Goal: Communication & Community: Answer question/provide support

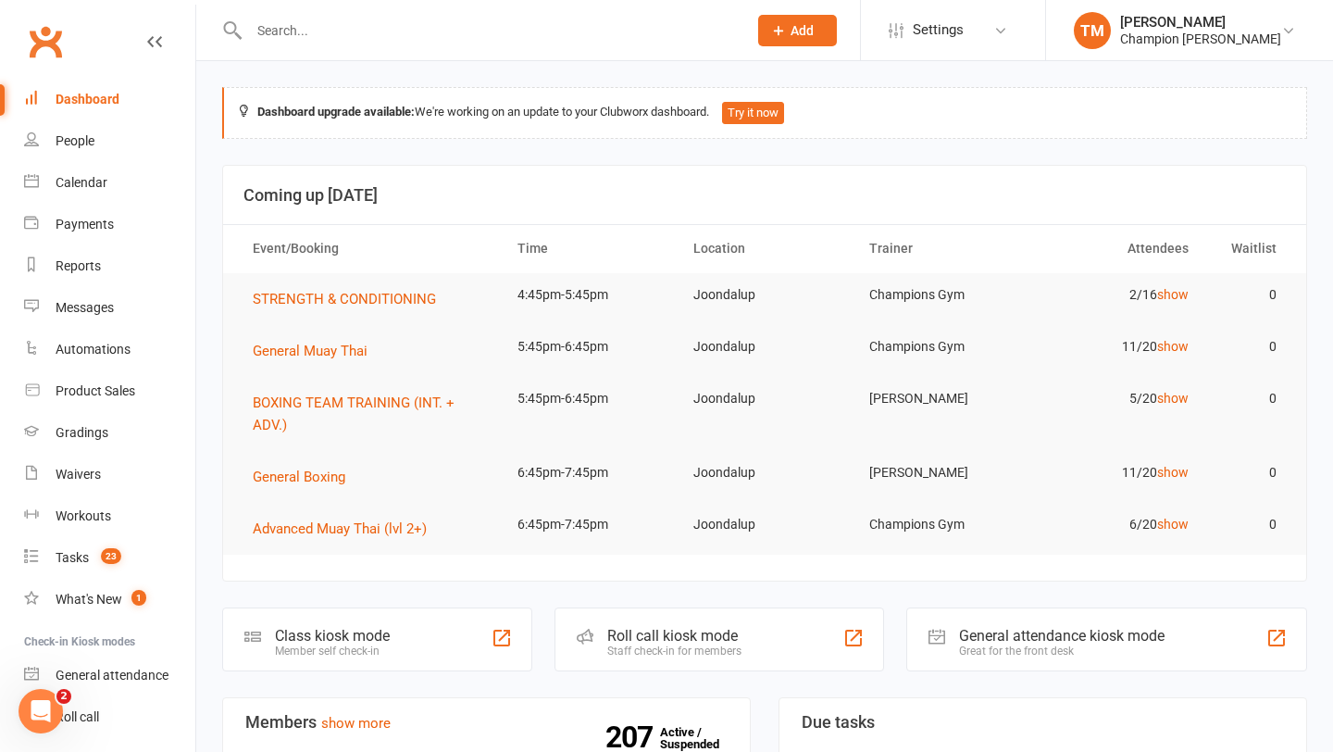
click at [284, 488] on td "General Boxing" at bounding box center [368, 477] width 265 height 52
click at [284, 483] on span "General Boxing" at bounding box center [299, 477] width 93 height 17
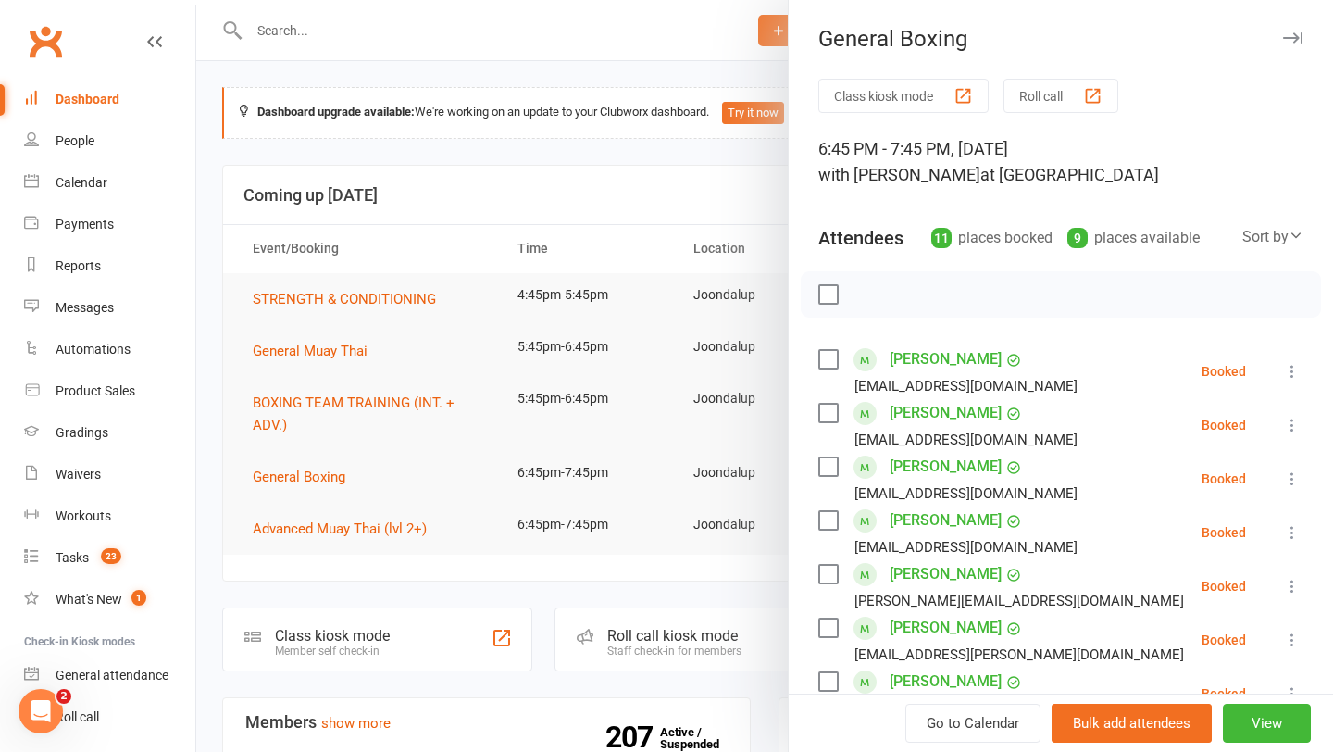
click at [1295, 26] on div "General Boxing" at bounding box center [1061, 39] width 544 height 26
click at [1295, 33] on icon "button" at bounding box center [1292, 37] width 19 height 11
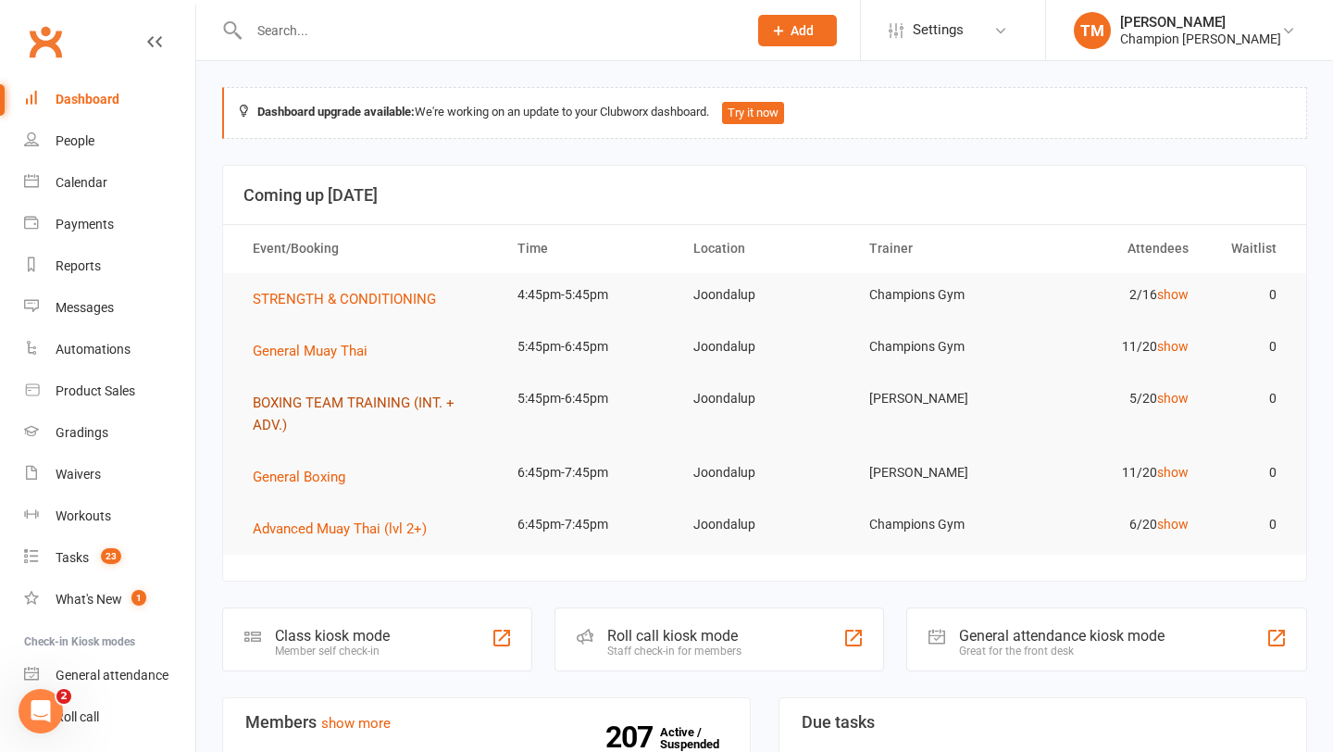
click at [315, 403] on span "BOXING TEAM TRAINING (INT. + ADV.)" at bounding box center [354, 413] width 202 height 39
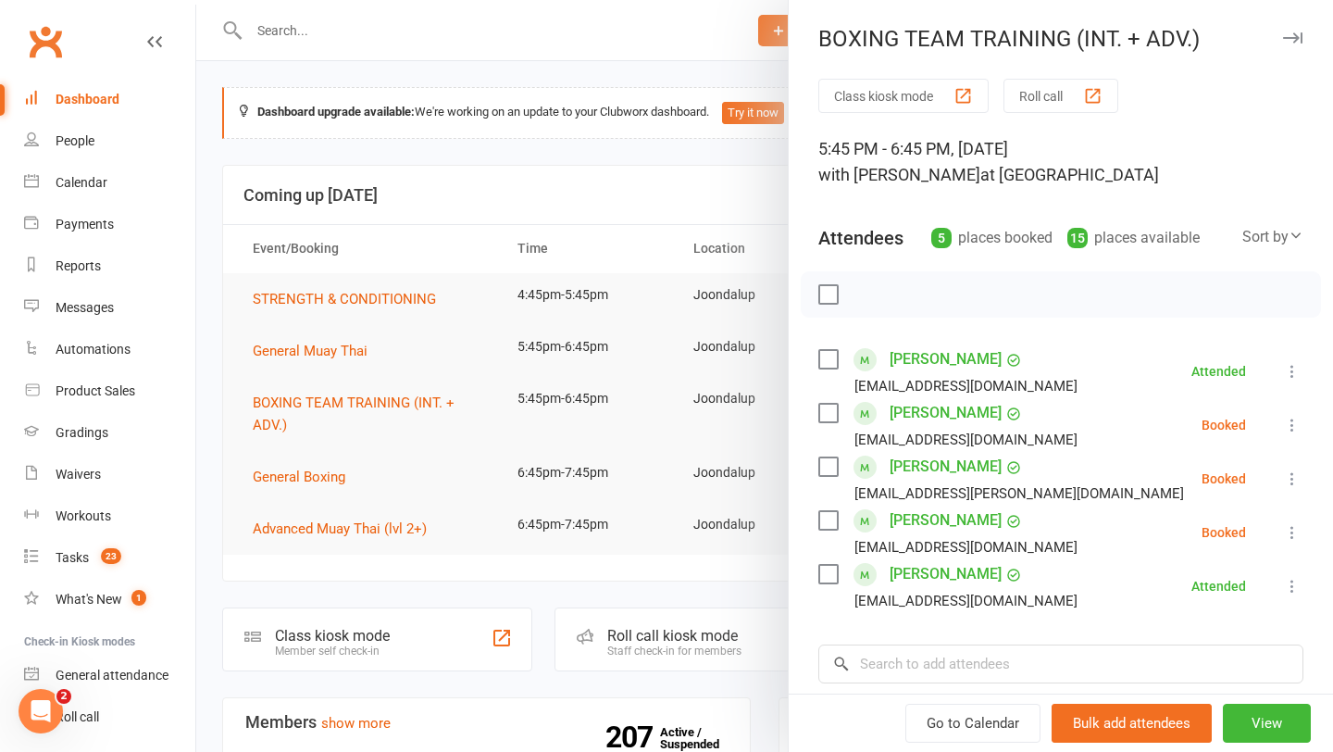
click at [1294, 45] on button "button" at bounding box center [1292, 38] width 22 height 22
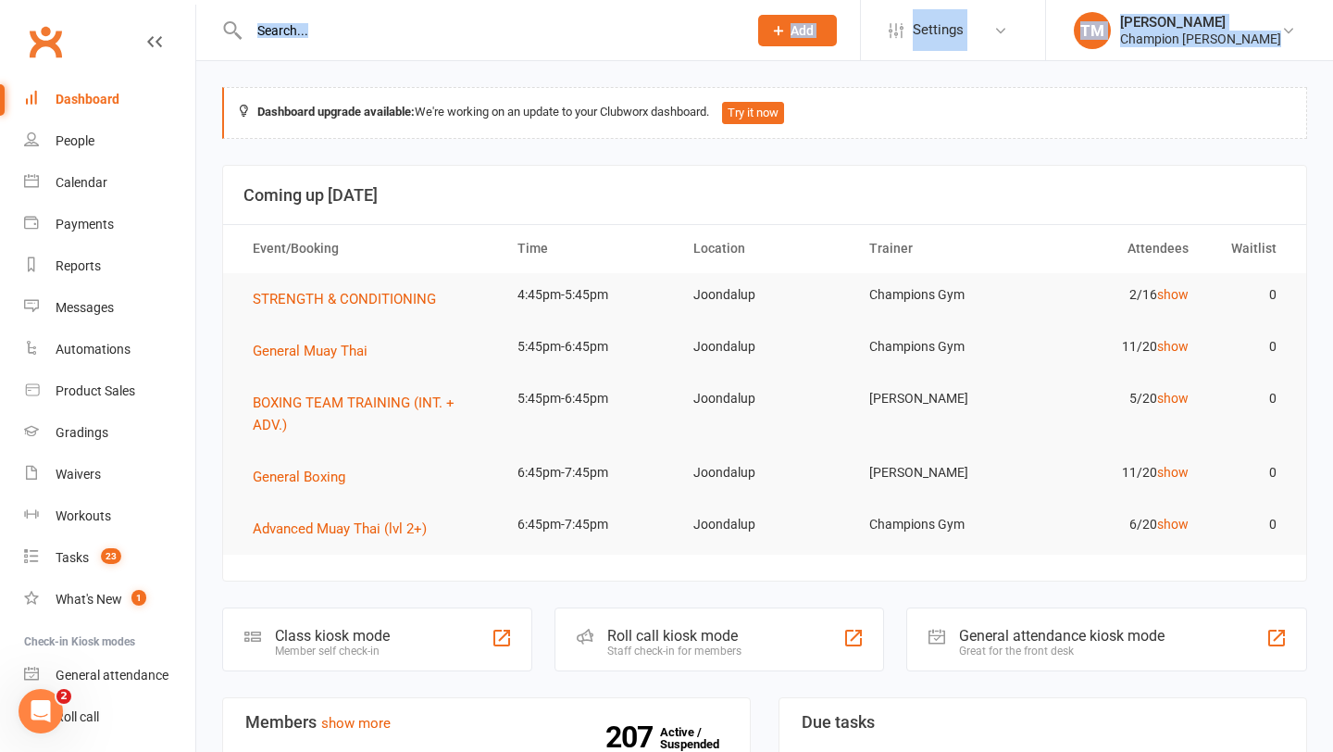
drag, startPoint x: 1294, startPoint y: 45, endPoint x: 1332, endPoint y: 1, distance: 58.4
click at [1332, 3] on li "TM Thomas Mitchell Champion Gym Joondalup Signed in as: Champion Gym Joondalup …" at bounding box center [1189, 30] width 288 height 60
click at [326, 27] on input "text" at bounding box center [489, 31] width 491 height 26
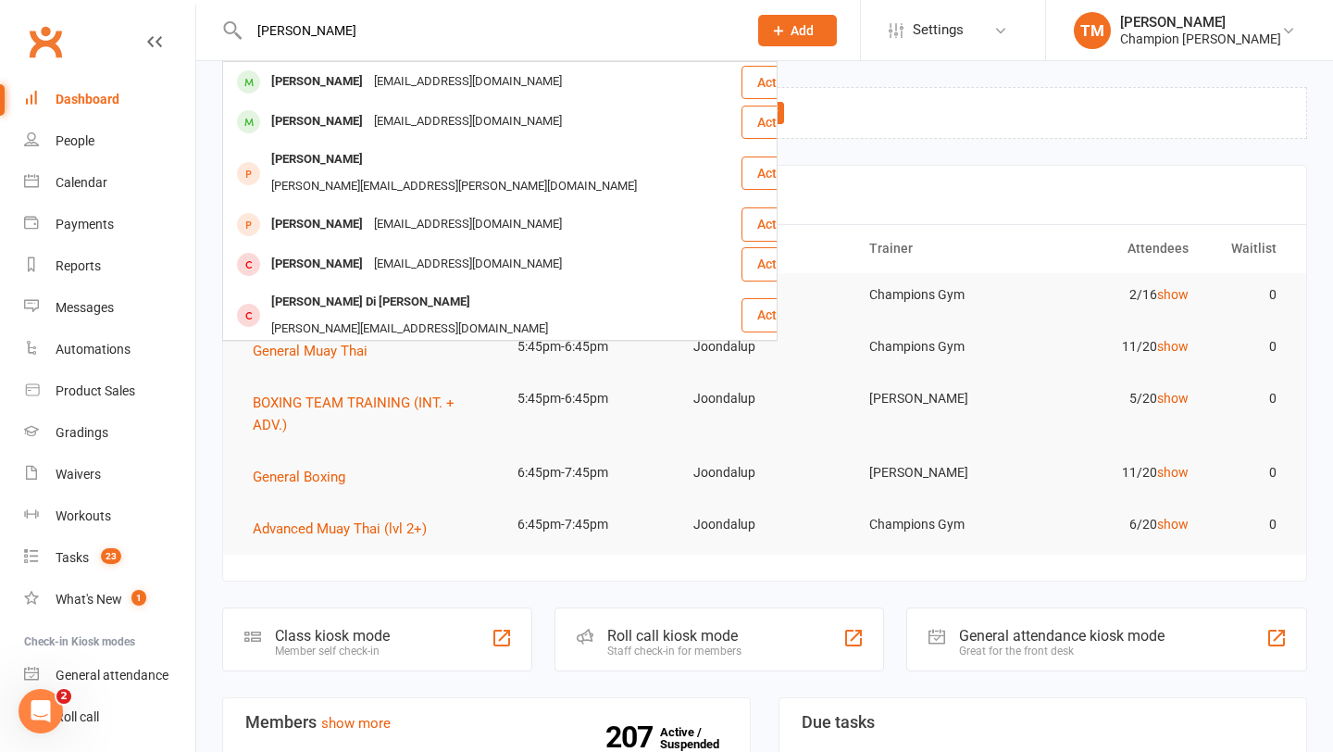
type input "adam troop"
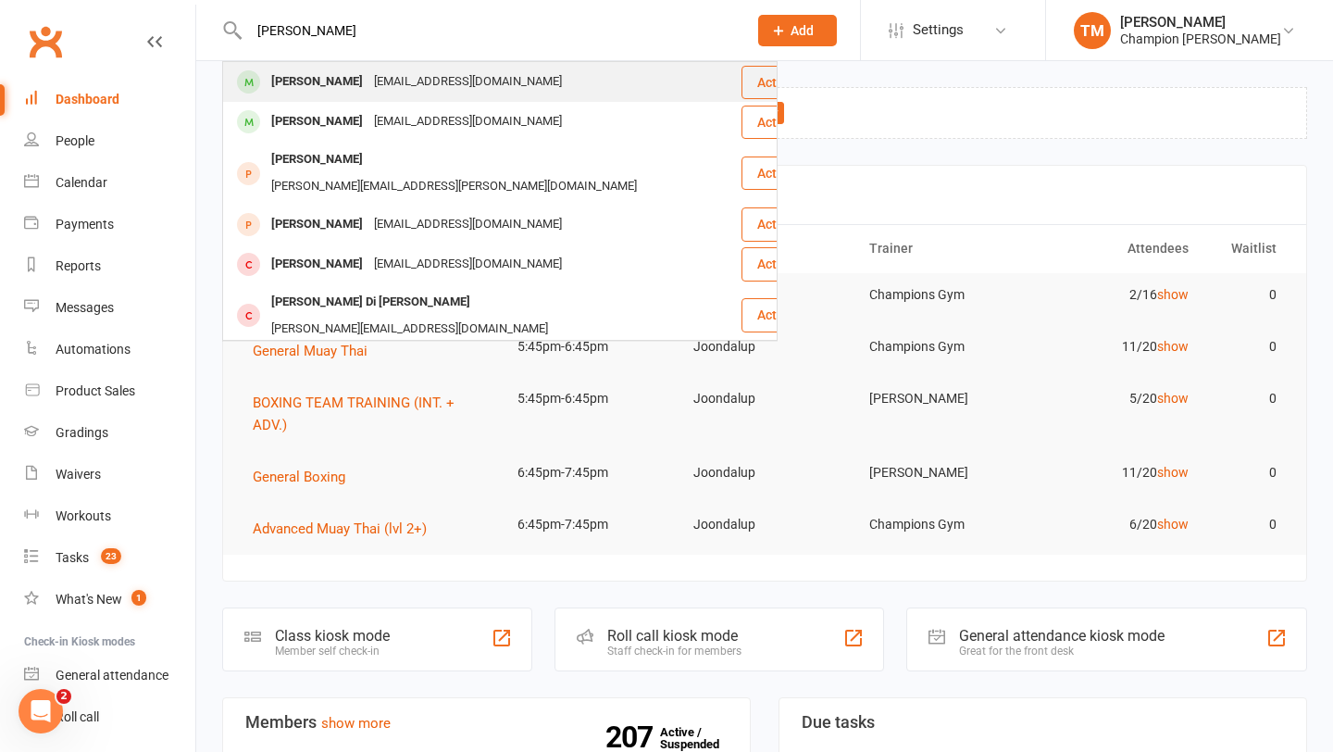
click at [299, 74] on div "Adam Troop" at bounding box center [317, 82] width 103 height 27
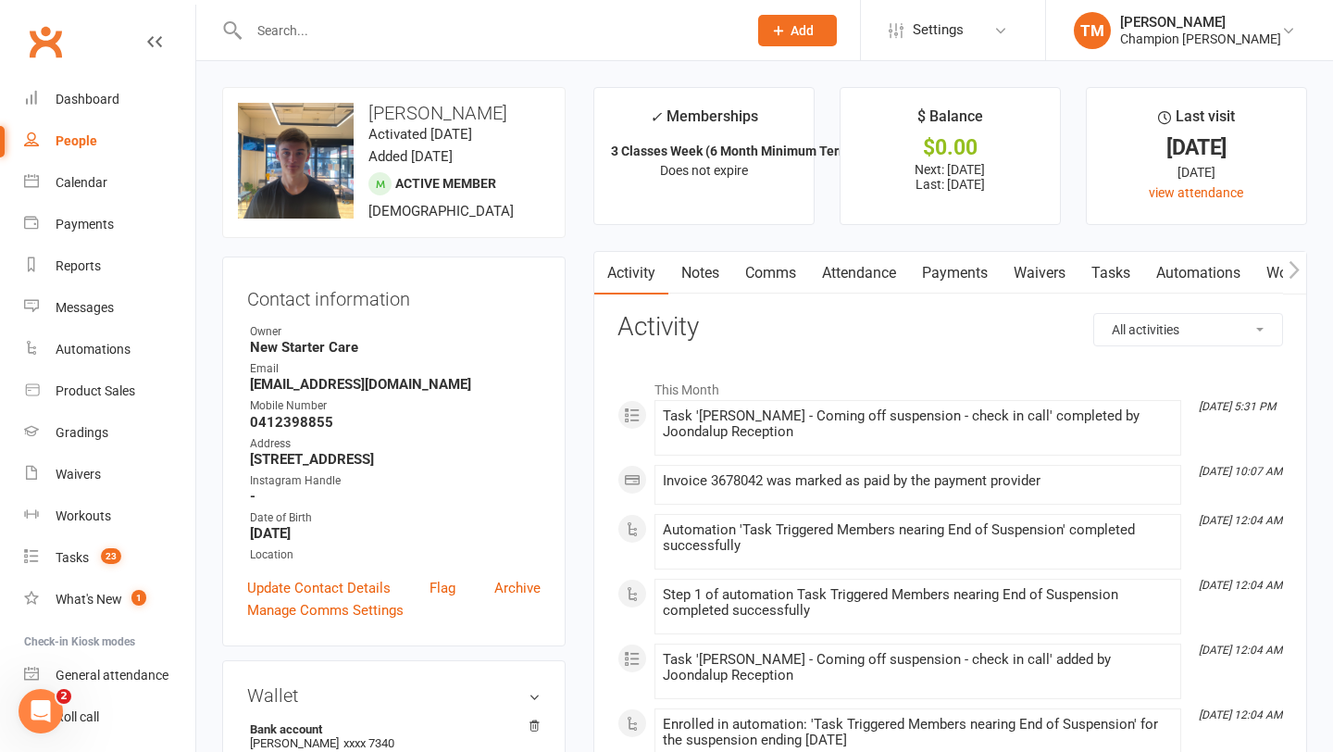
click at [766, 279] on link "Comms" at bounding box center [770, 273] width 77 height 43
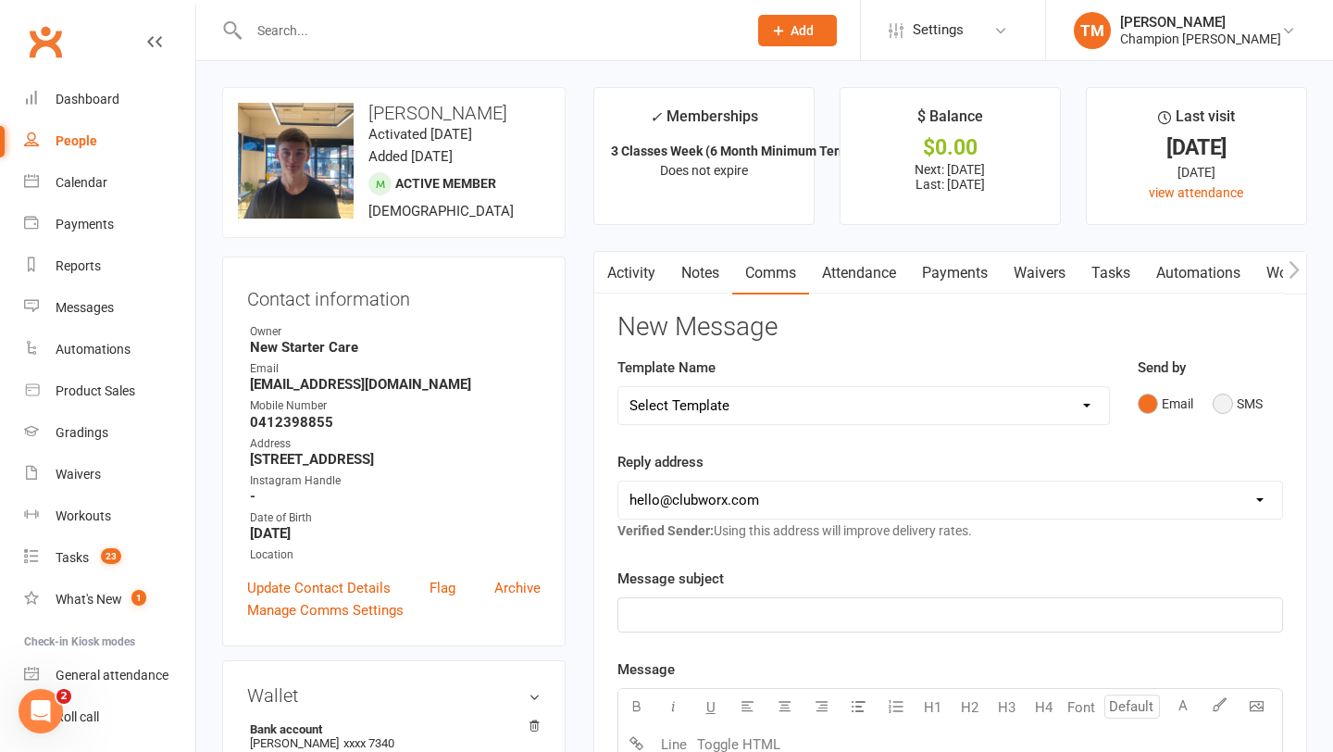
click at [1227, 406] on button "SMS" at bounding box center [1238, 403] width 50 height 35
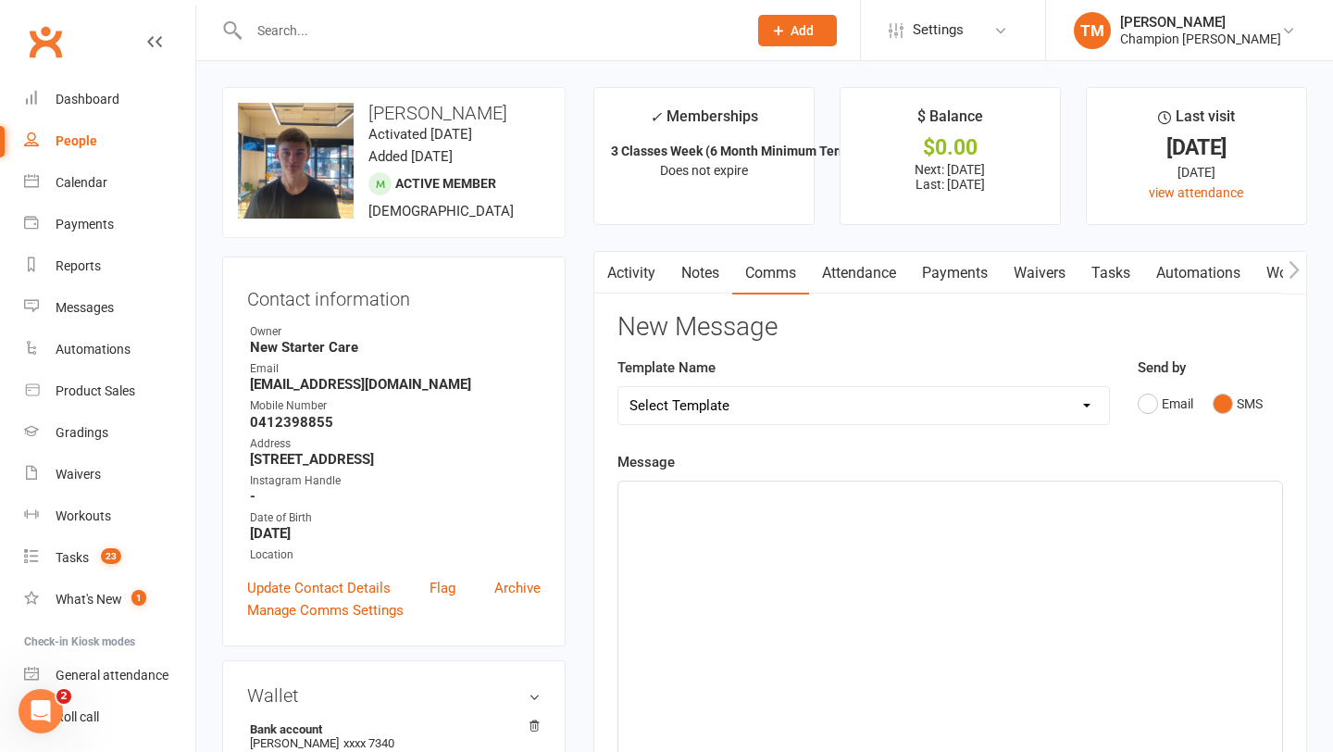
click at [767, 509] on div "﻿" at bounding box center [951, 620] width 664 height 278
click at [688, 279] on link "Notes" at bounding box center [701, 273] width 64 height 43
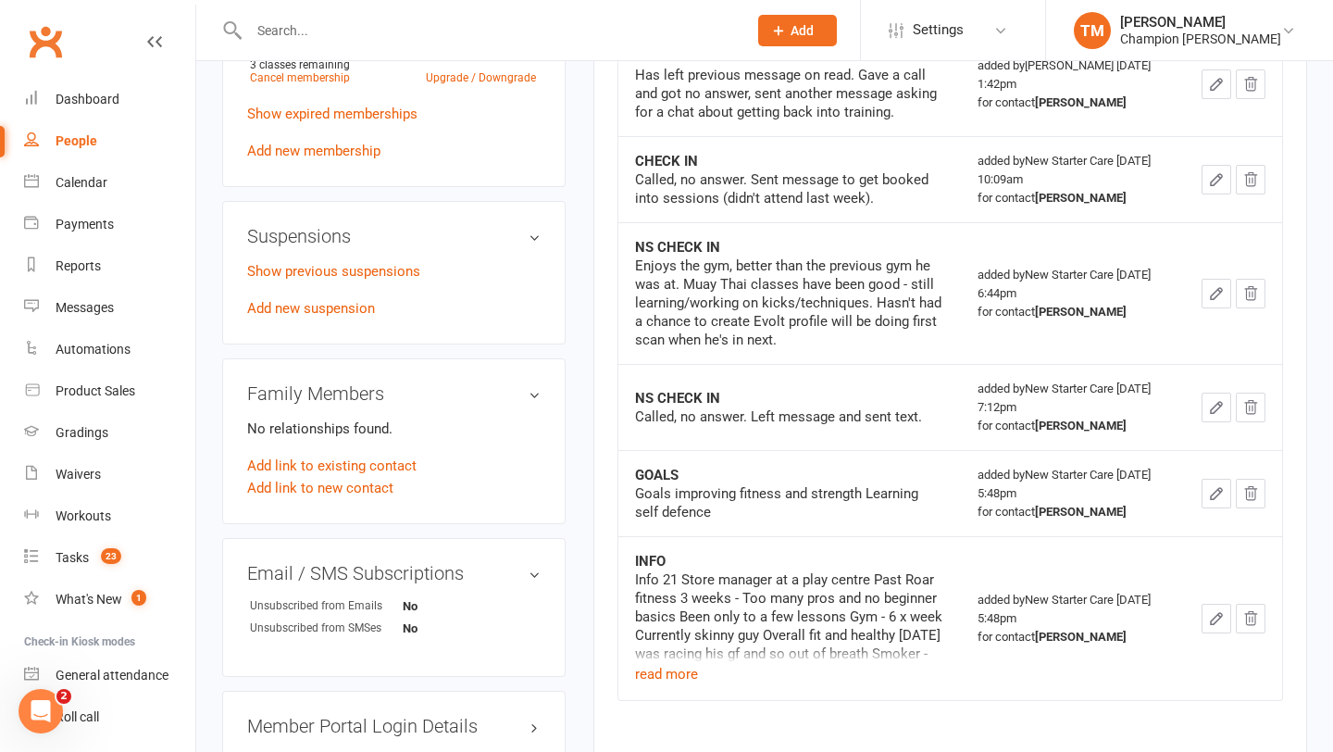
scroll to position [896, 0]
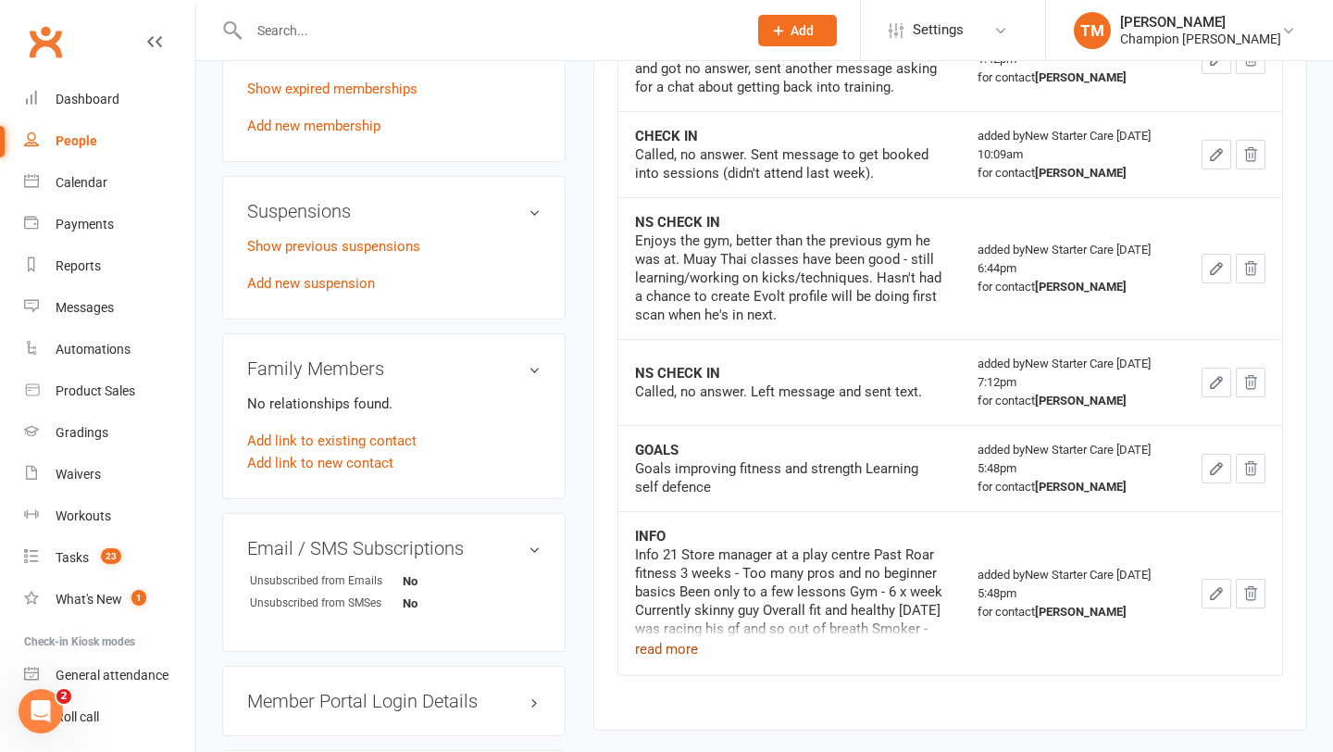
click at [687, 648] on button "read more" at bounding box center [666, 649] width 63 height 22
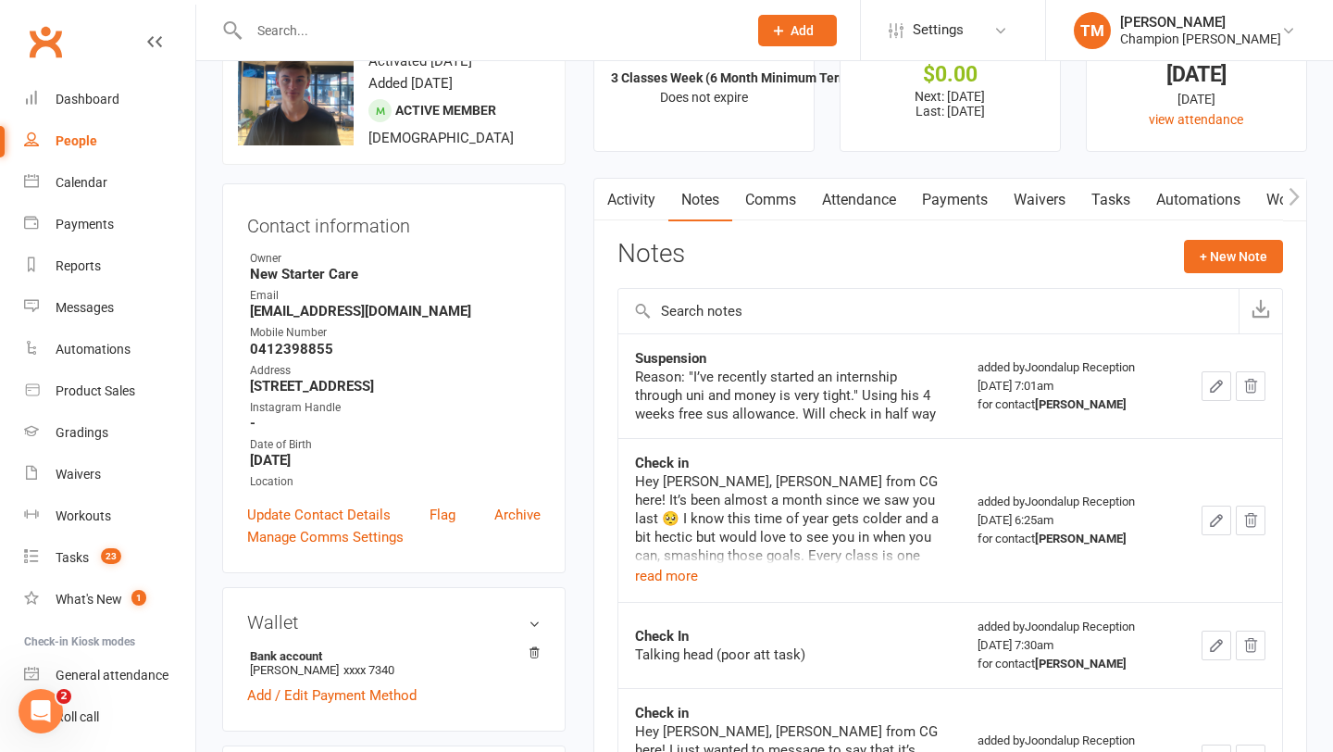
scroll to position [0, 0]
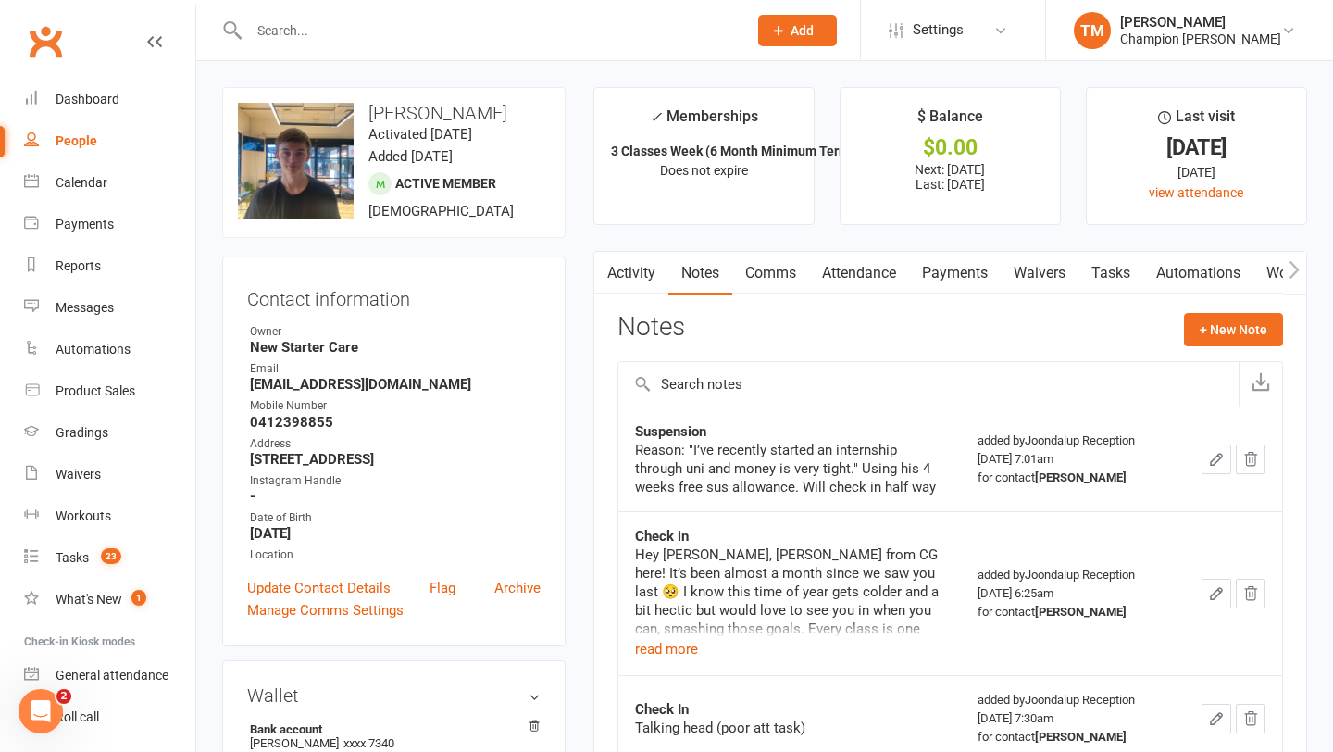
click at [773, 275] on link "Comms" at bounding box center [770, 273] width 77 height 43
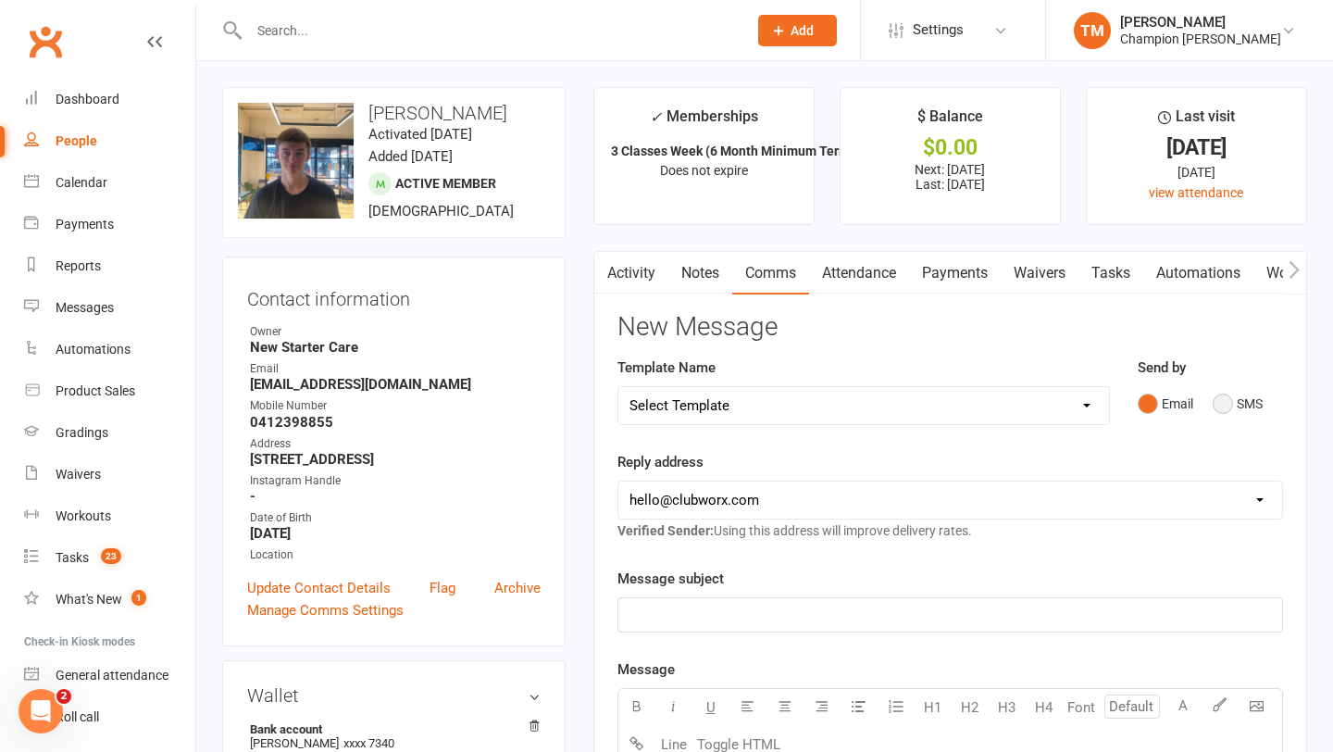
click at [1230, 399] on button "SMS" at bounding box center [1238, 403] width 50 height 35
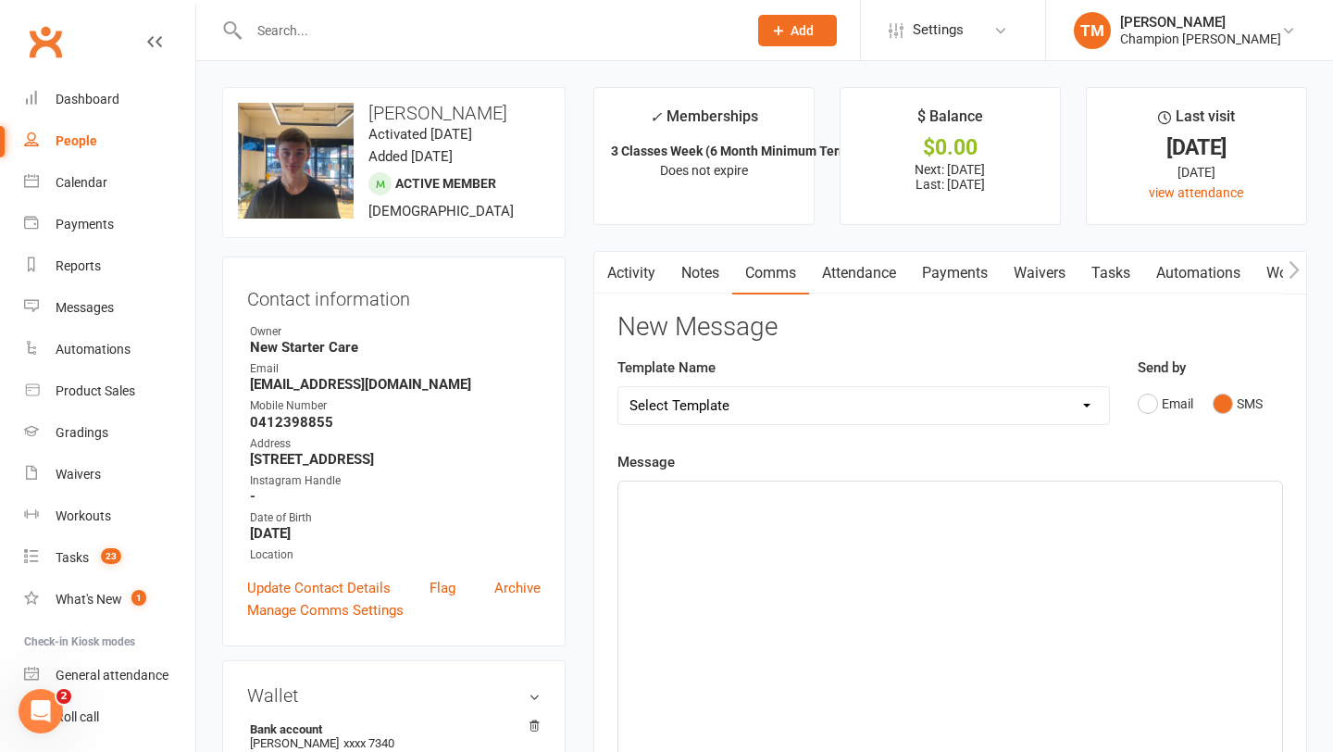
click at [743, 536] on div "﻿" at bounding box center [951, 620] width 664 height 278
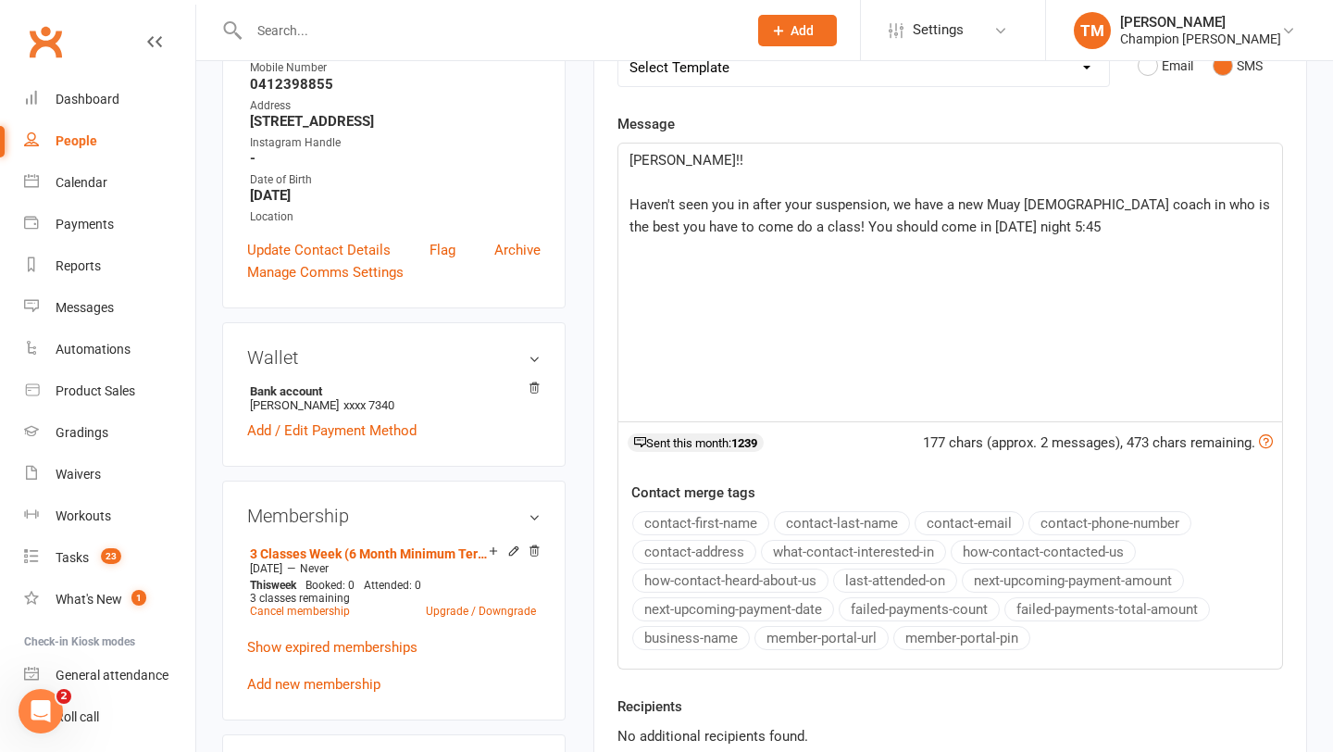
scroll to position [322, 0]
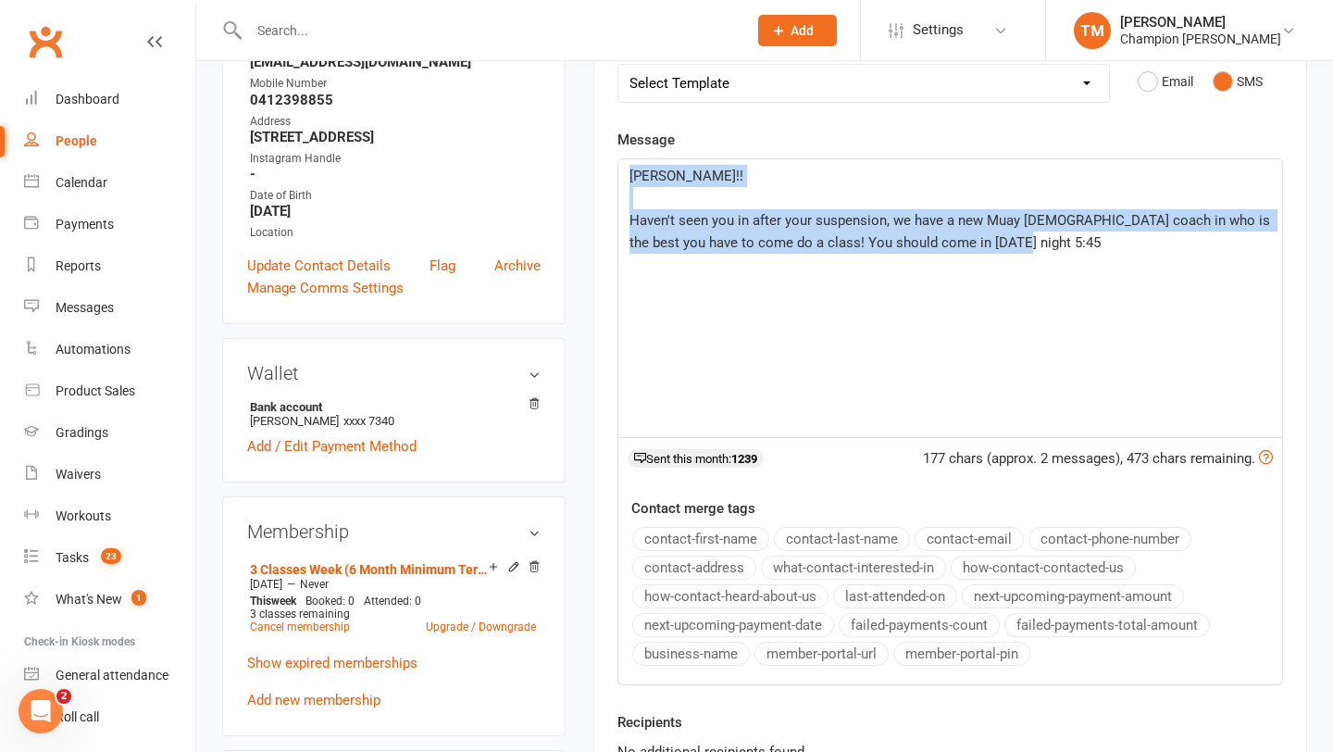
drag, startPoint x: 1032, startPoint y: 251, endPoint x: 612, endPoint y: 174, distance: 427.3
click at [612, 174] on div "Activity Notes Comms Attendance Payments Waivers Tasks Automations Workouts Gra…" at bounding box center [951, 392] width 714 height 927
copy div "Adam!! ﻿ Haven't seen you in after your suspension, we have a new Muay Thai coa…"
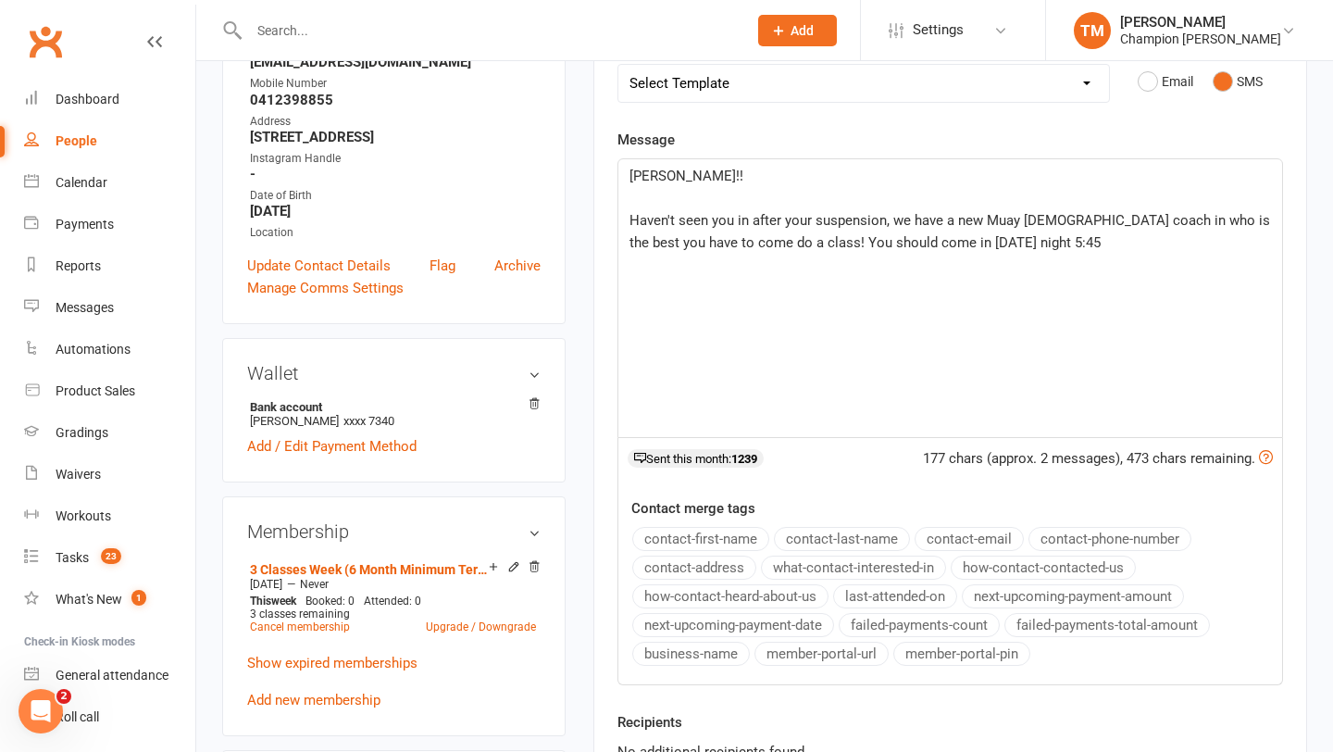
click at [736, 296] on div "Adam!! ﻿ Haven't seen you in after your suspension, we have a new Muay Thai coa…" at bounding box center [951, 298] width 664 height 278
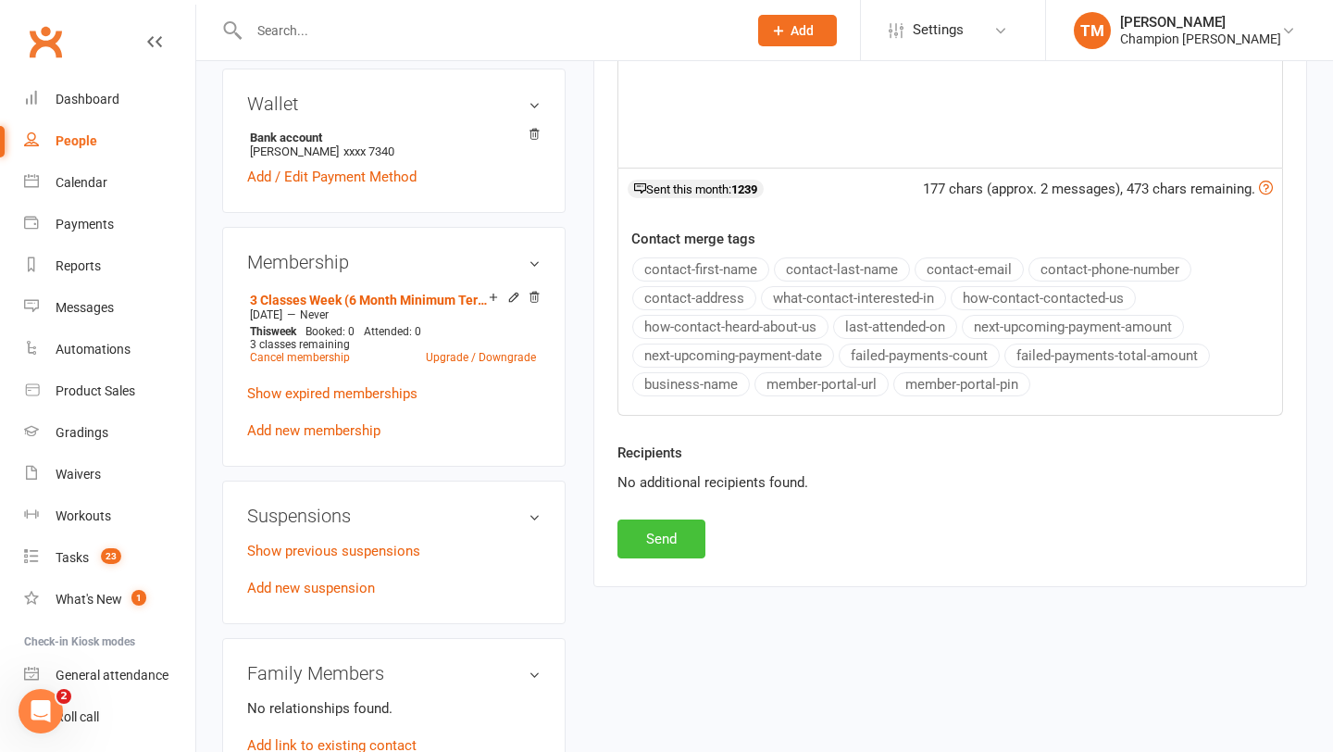
click at [660, 549] on button "Send" at bounding box center [662, 538] width 88 height 39
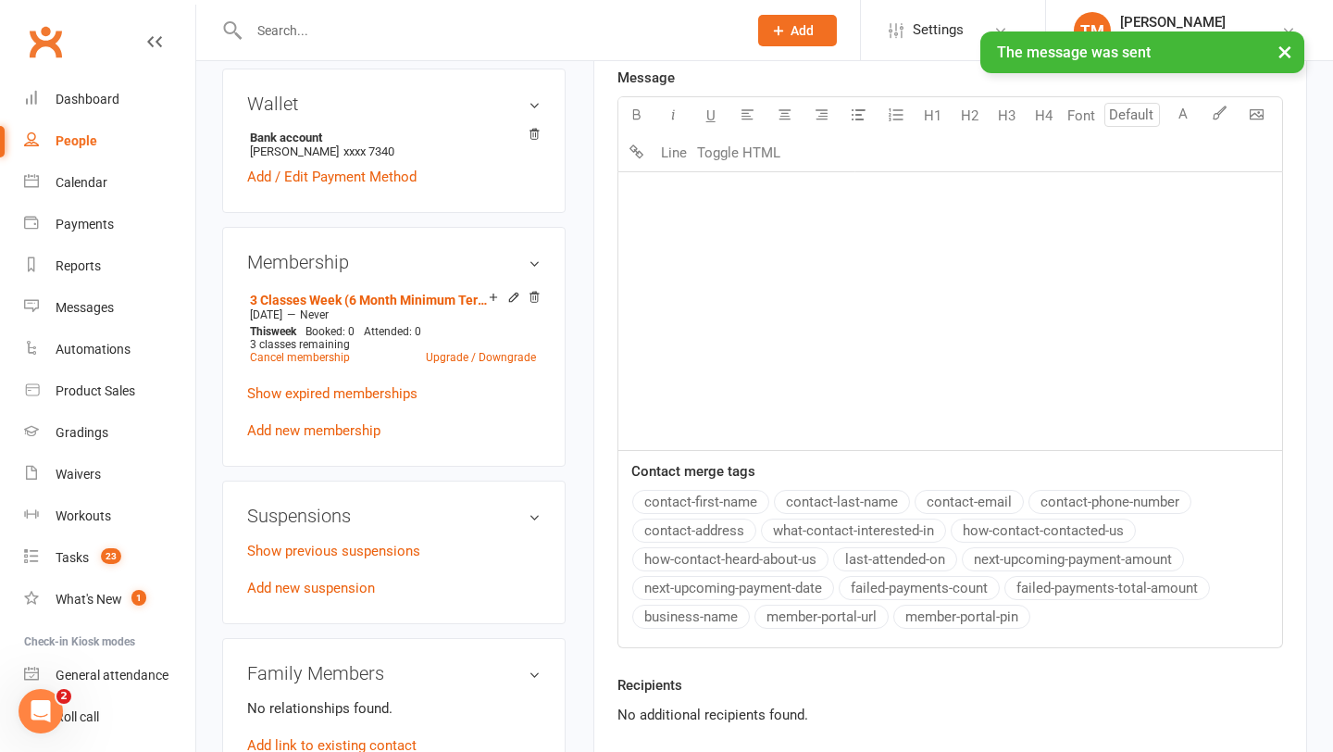
scroll to position [0, 0]
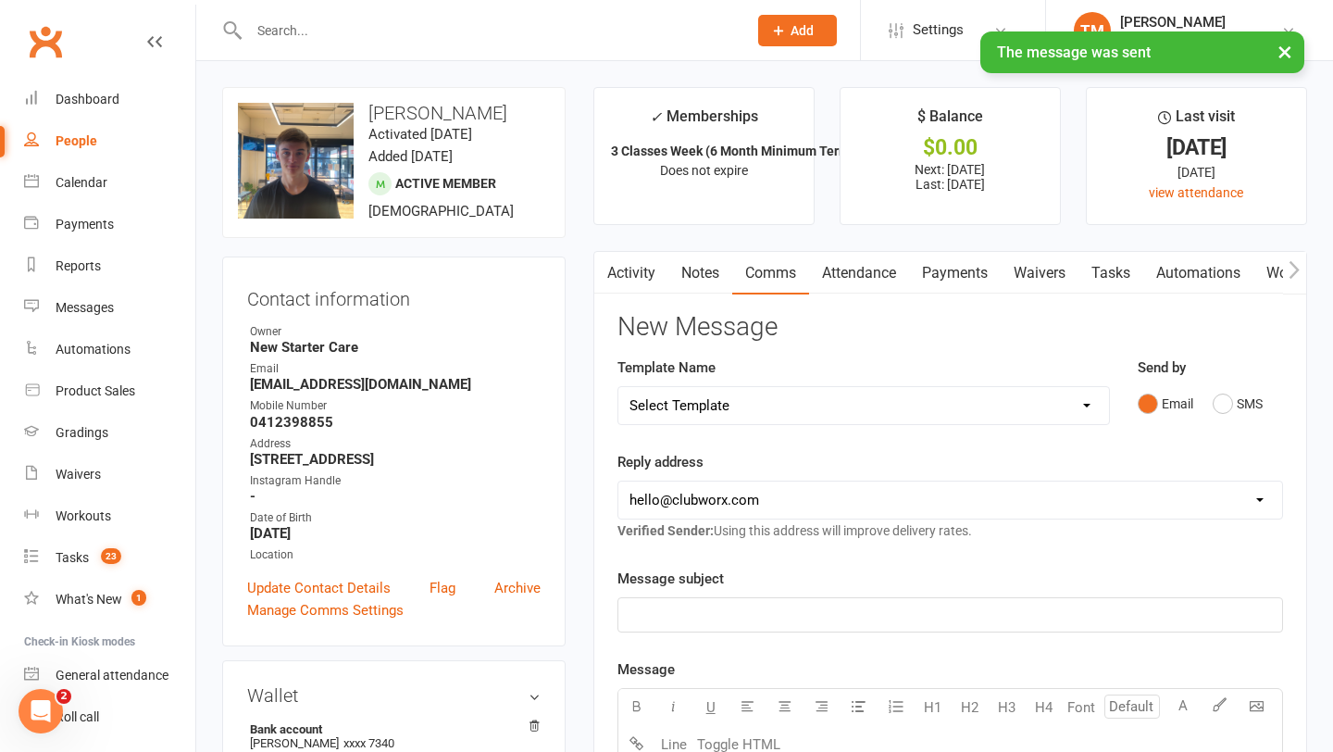
click at [699, 285] on link "Notes" at bounding box center [701, 273] width 64 height 43
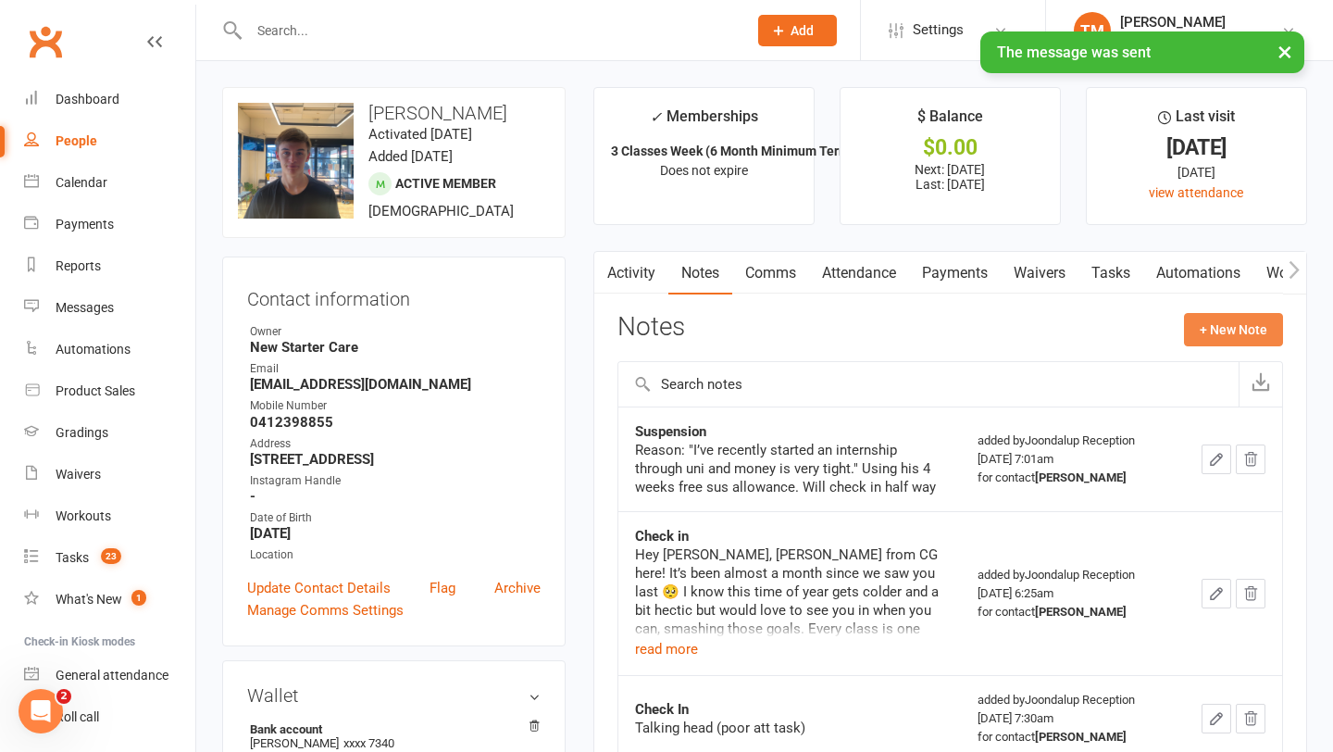
click at [1217, 324] on button "+ New Note" at bounding box center [1233, 329] width 99 height 33
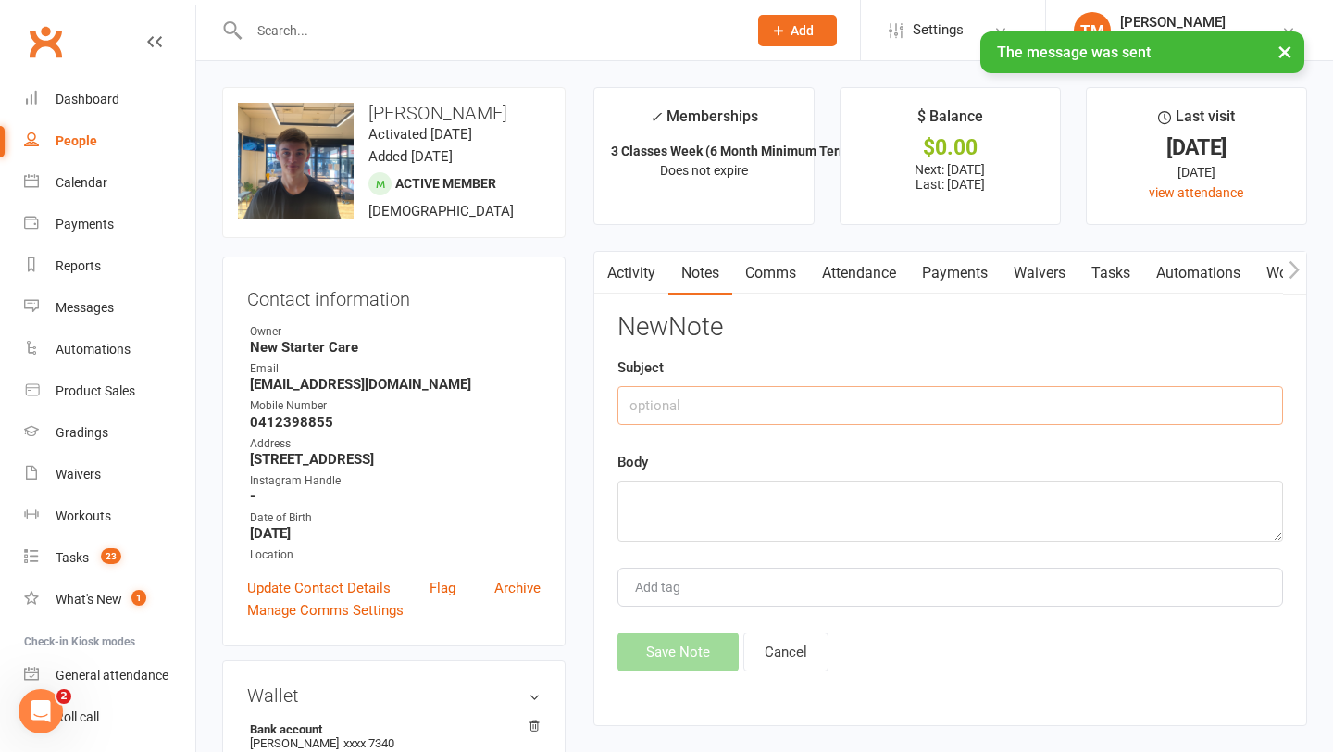
click at [644, 419] on input "text" at bounding box center [951, 405] width 666 height 39
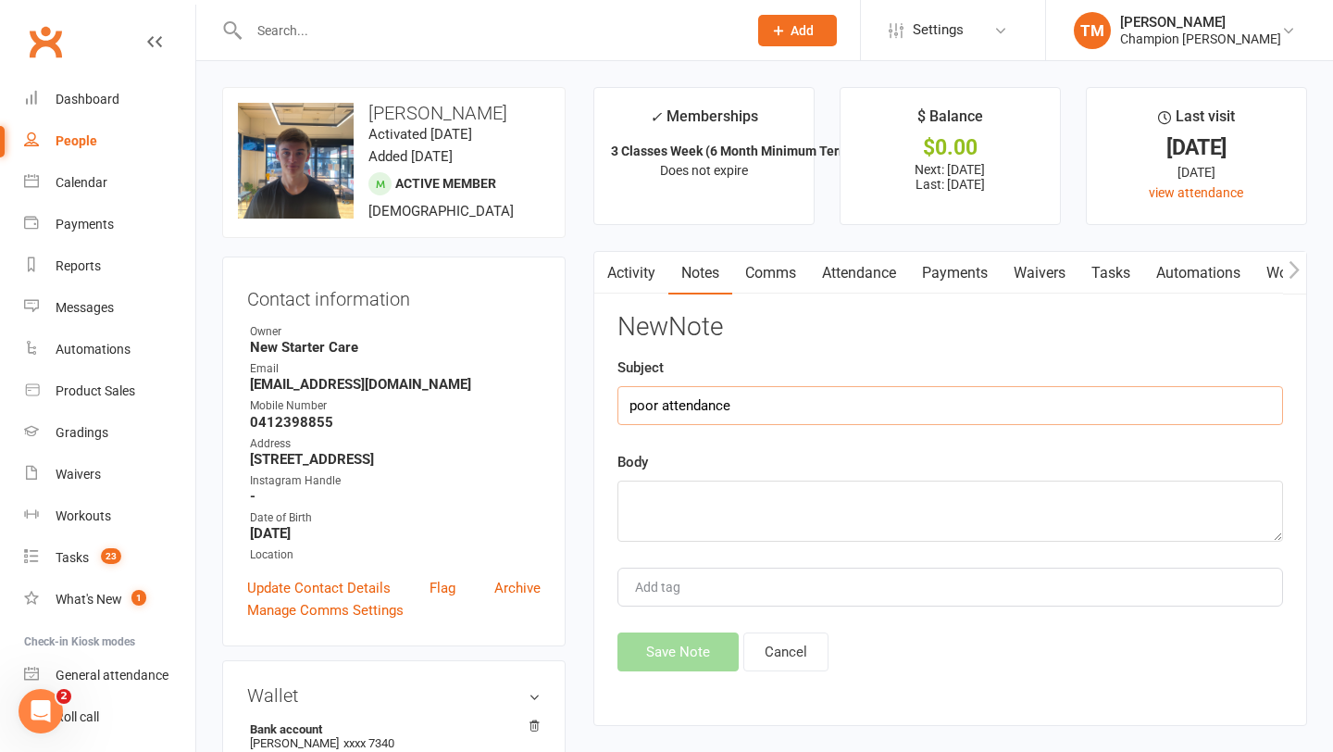
type input "poor attendance"
click at [640, 504] on textarea at bounding box center [951, 511] width 666 height 61
paste textarea "Adam!! Haven't seen you in after your suspension, we have a new Muay Thai coach…"
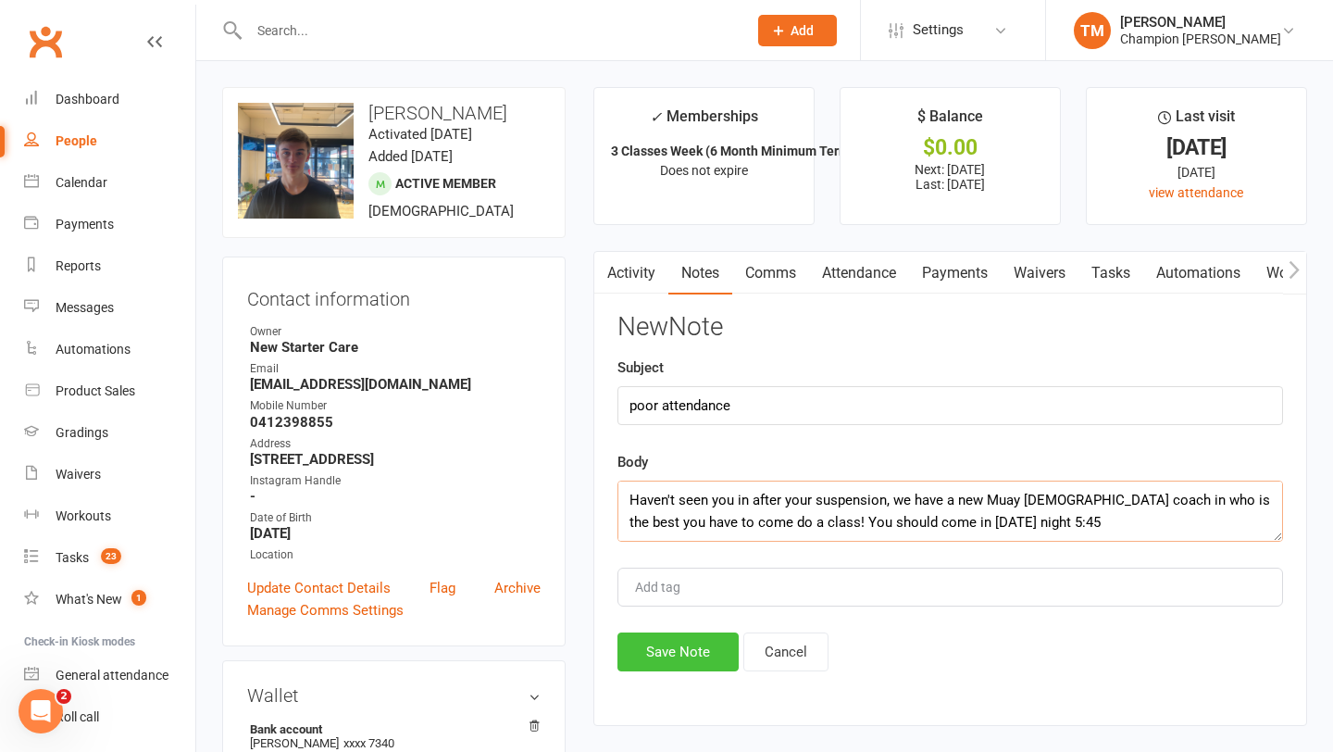
type textarea "Adam!! Haven't seen you in after your suspension, we have a new Muay Thai coach…"
click at [663, 646] on button "Save Note" at bounding box center [678, 651] width 121 height 39
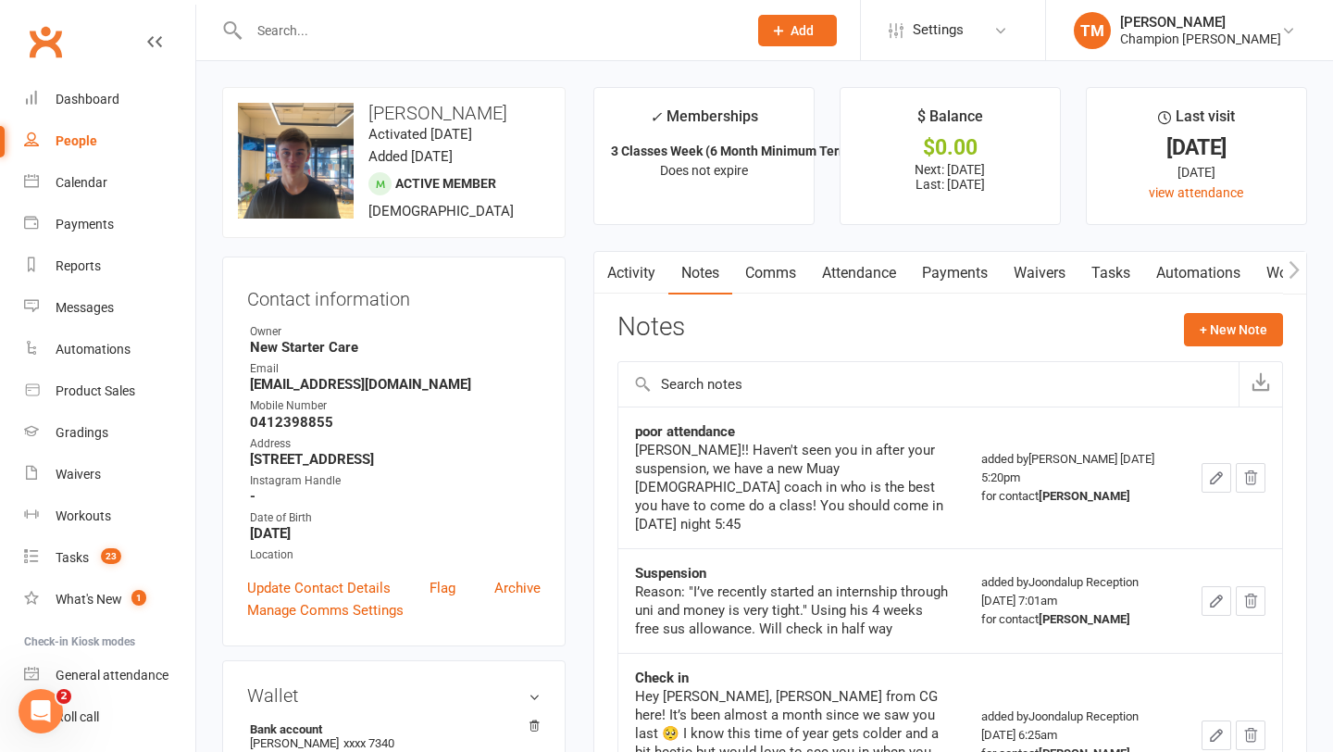
click at [328, 28] on input "text" at bounding box center [489, 31] width 491 height 26
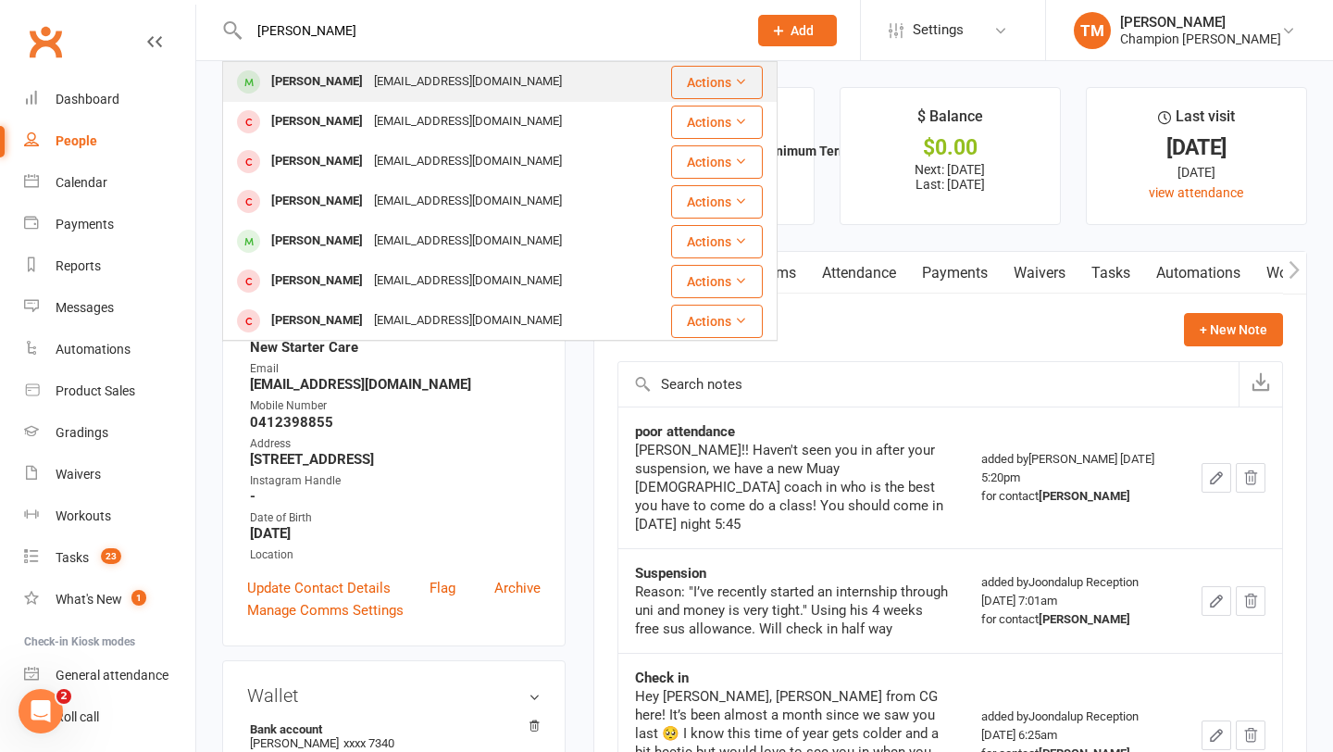
type input "Liam m"
click at [303, 93] on div "Liam Morley" at bounding box center [317, 82] width 103 height 27
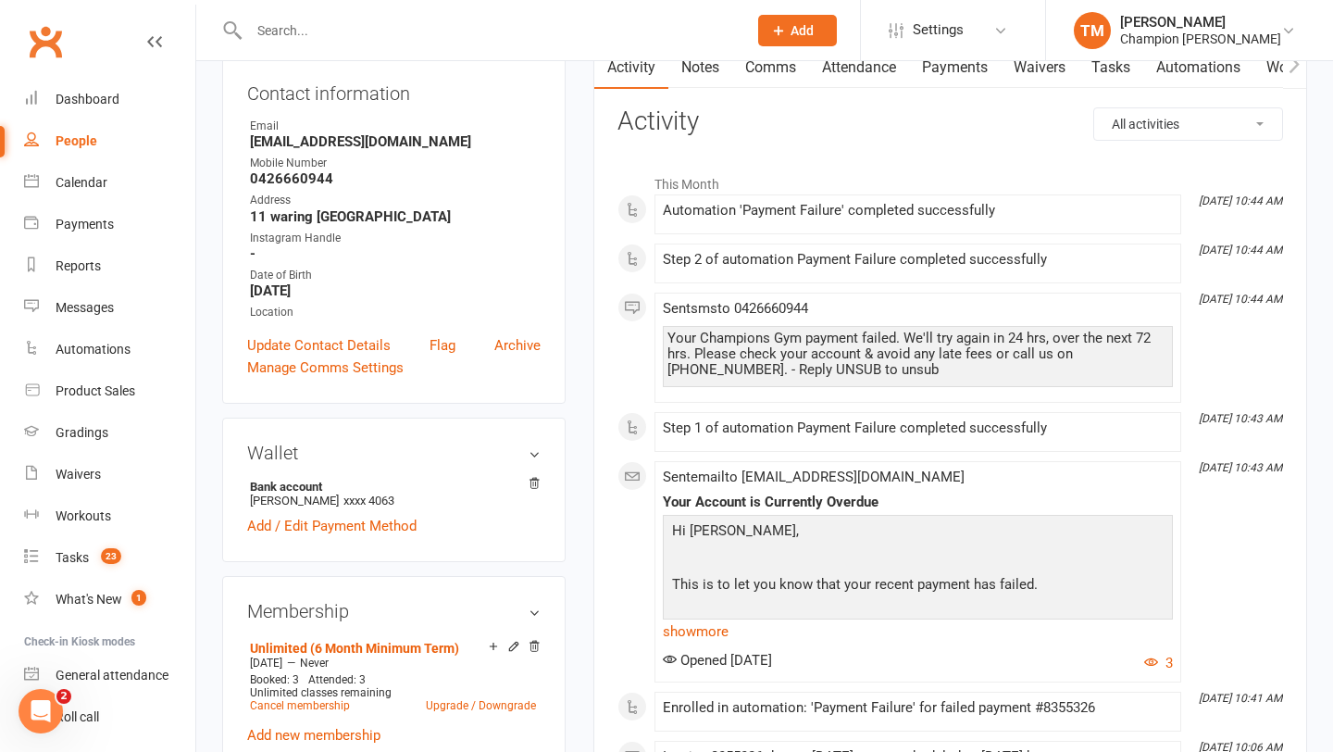
scroll to position [209, 0]
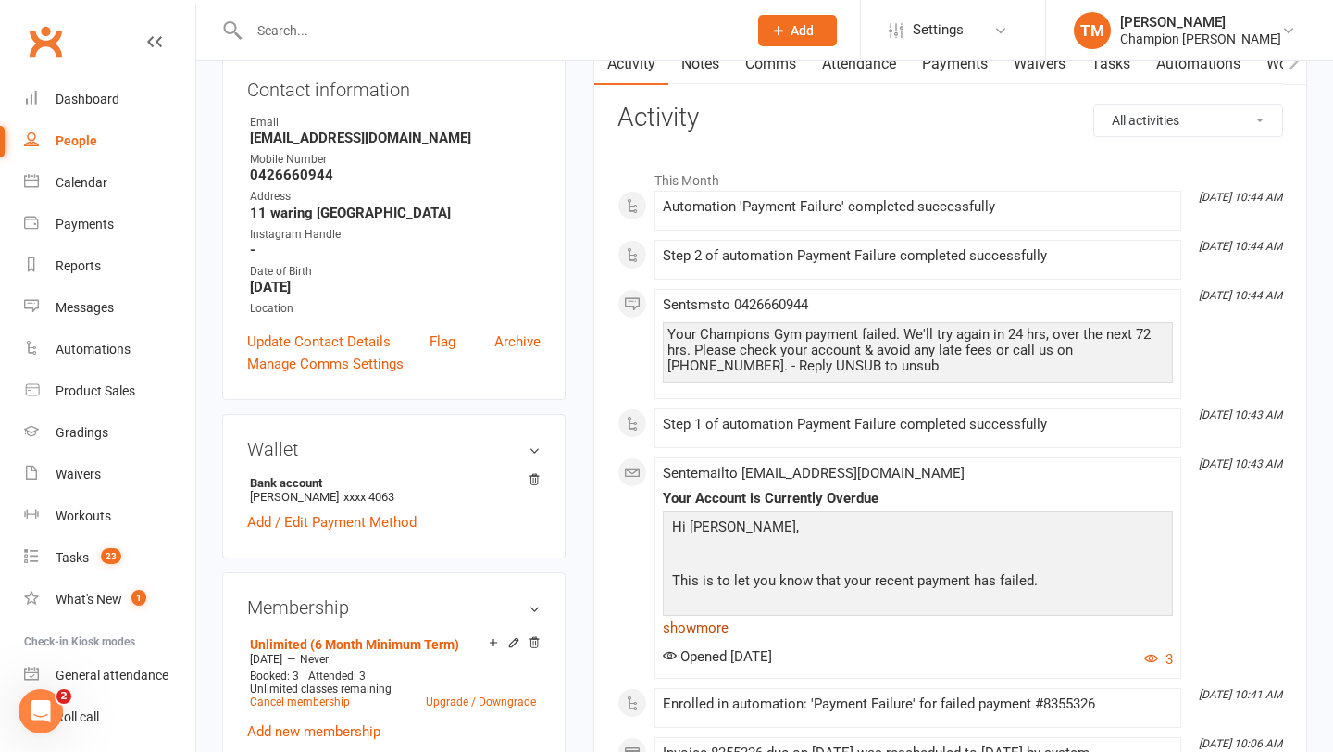
click at [696, 628] on link "show more" at bounding box center [918, 628] width 510 height 26
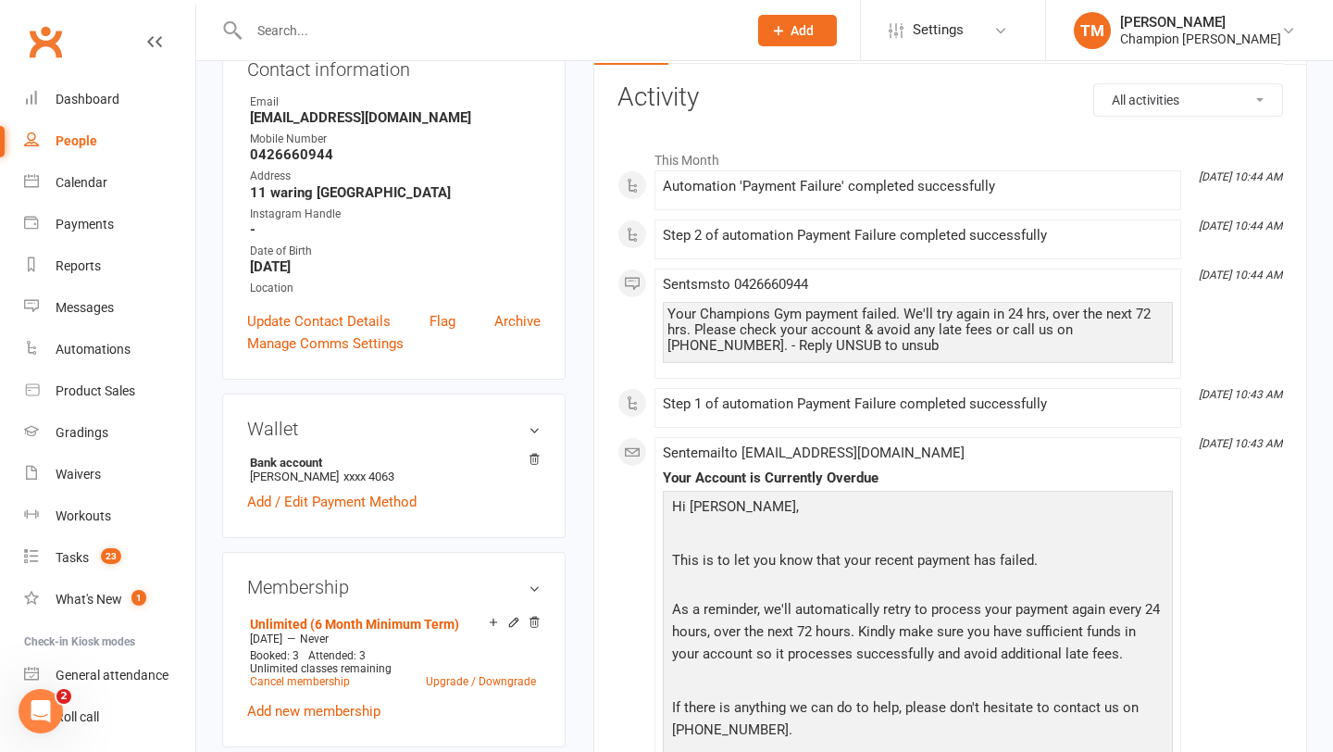
scroll to position [0, 0]
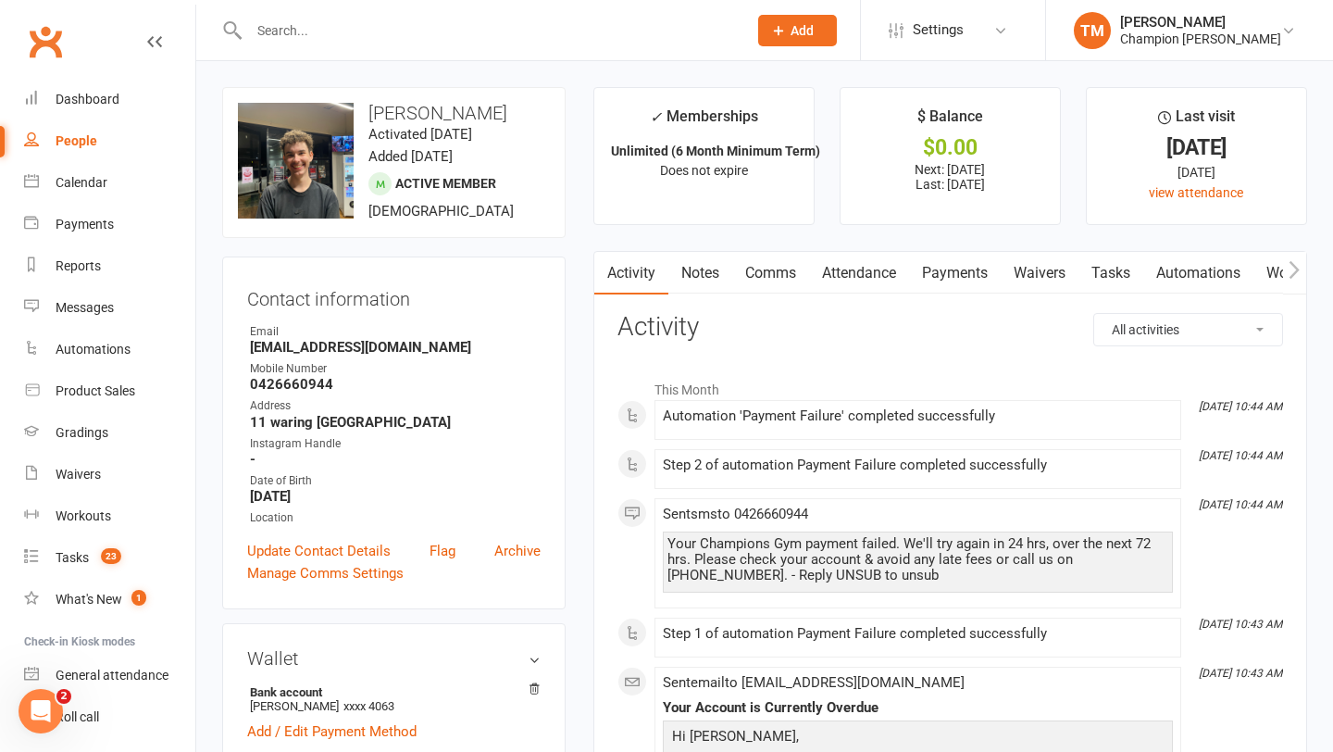
click at [709, 271] on link "Notes" at bounding box center [701, 273] width 64 height 43
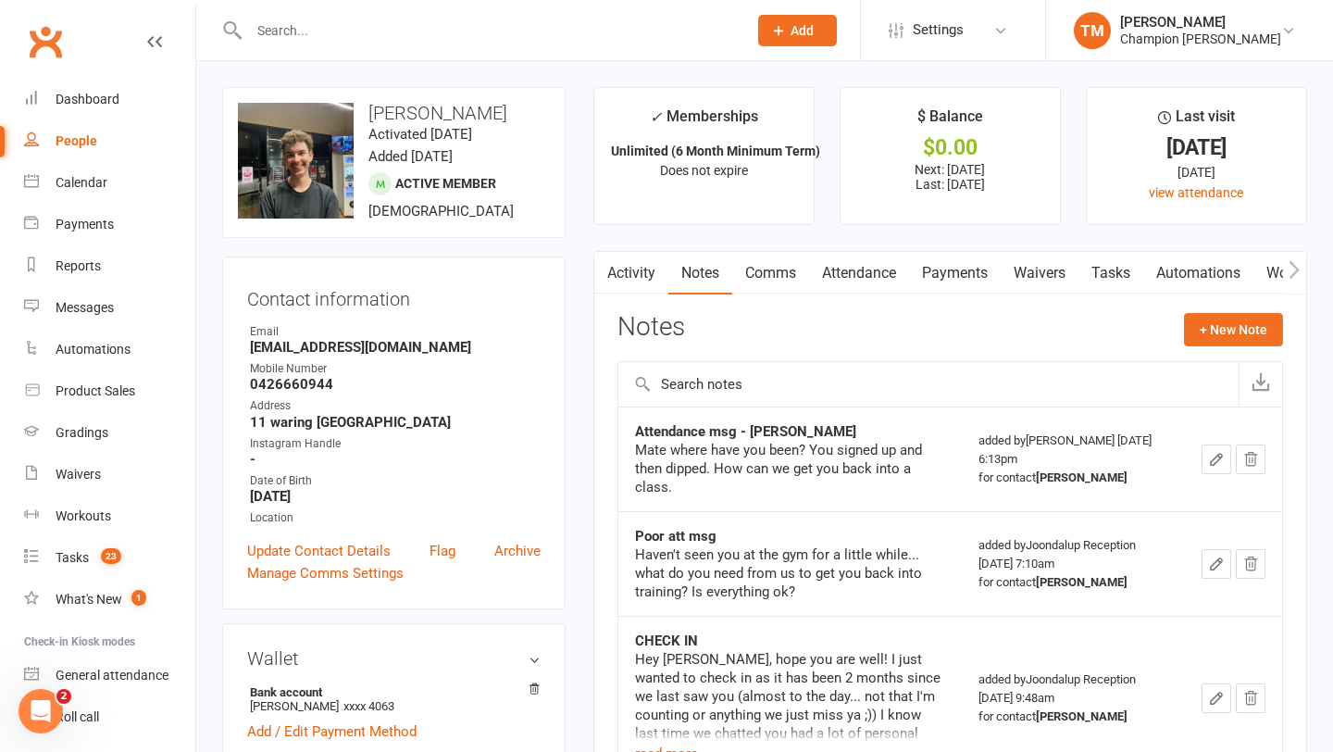
click at [756, 276] on link "Comms" at bounding box center [770, 273] width 77 height 43
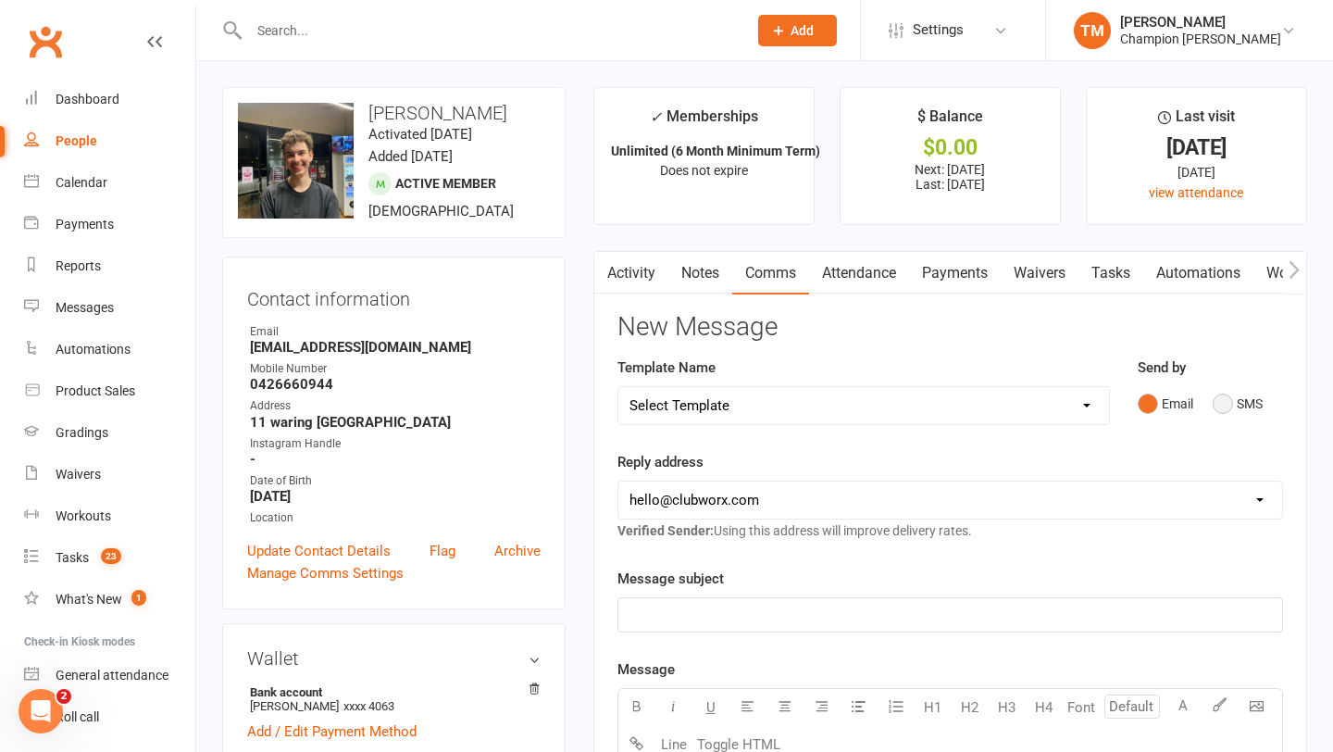
click at [1226, 393] on button "SMS" at bounding box center [1238, 403] width 50 height 35
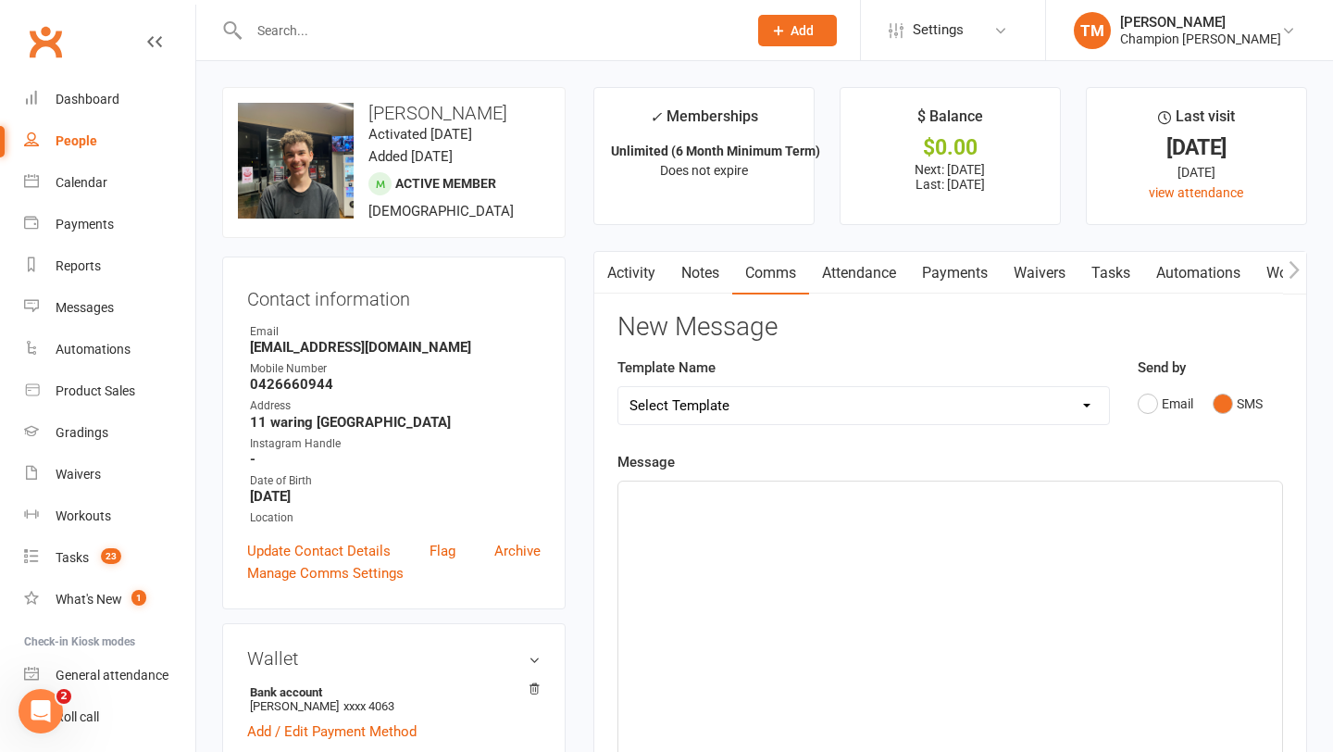
click at [729, 596] on div "﻿" at bounding box center [951, 620] width 664 height 278
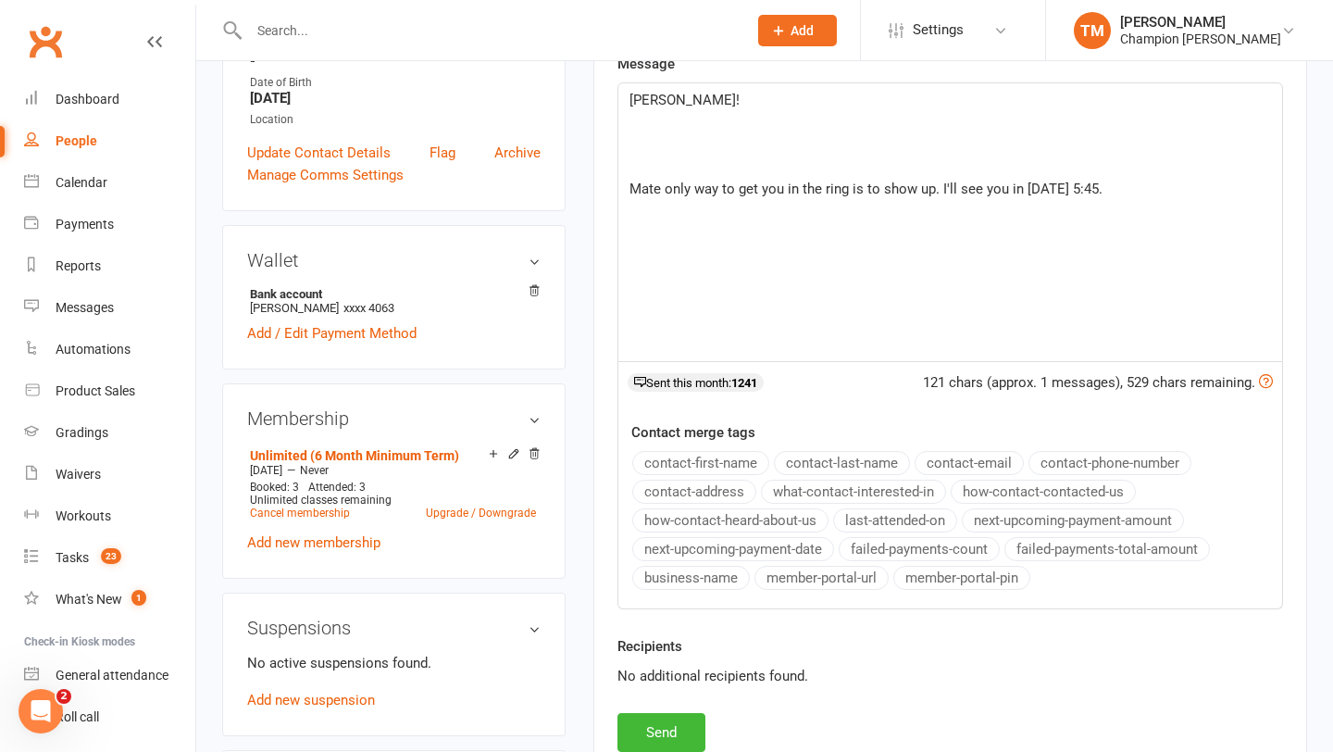
scroll to position [331, 0]
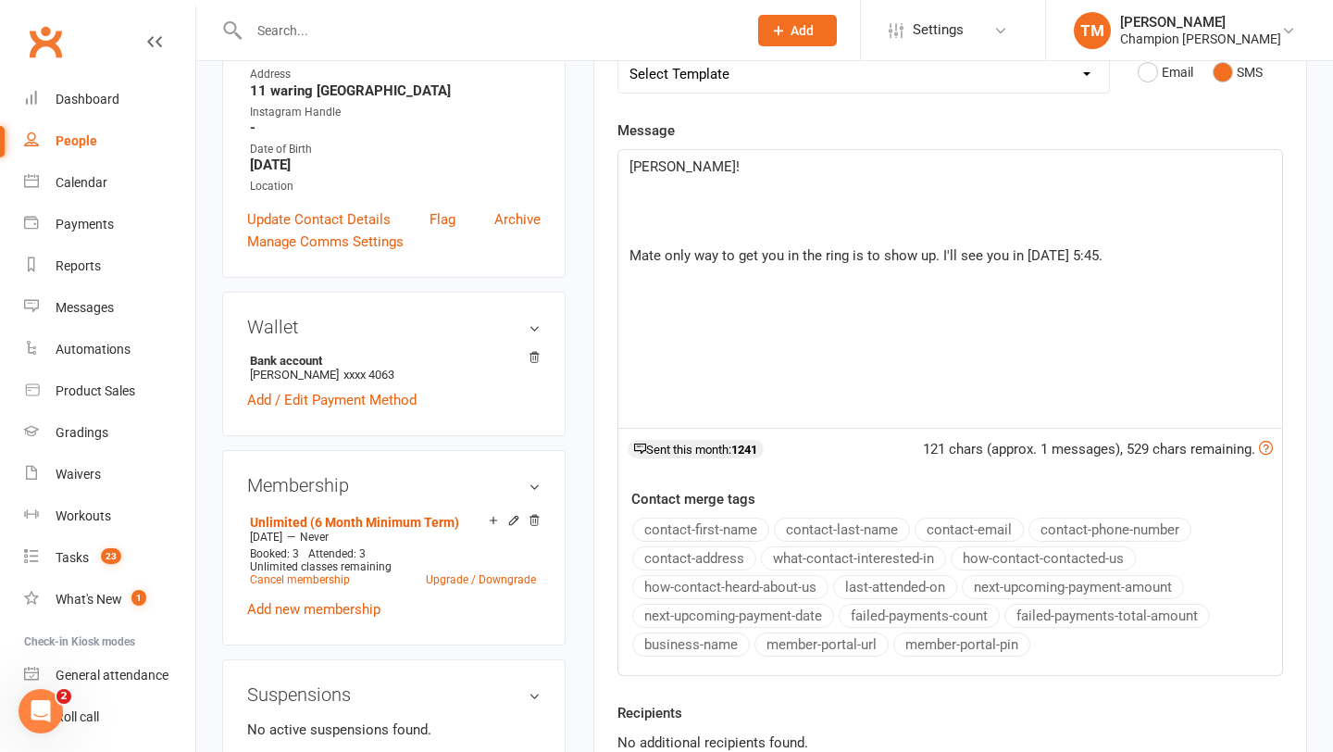
drag, startPoint x: 625, startPoint y: 164, endPoint x: 1291, endPoint y: 277, distance: 675.2
click at [1291, 277] on div "Activity Notes Comms Attendance Payments Waivers Tasks Automations Workouts Gra…" at bounding box center [951, 382] width 714 height 927
copy div "Liam! ﻿ ﻿ ﻿ Mate only way to get you in the ring is to show up. I'll see you in…"
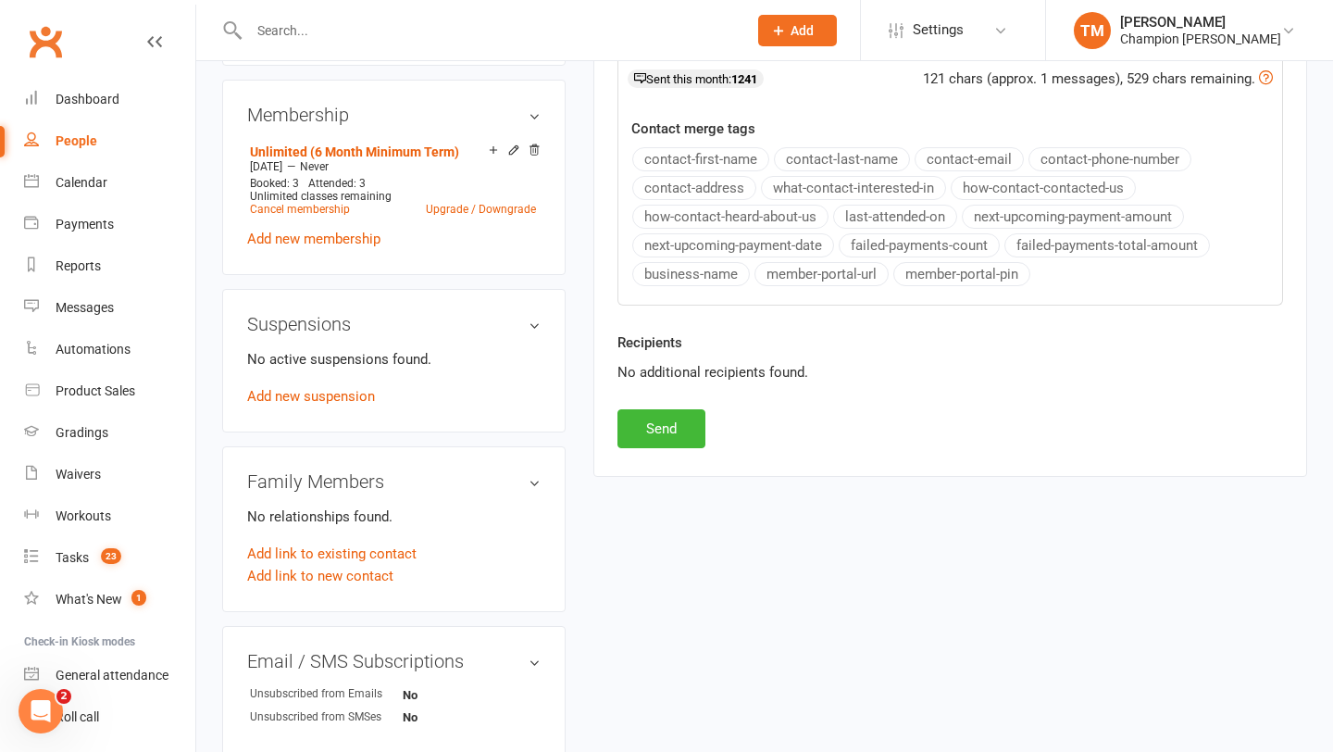
scroll to position [769, 0]
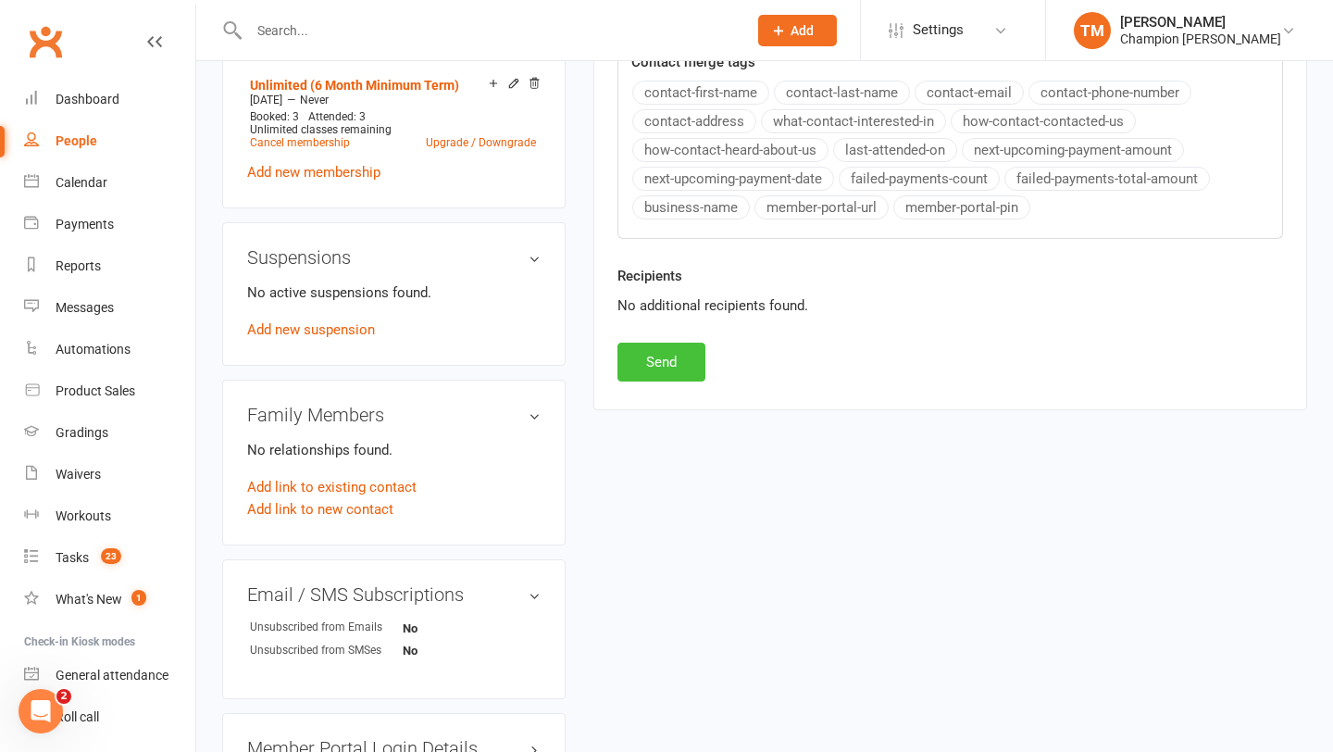
click at [654, 364] on button "Send" at bounding box center [662, 362] width 88 height 39
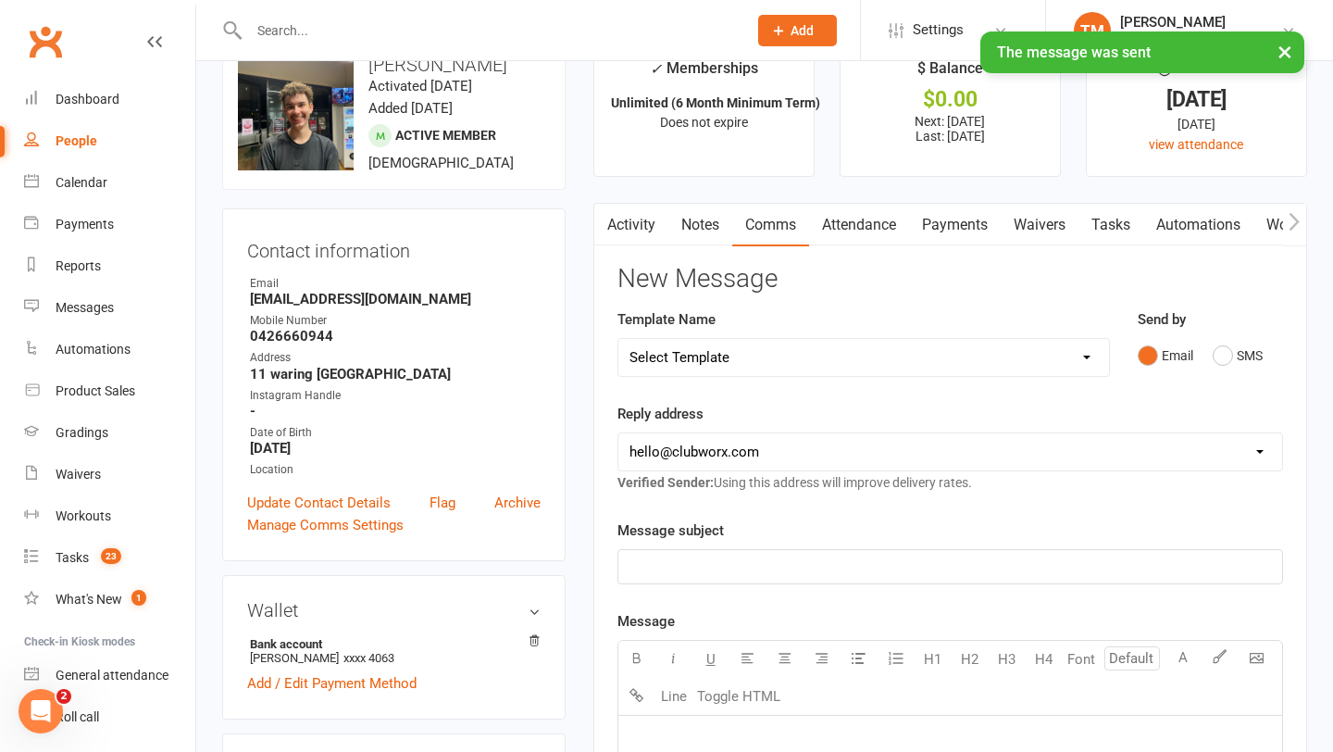
scroll to position [0, 0]
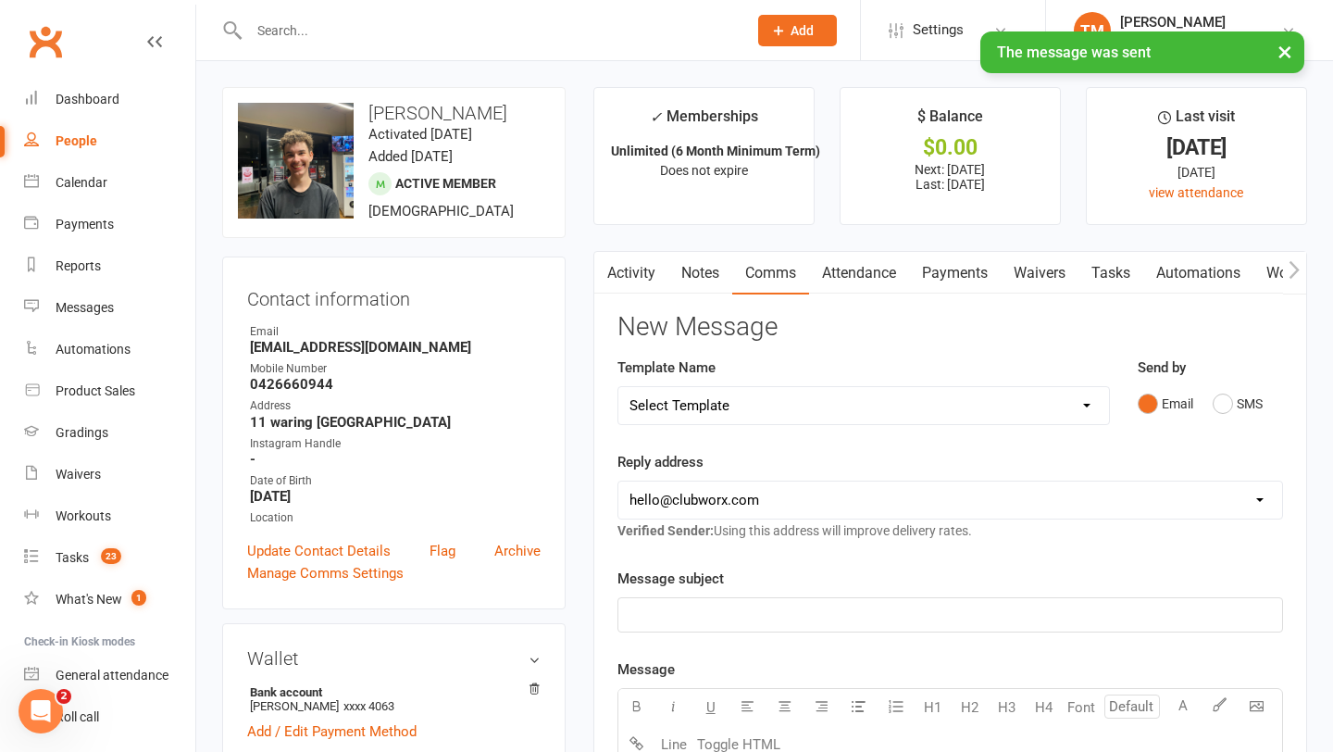
click at [699, 290] on link "Notes" at bounding box center [701, 273] width 64 height 43
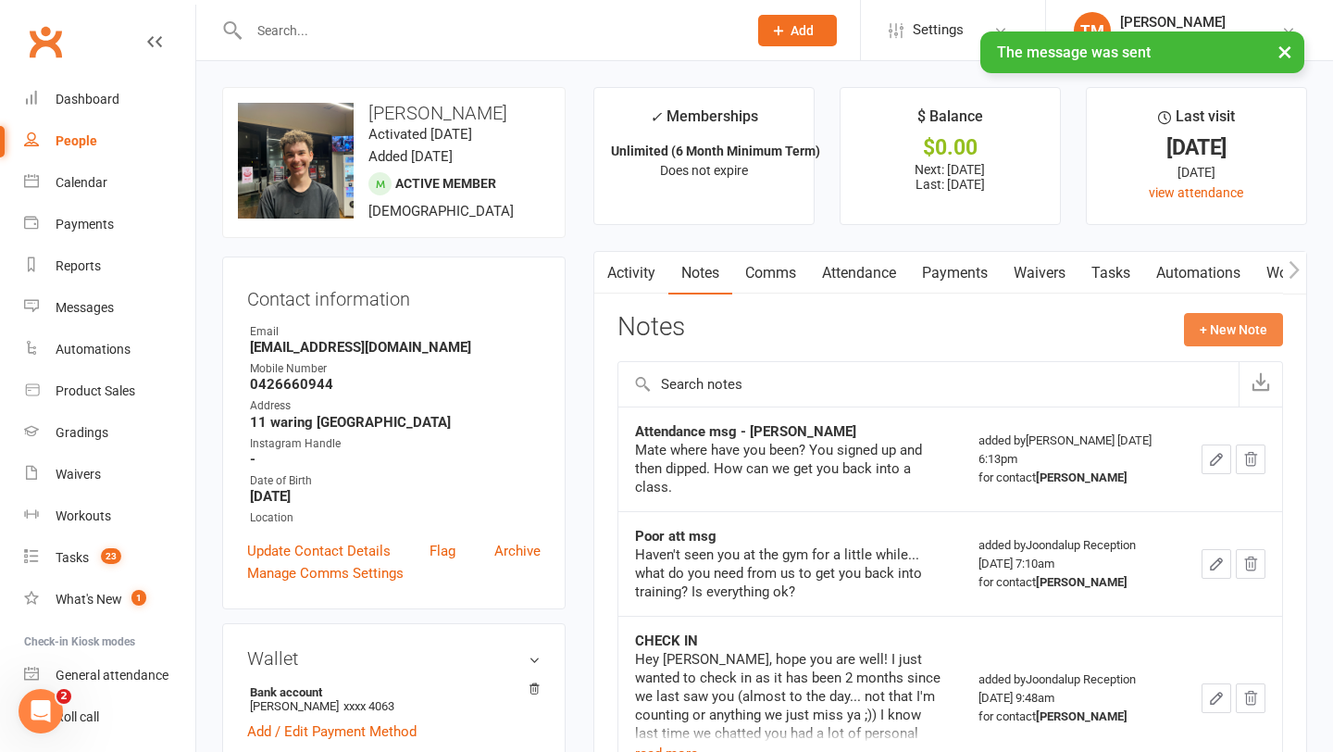
click at [1229, 331] on button "+ New Note" at bounding box center [1233, 329] width 99 height 33
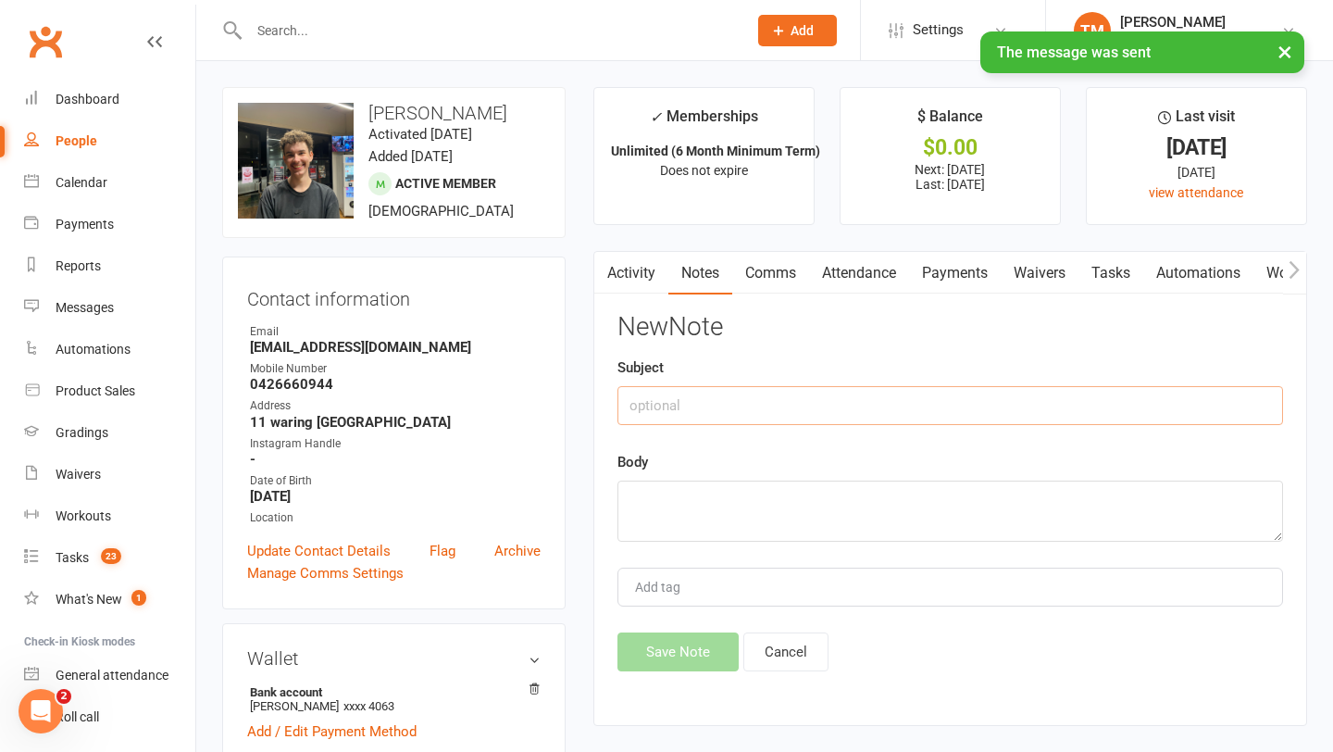
click at [694, 402] on input "text" at bounding box center [951, 405] width 666 height 39
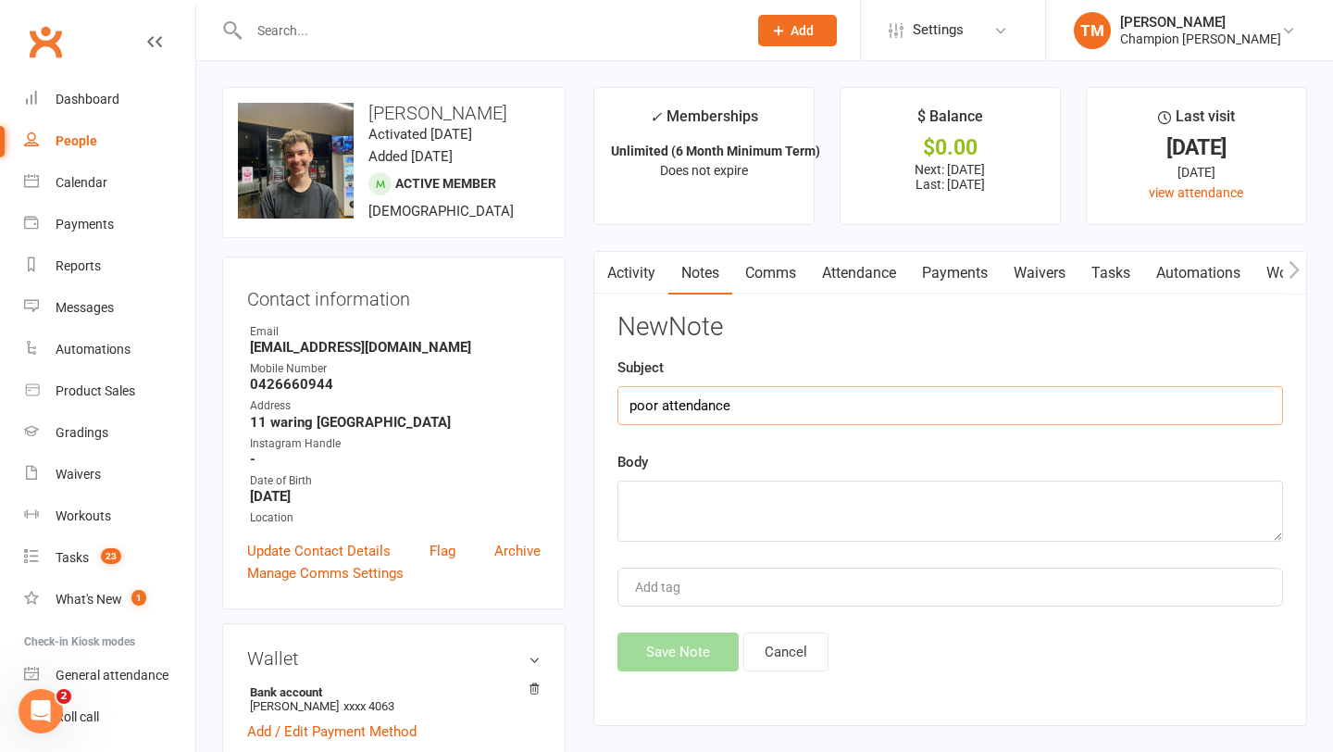
type input "poor attendance"
click at [673, 506] on textarea at bounding box center [951, 511] width 666 height 61
paste textarea "Liam! Mate only way to get you in the ring is to show up. I'll see you in this …"
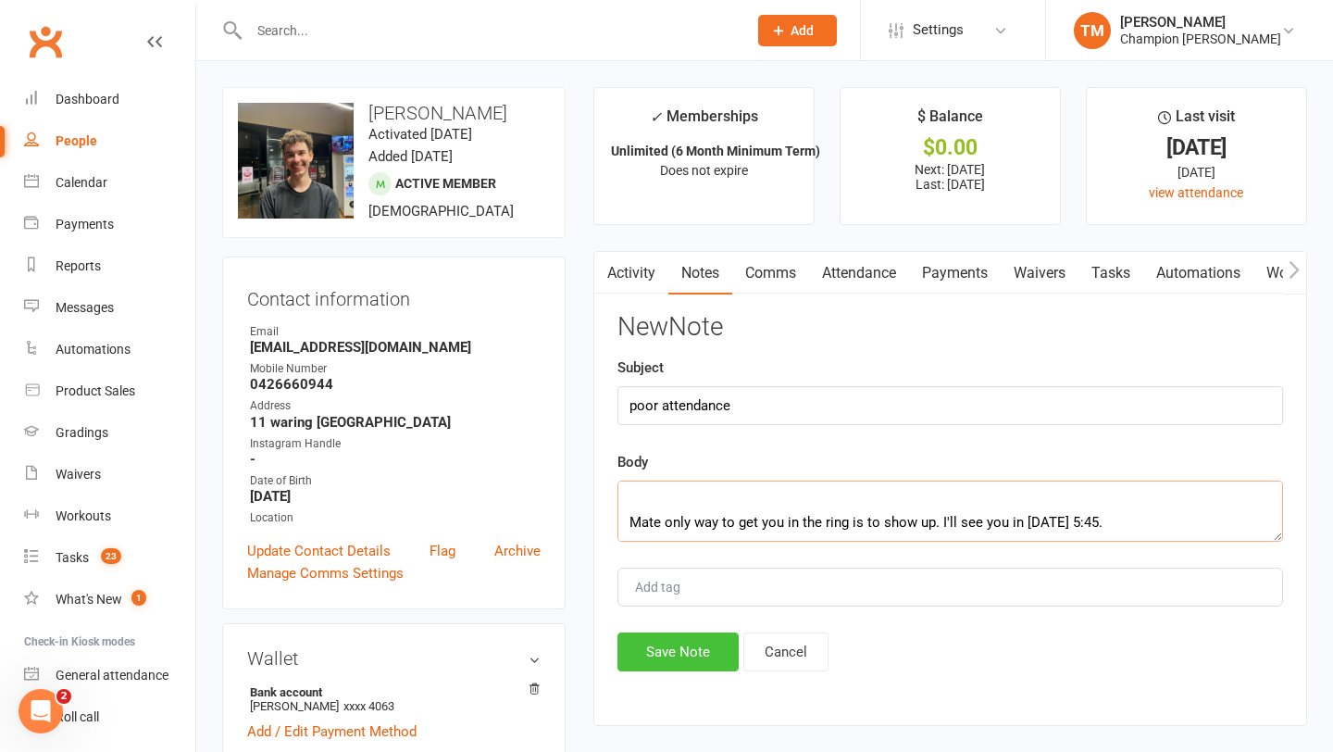
type textarea "Liam! Mate only way to get you in the ring is to show up. I'll see you in this …"
click at [686, 650] on button "Save Note" at bounding box center [678, 651] width 121 height 39
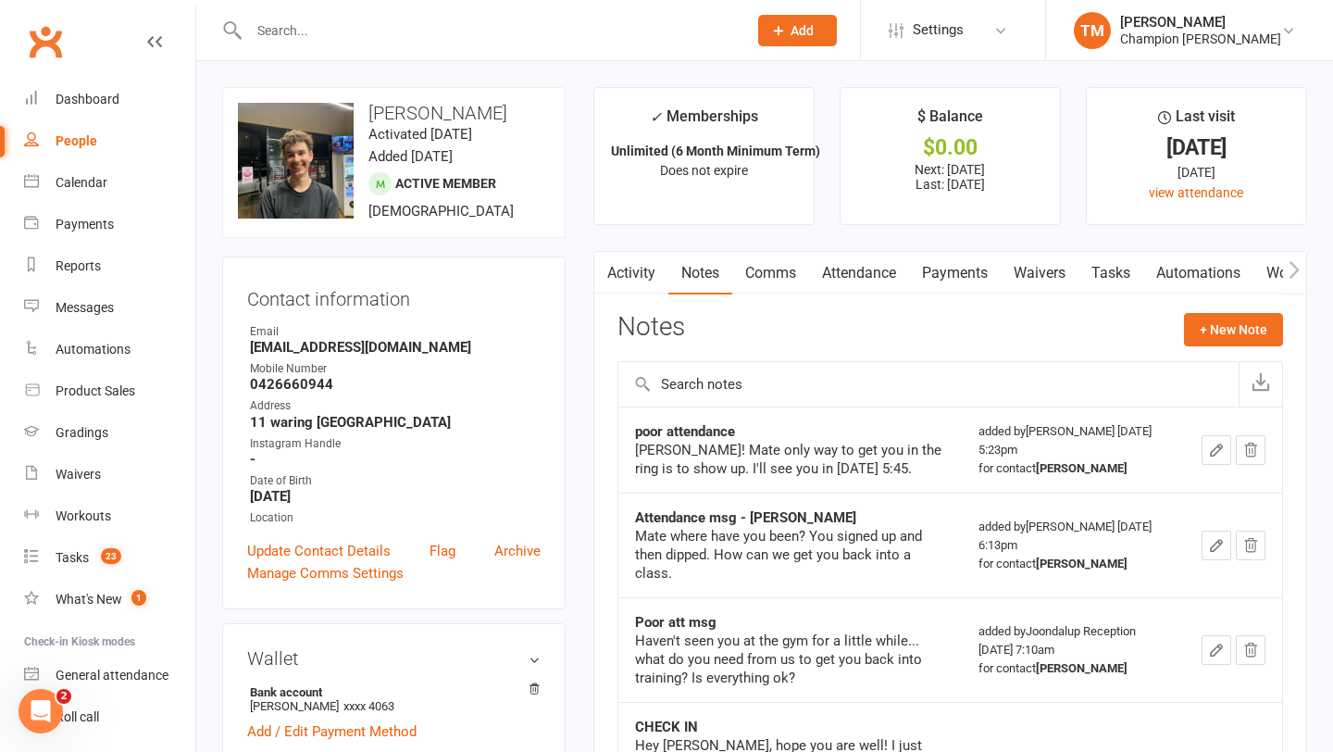
click at [443, 38] on input "text" at bounding box center [489, 31] width 491 height 26
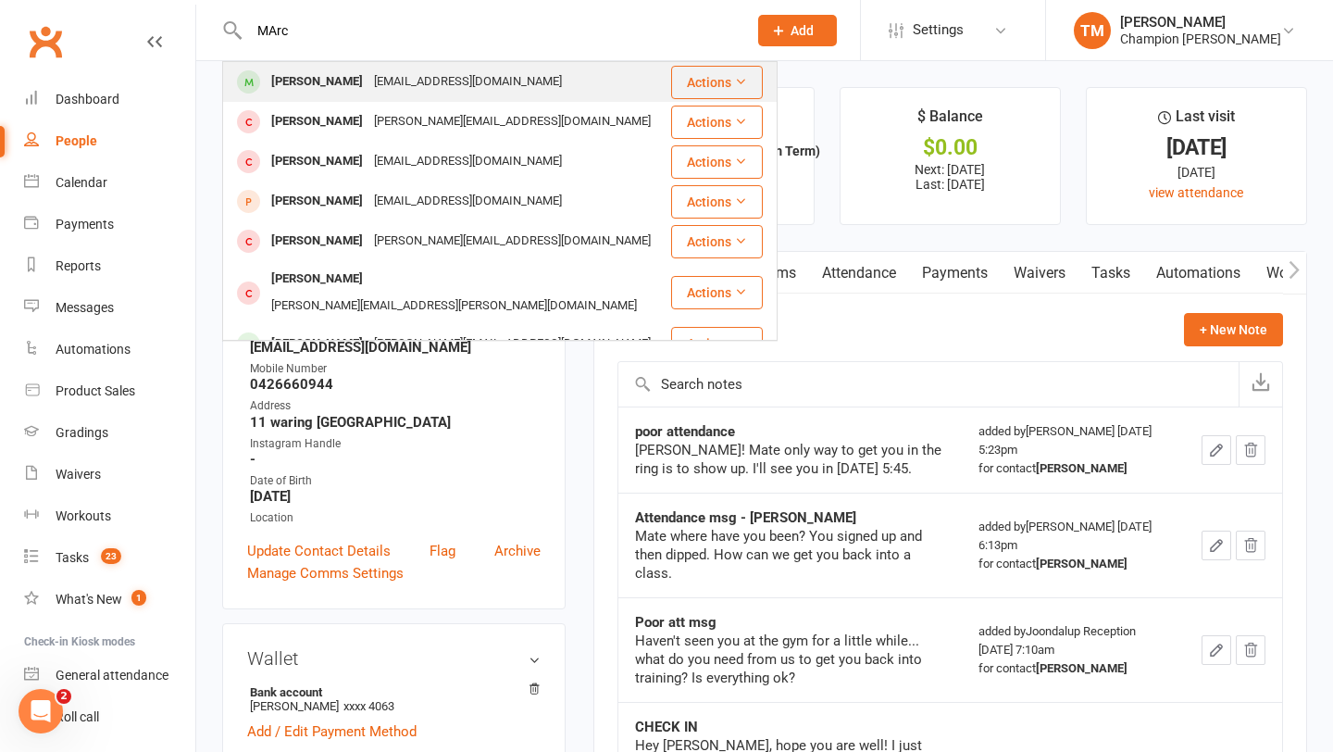
type input "MArc"
click at [443, 76] on div "marctanjw@gmail.com" at bounding box center [468, 82] width 199 height 27
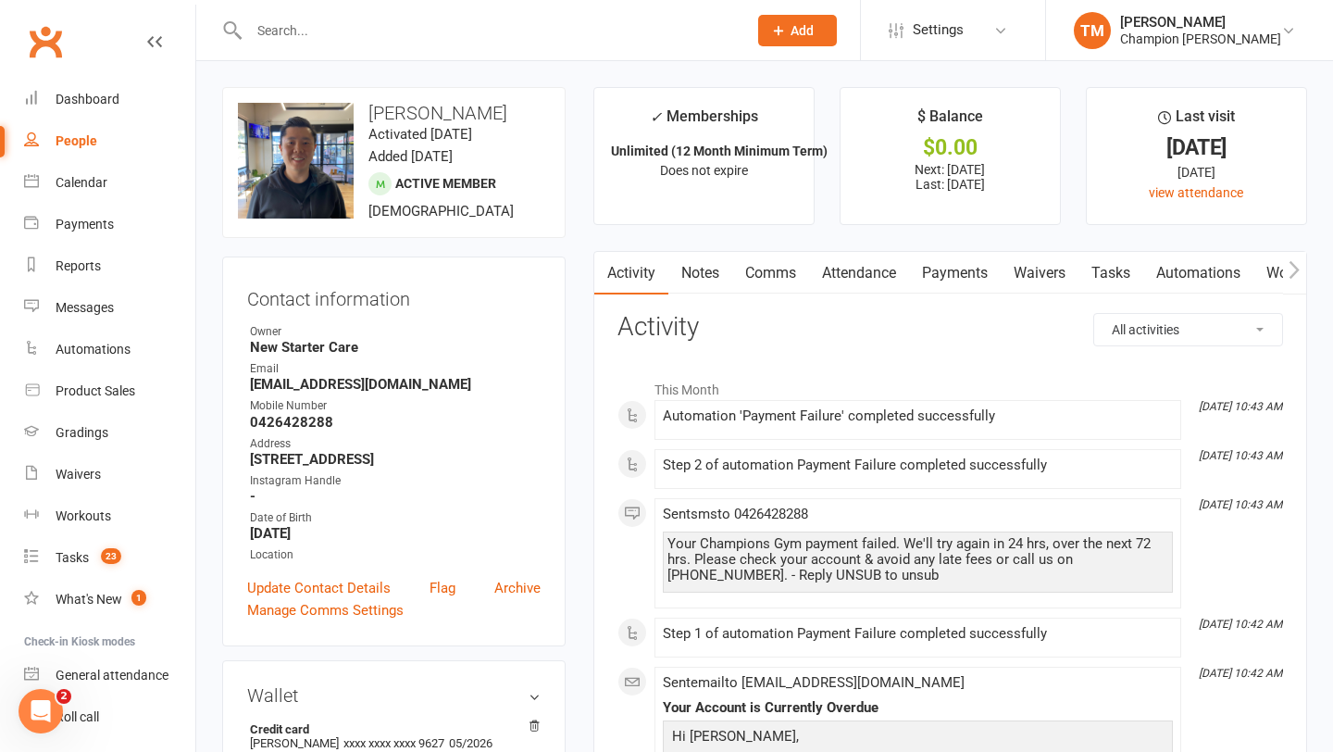
click at [730, 279] on link "Notes" at bounding box center [701, 273] width 64 height 43
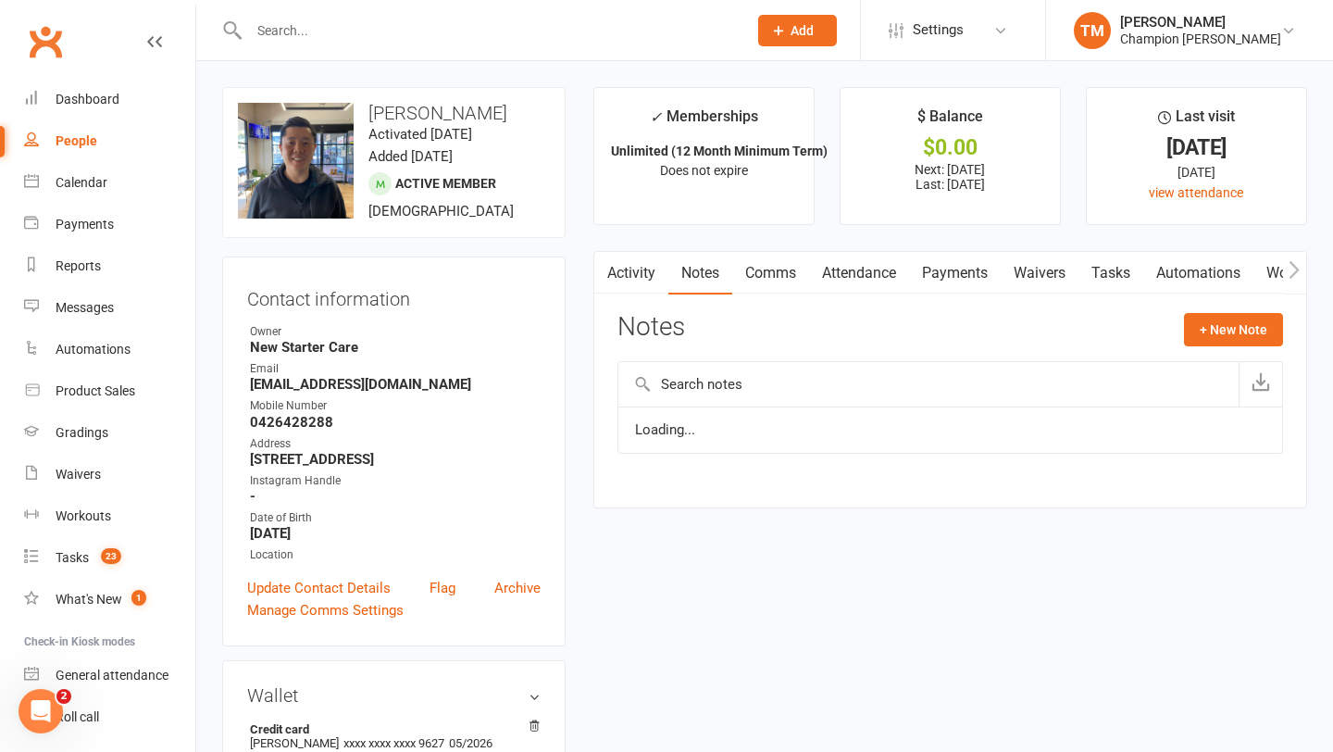
click at [765, 272] on link "Comms" at bounding box center [770, 273] width 77 height 43
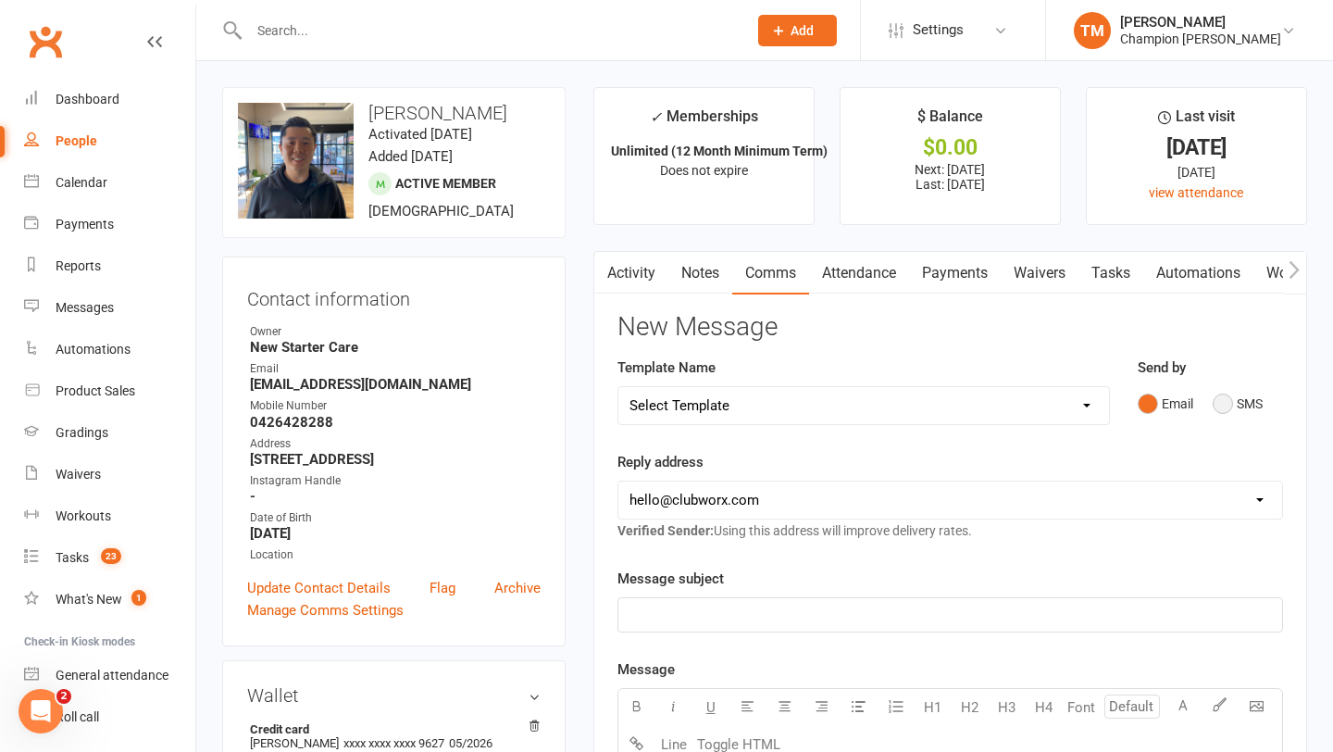
click at [1233, 406] on button "SMS" at bounding box center [1238, 403] width 50 height 35
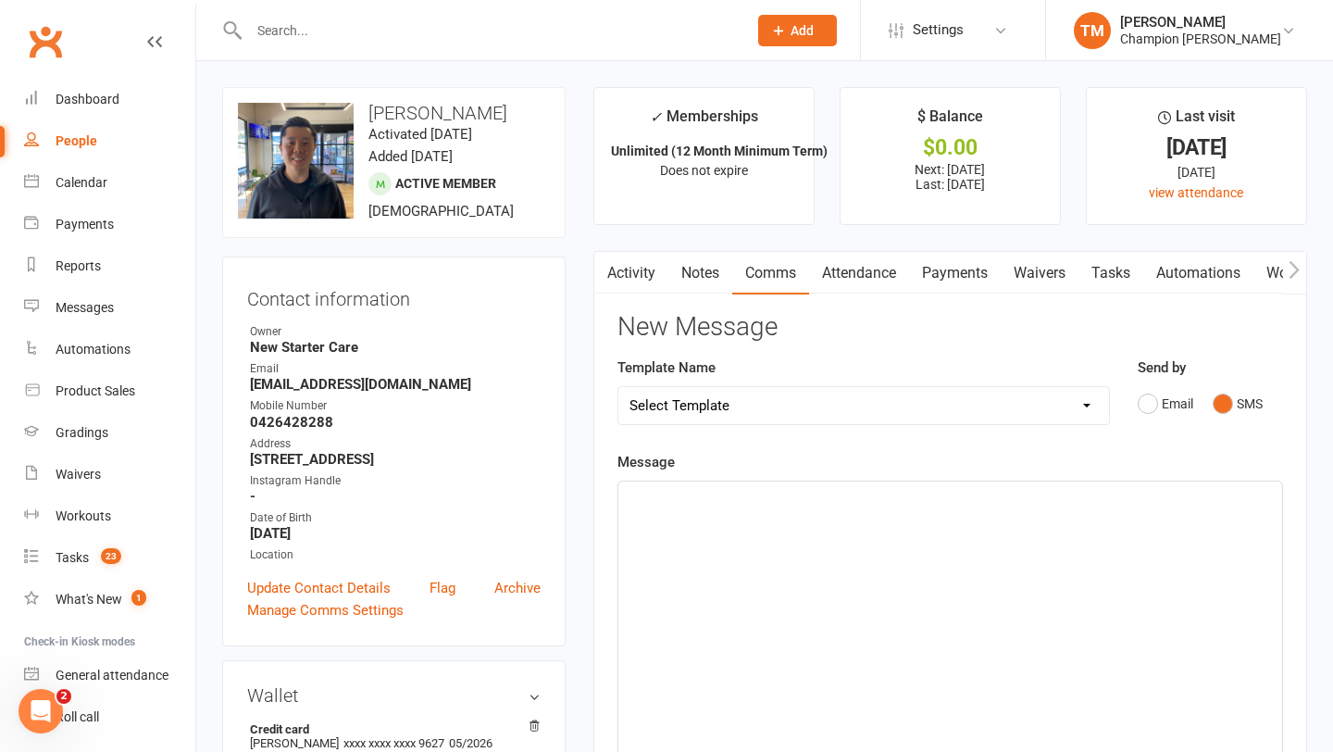
click at [856, 501] on p "﻿" at bounding box center [951, 498] width 642 height 22
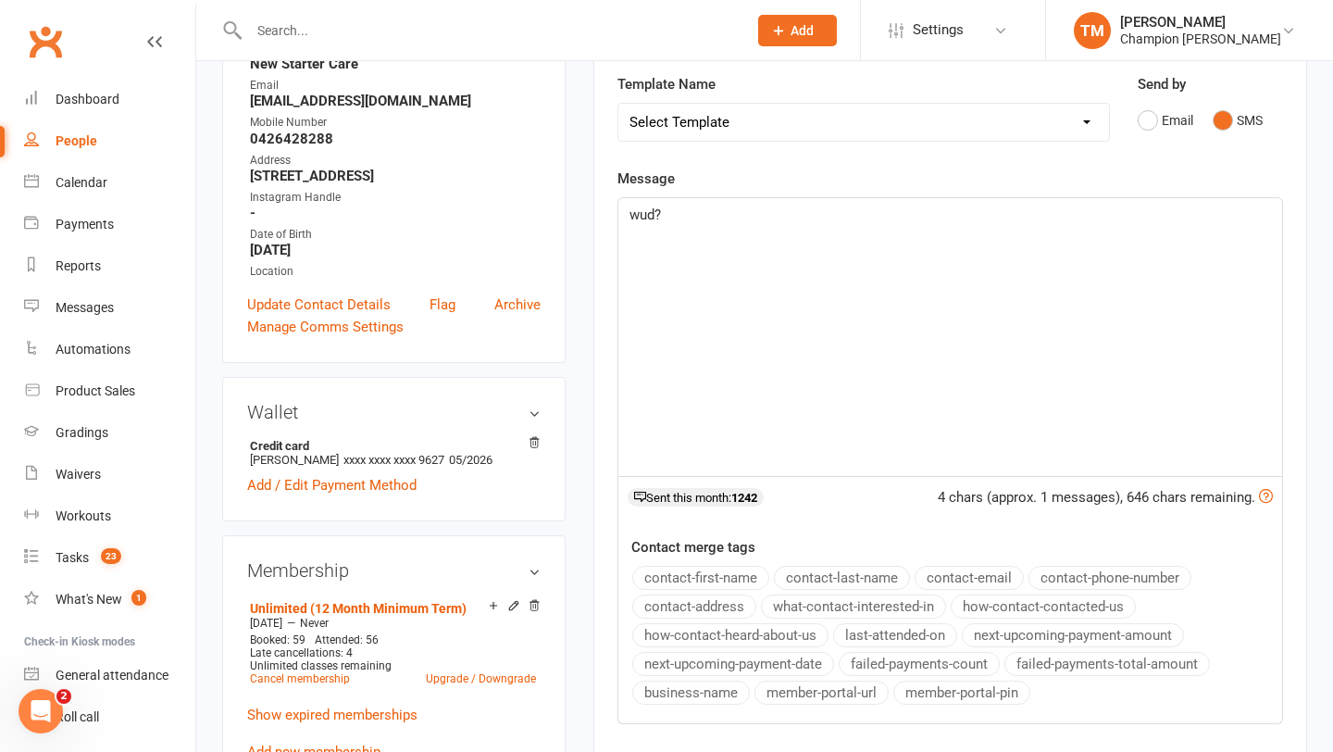
scroll to position [499, 0]
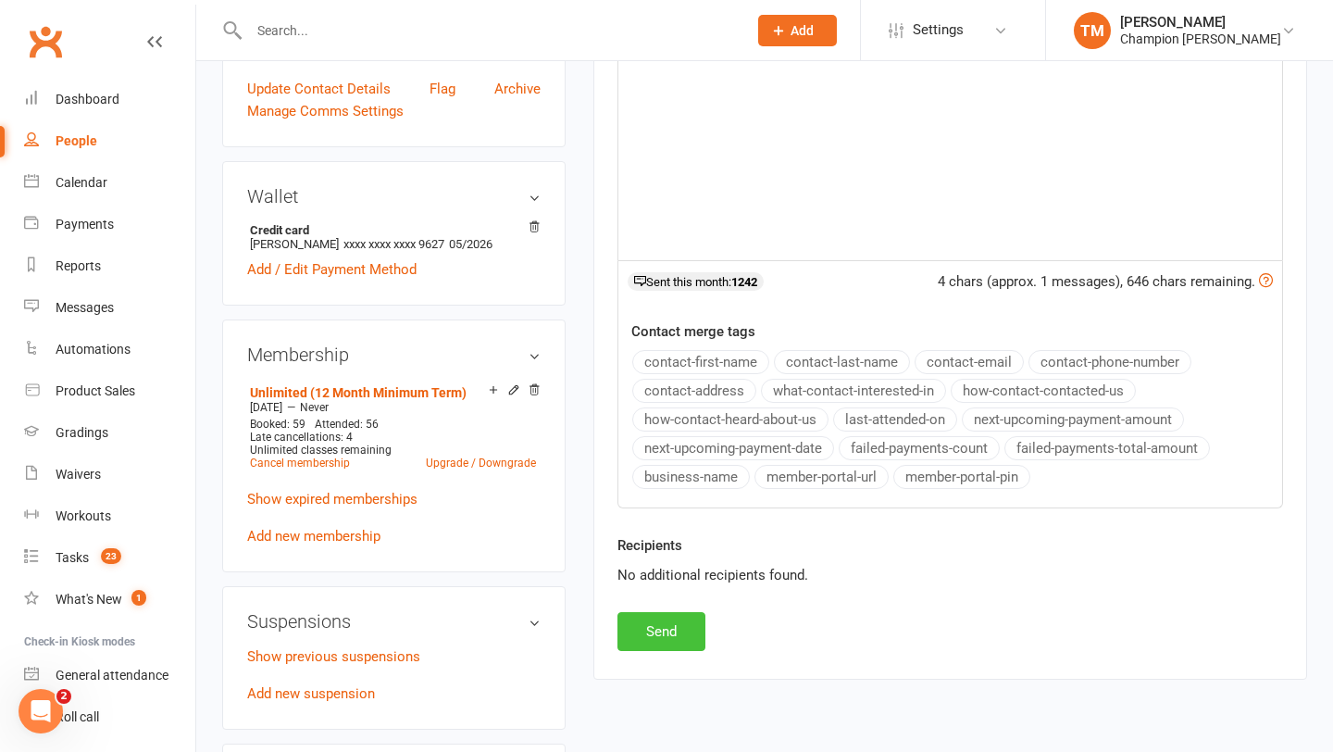
click at [664, 626] on button "Send" at bounding box center [662, 631] width 88 height 39
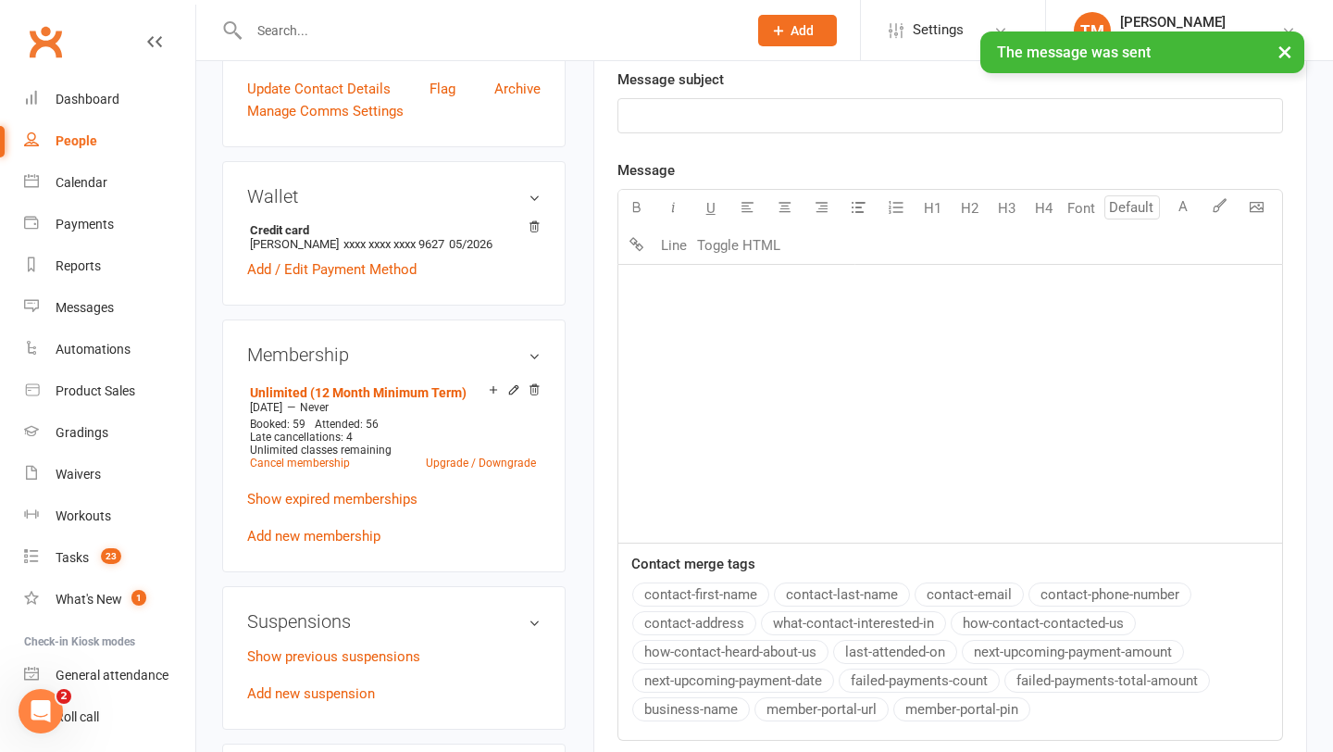
scroll to position [0, 0]
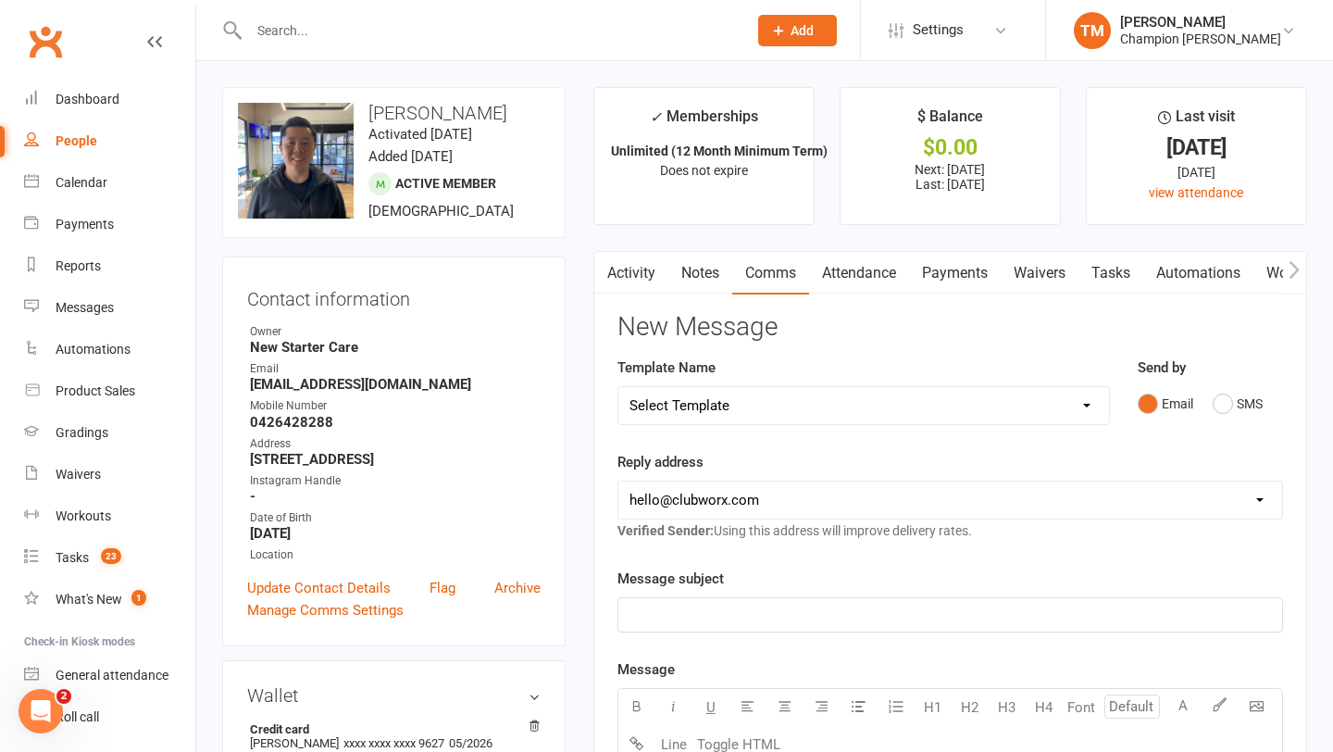
click at [306, 30] on input "text" at bounding box center [489, 31] width 491 height 26
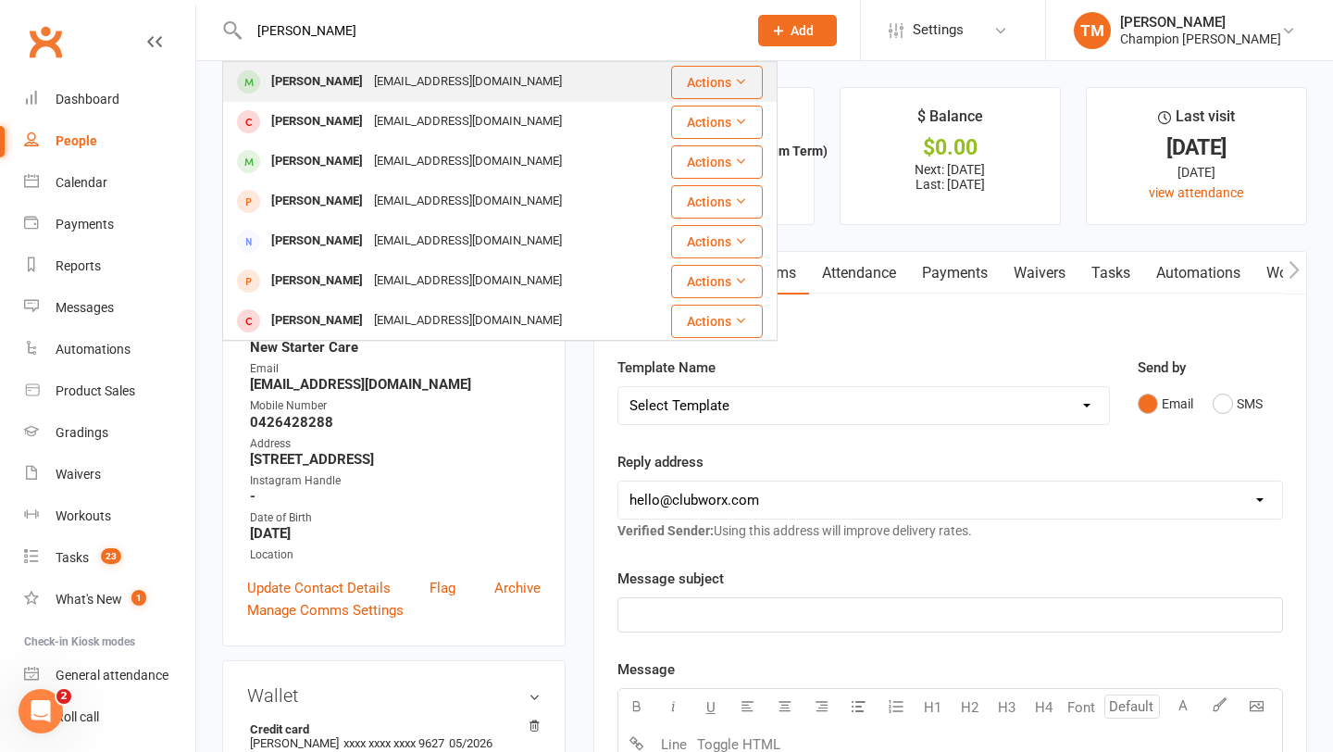
type input "Zack"
click at [311, 80] on div "Zack Coulthand" at bounding box center [317, 82] width 103 height 27
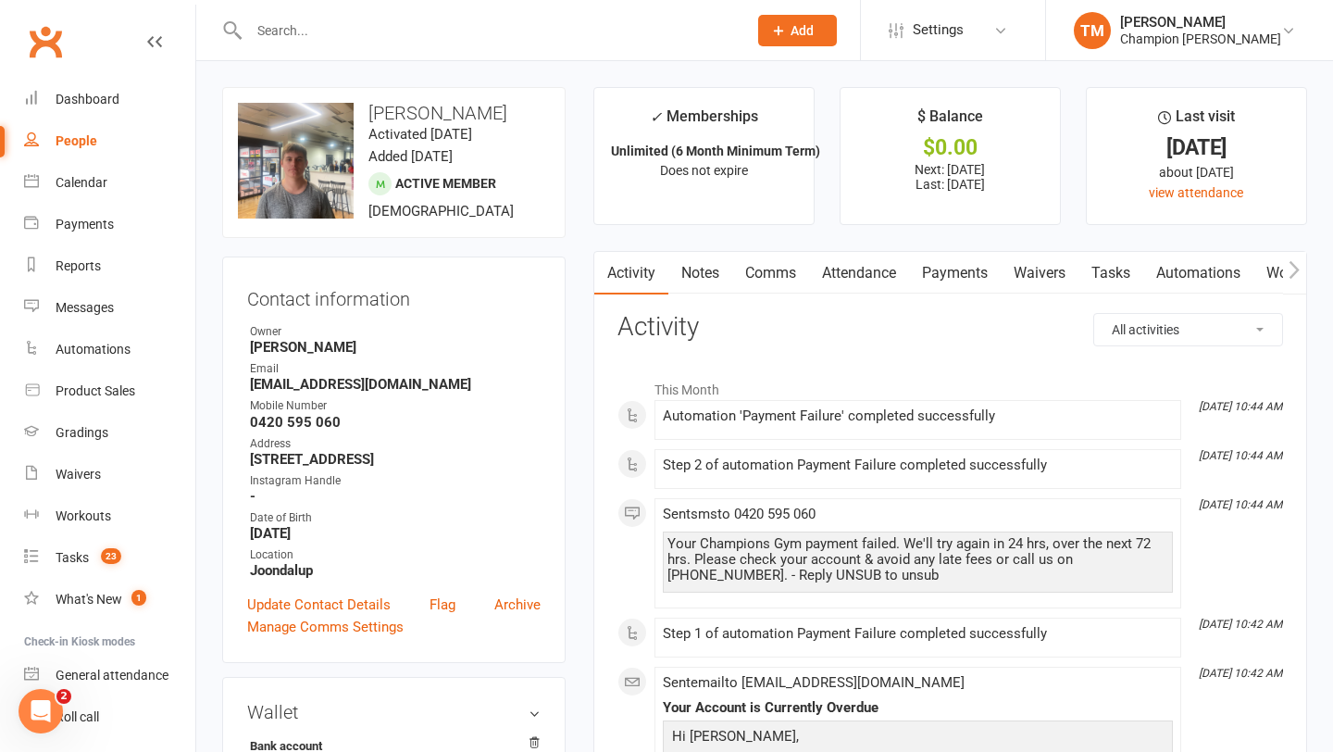
click at [777, 271] on link "Comms" at bounding box center [770, 273] width 77 height 43
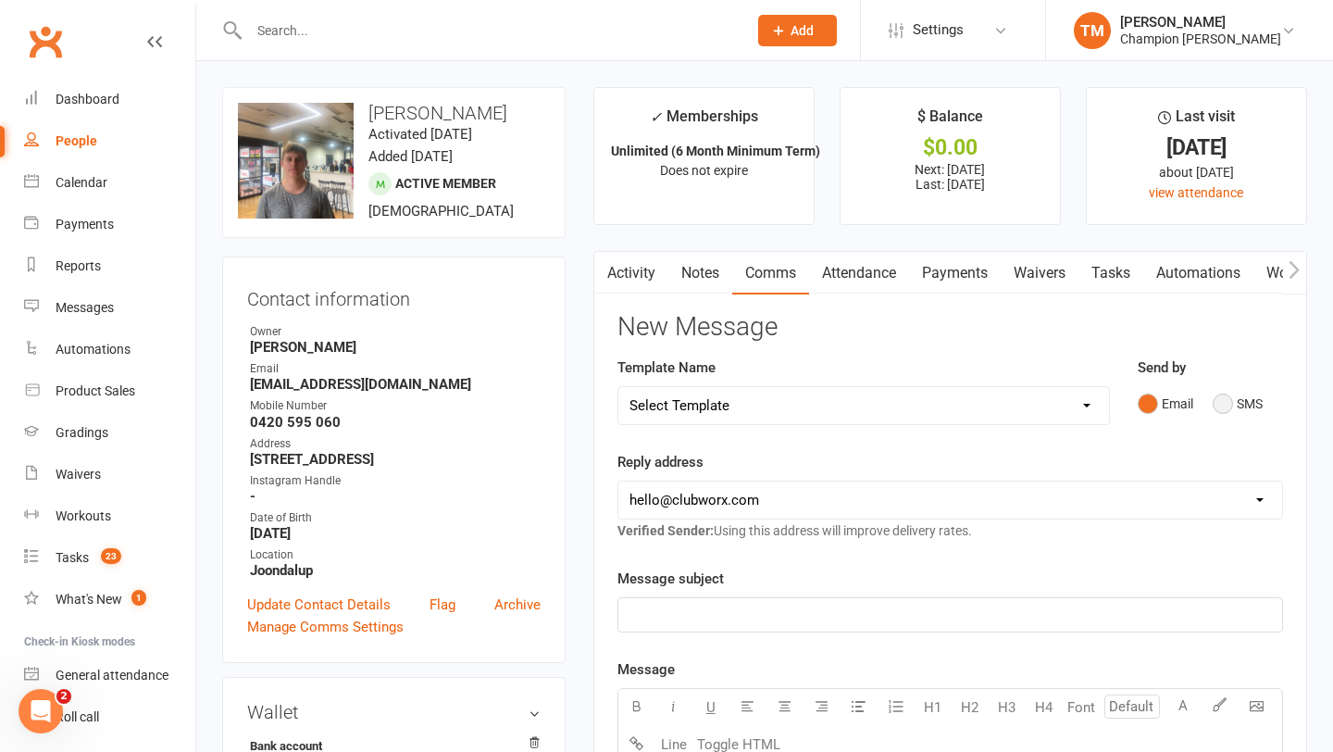
click at [1230, 406] on button "SMS" at bounding box center [1238, 403] width 50 height 35
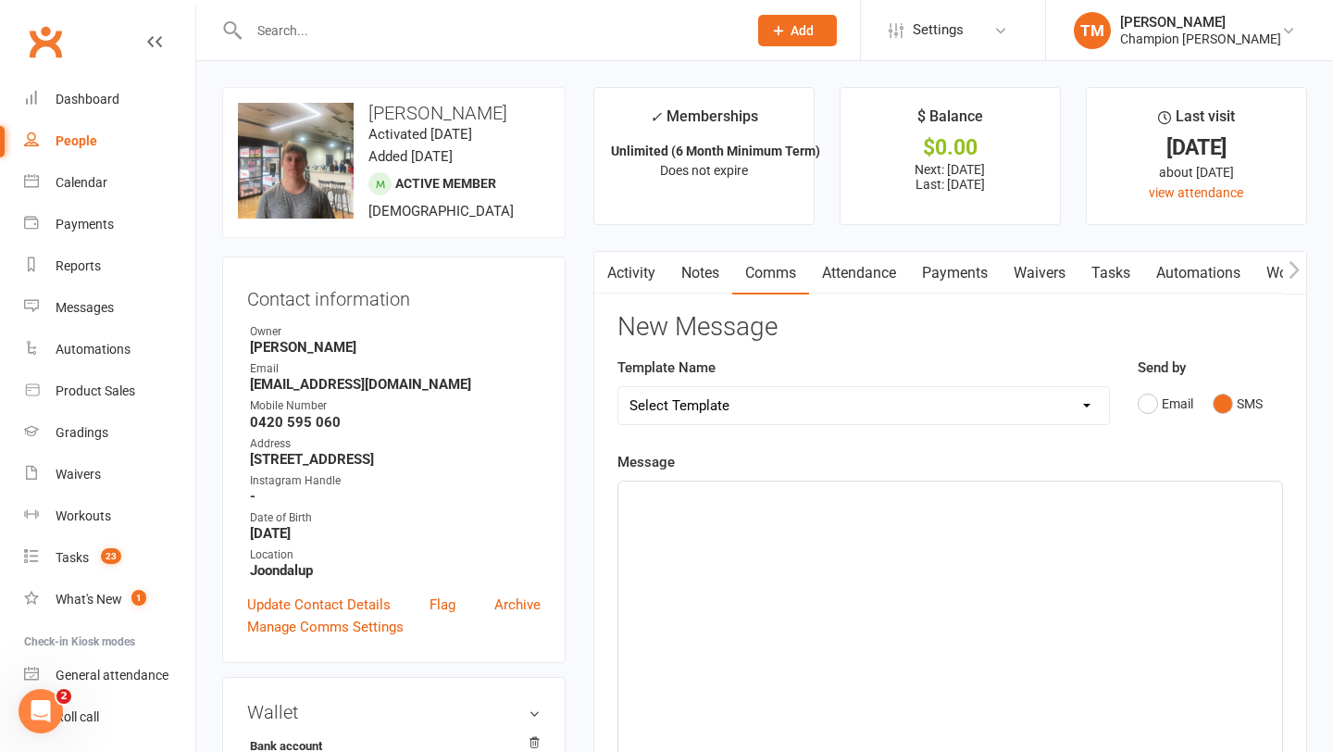
click at [713, 273] on link "Notes" at bounding box center [701, 273] width 64 height 43
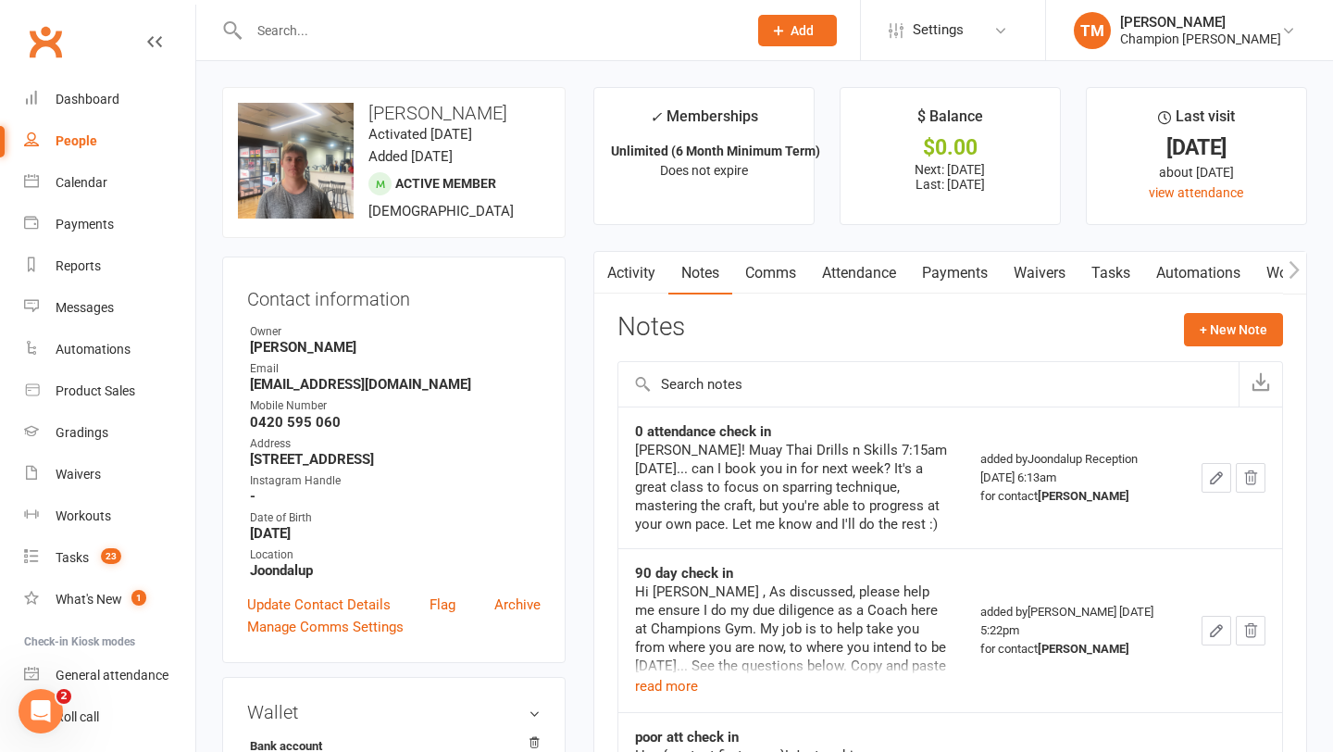
click at [781, 282] on link "Comms" at bounding box center [770, 273] width 77 height 43
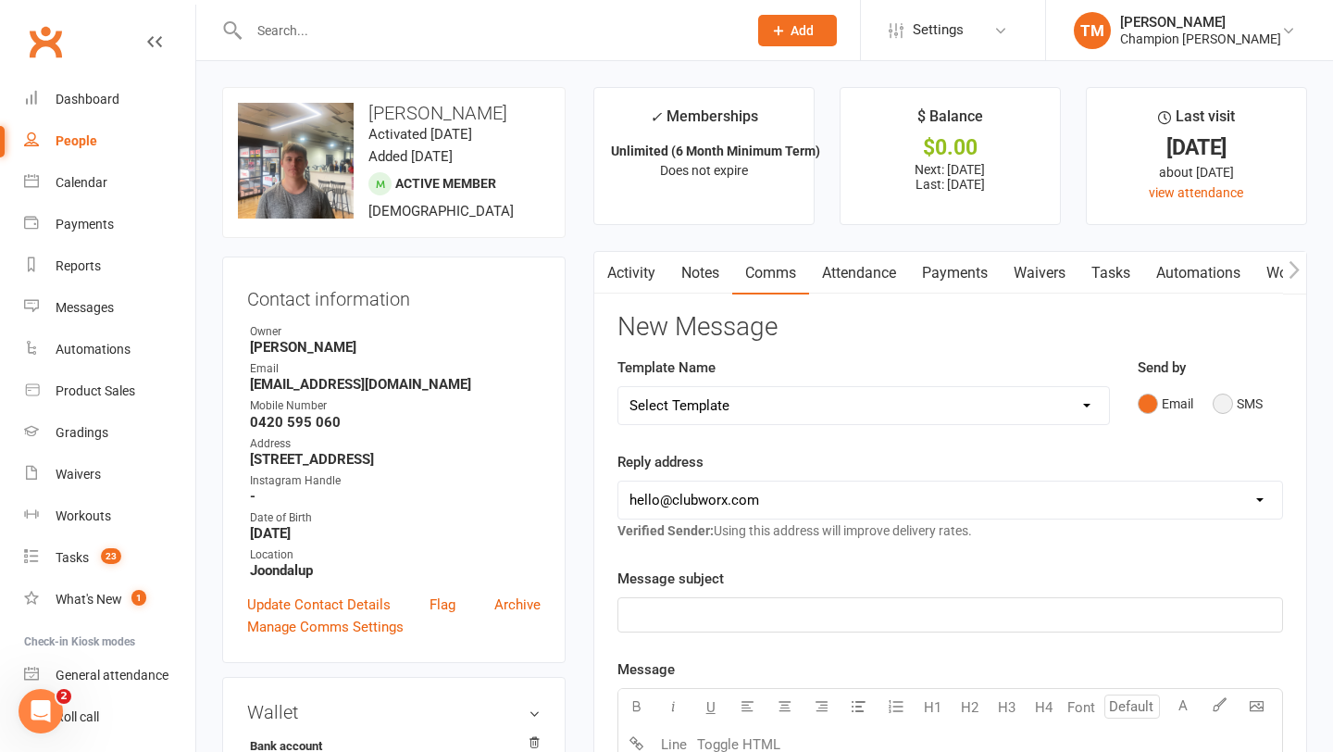
click at [1253, 406] on button "SMS" at bounding box center [1238, 403] width 50 height 35
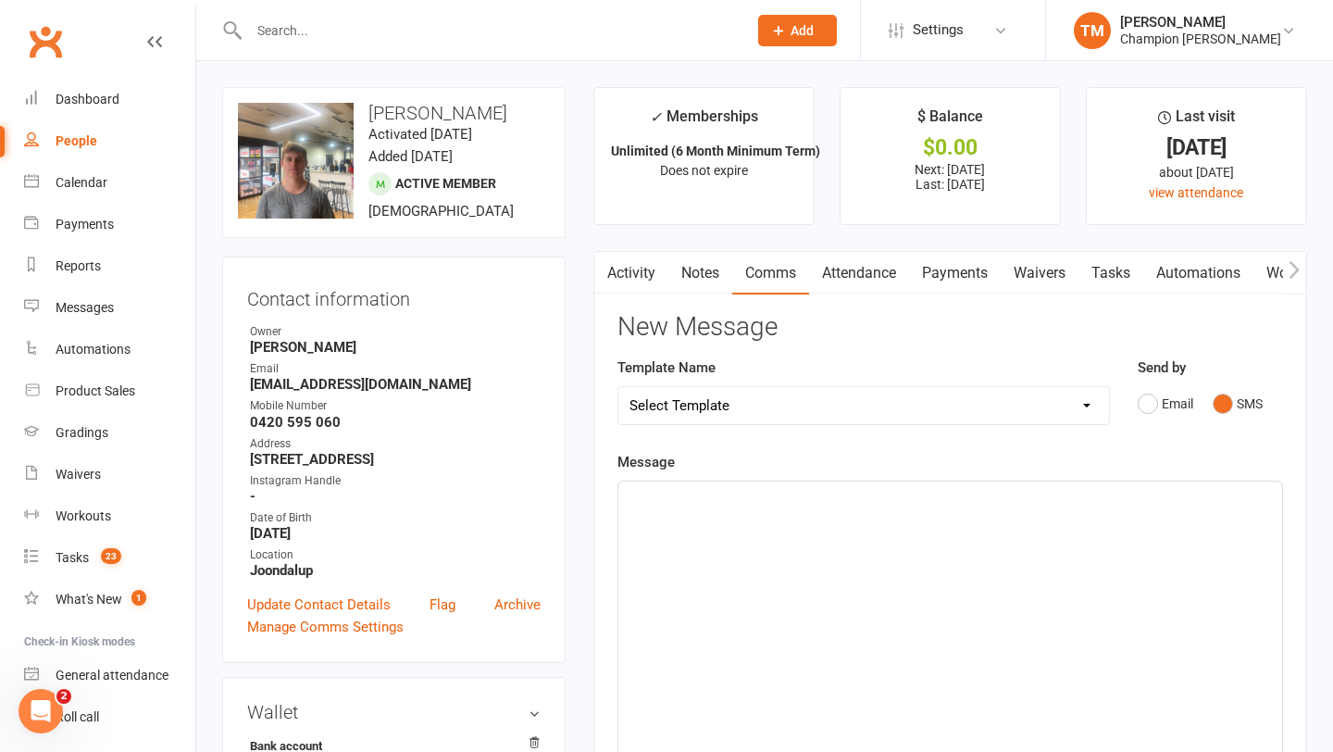
click at [777, 556] on div "﻿" at bounding box center [951, 620] width 664 height 278
click at [787, 510] on div "Yo Zach got to get you back in mate you were smashing it" at bounding box center [951, 620] width 664 height 278
click at [787, 506] on span "Yo Zach got to get you back in mate you were smashing it" at bounding box center [837, 498] width 415 height 17
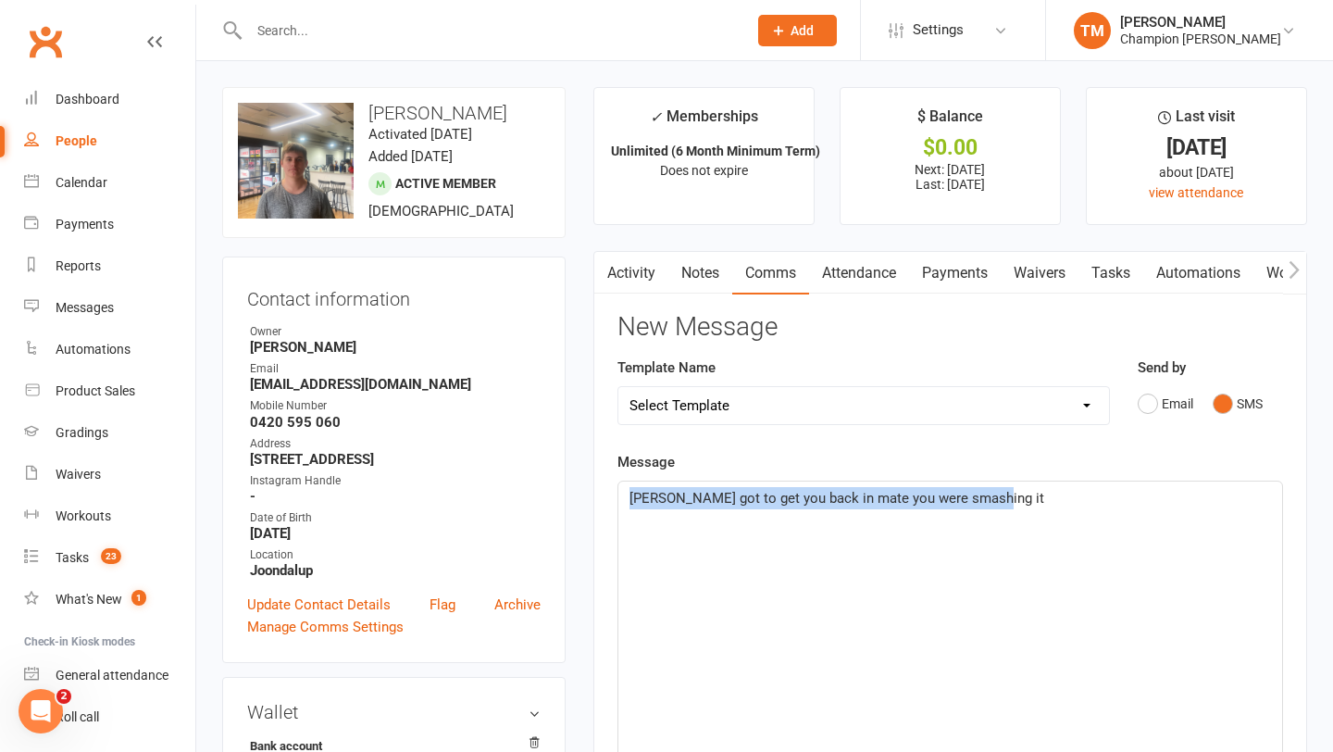
click at [787, 506] on span "Yo Zach got to get you back in mate you were smashing it" at bounding box center [837, 498] width 415 height 17
copy span "Yo Zach got to get you back in mate you were smashing it"
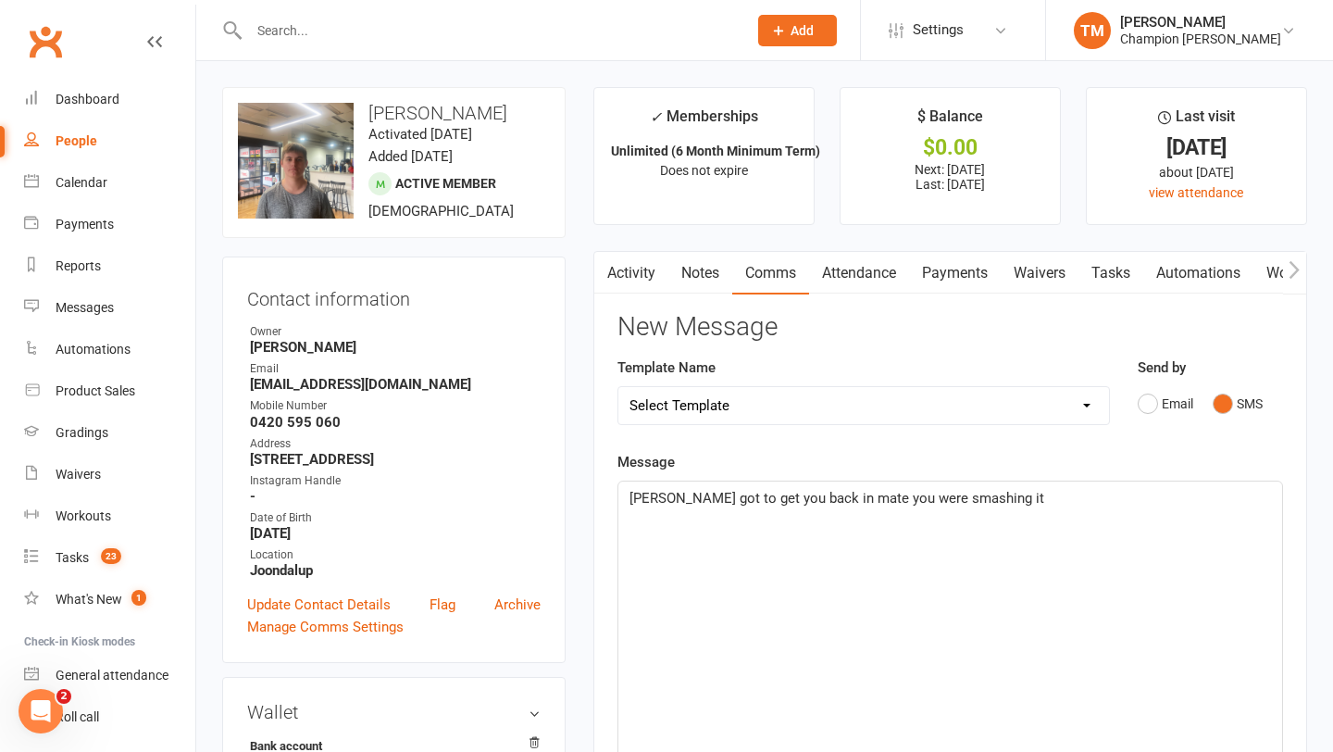
click at [788, 435] on div "Template Name Select Template [Email] Goal Setting Template [SMS] 14 days absen…" at bounding box center [864, 403] width 520 height 94
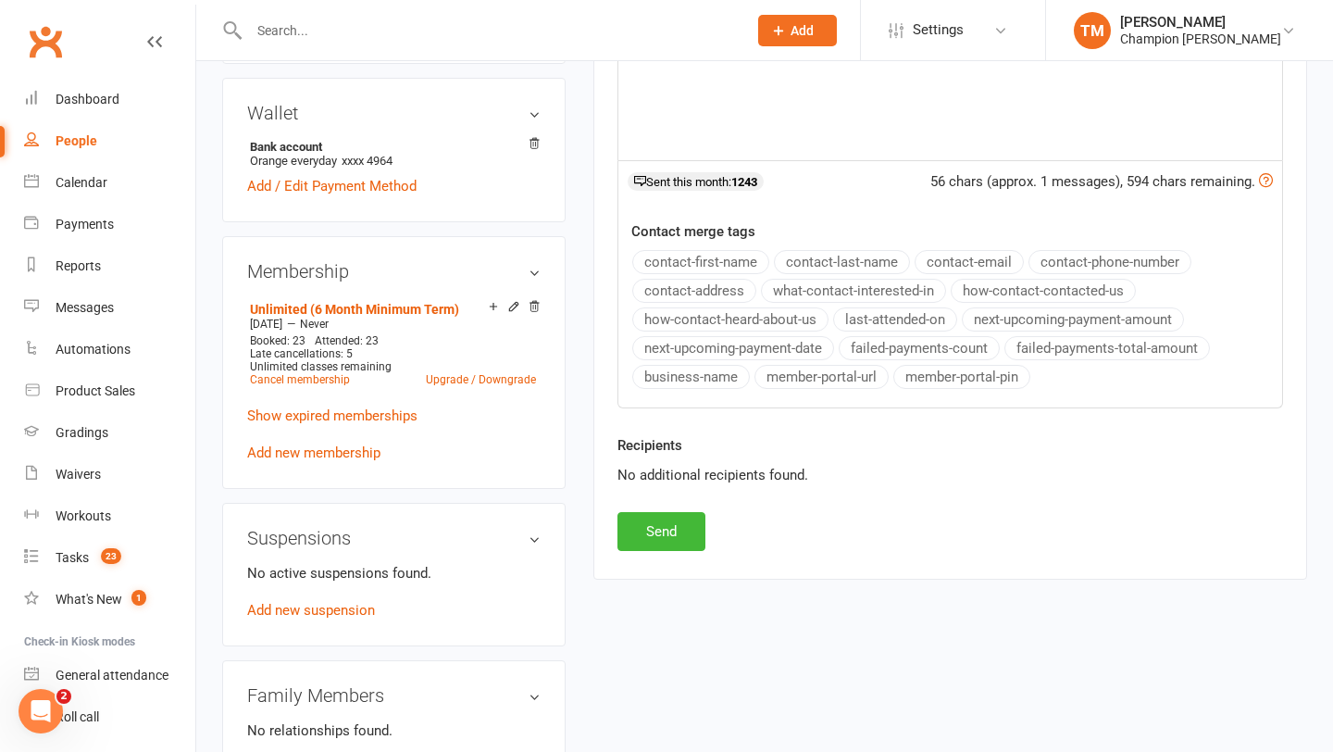
scroll to position [604, 0]
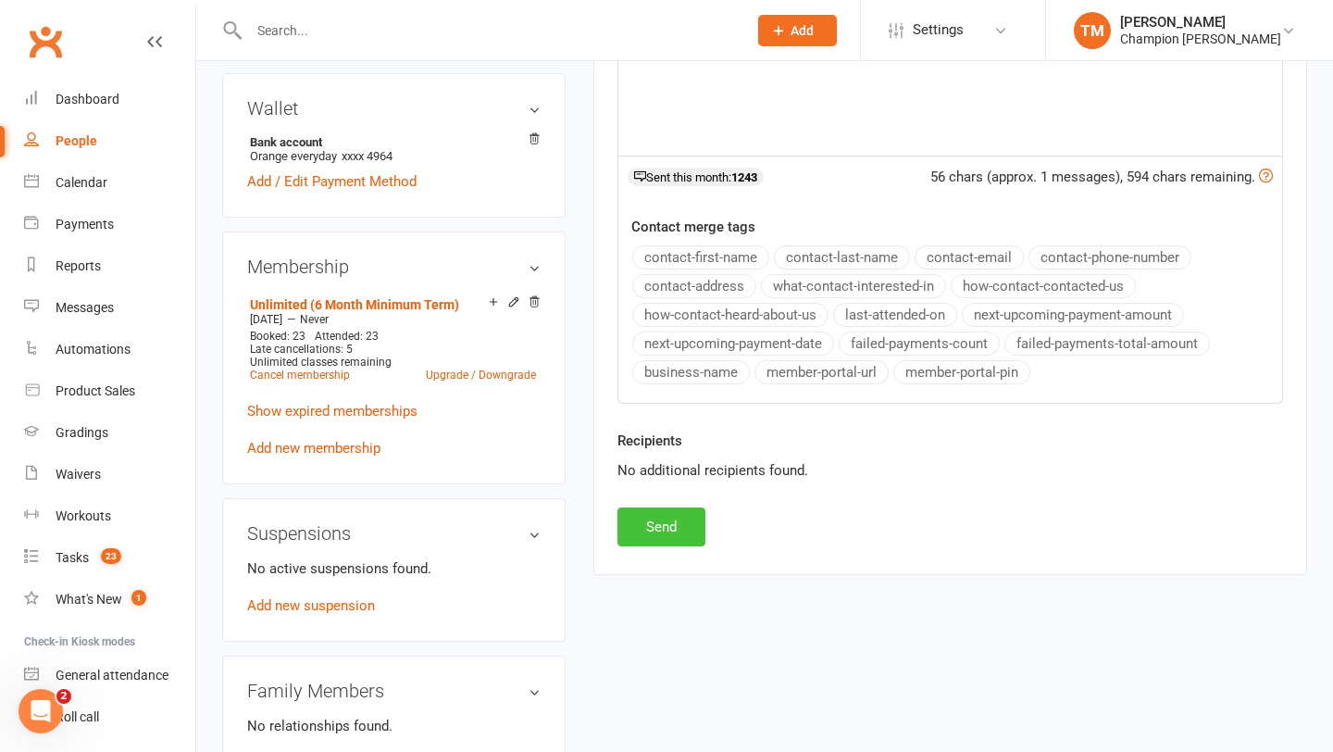
click at [658, 517] on button "Send" at bounding box center [662, 526] width 88 height 39
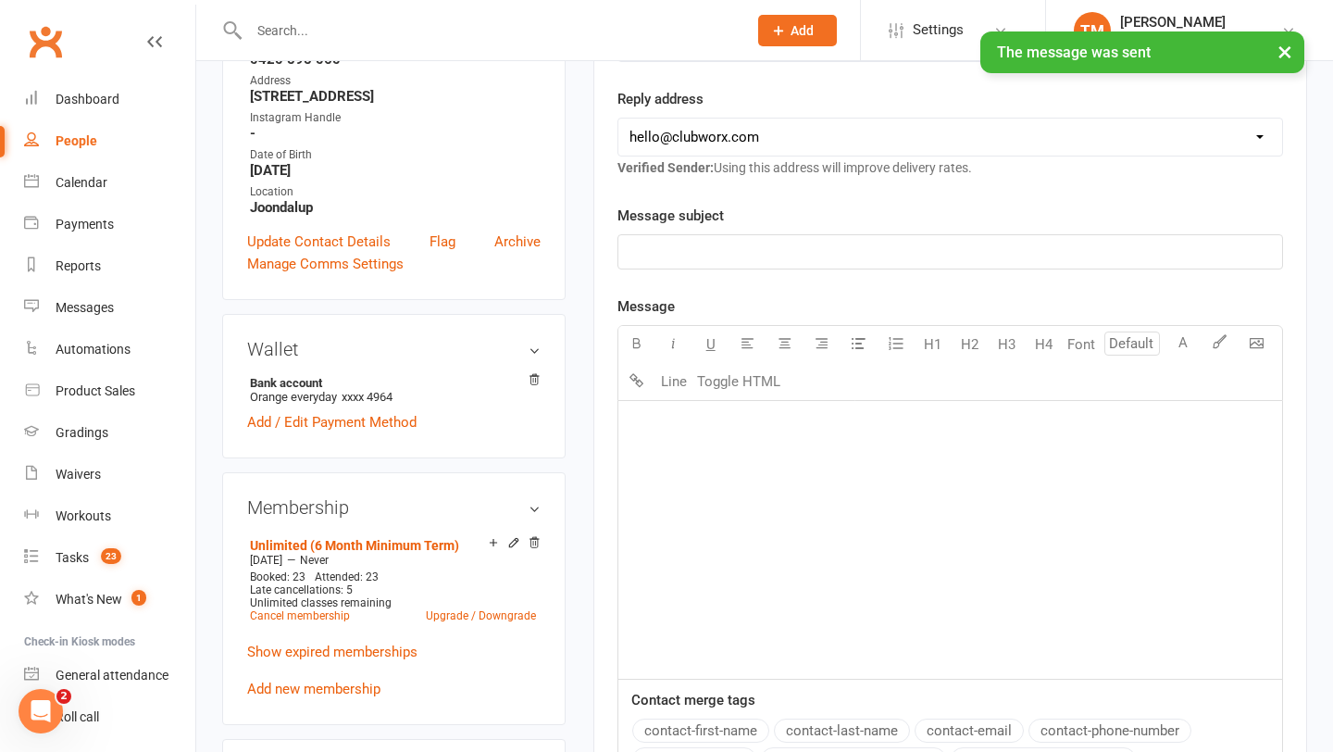
scroll to position [0, 0]
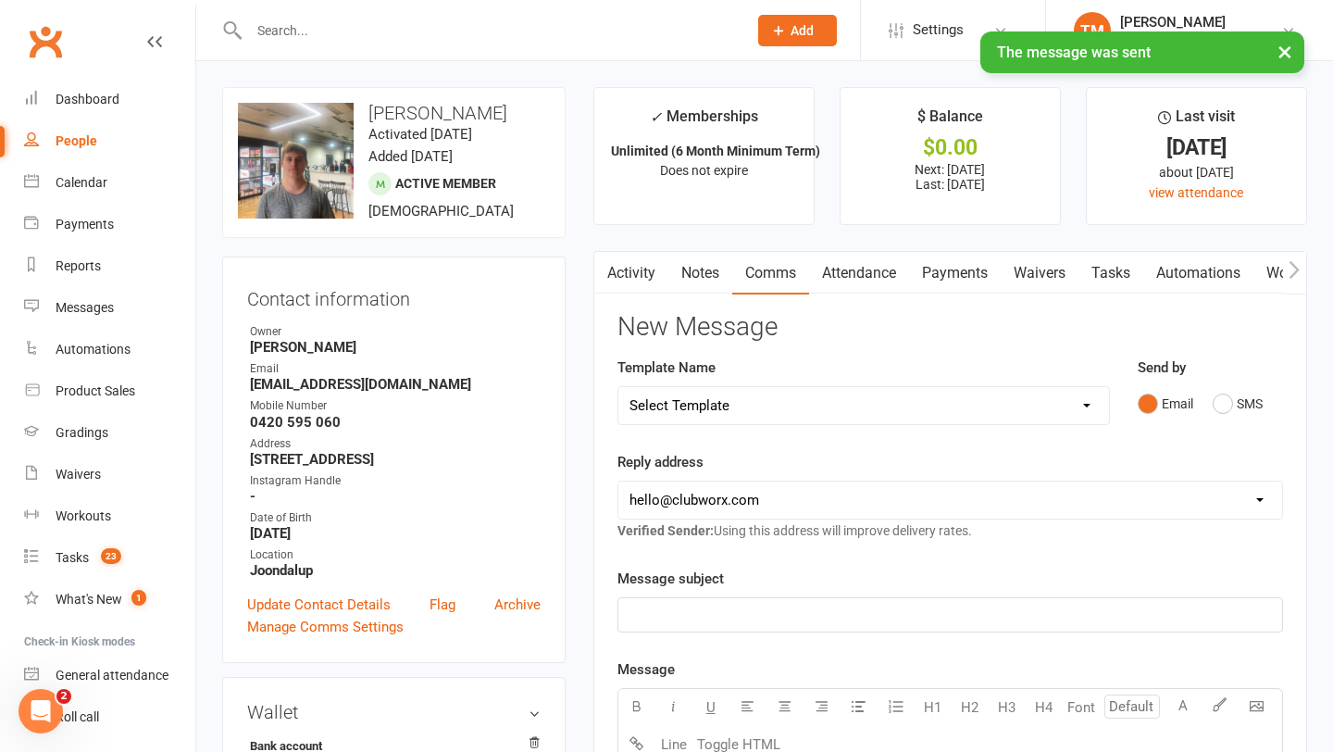
click at [688, 265] on link "Notes" at bounding box center [701, 273] width 64 height 43
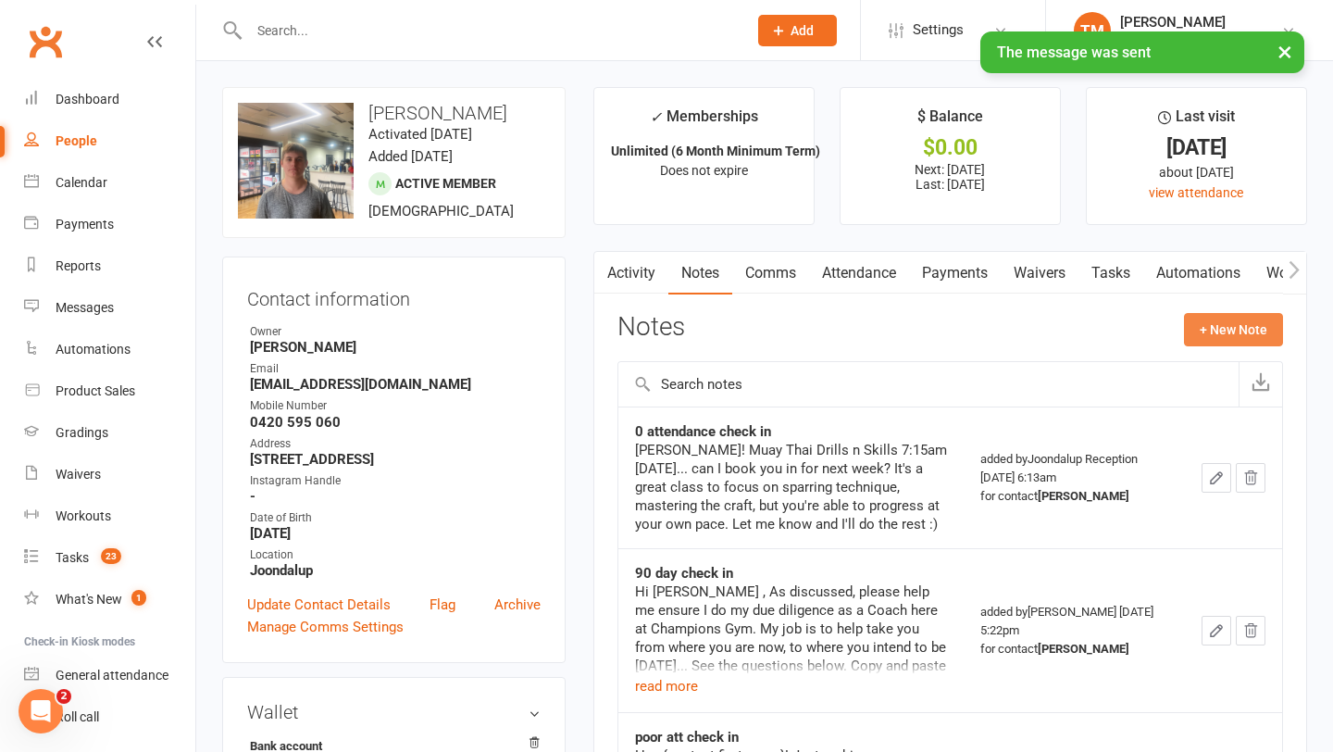
click at [1265, 320] on button "+ New Note" at bounding box center [1233, 329] width 99 height 33
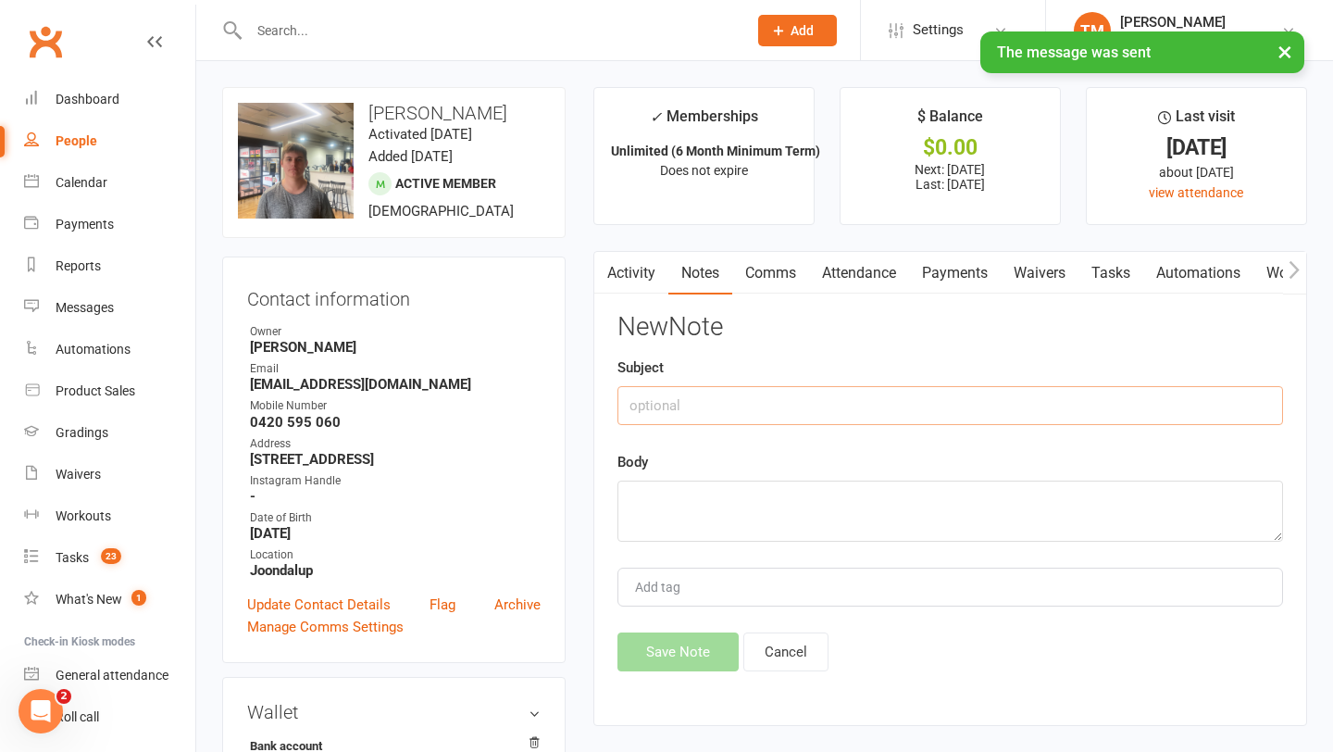
click at [813, 411] on input "text" at bounding box center [951, 405] width 666 height 39
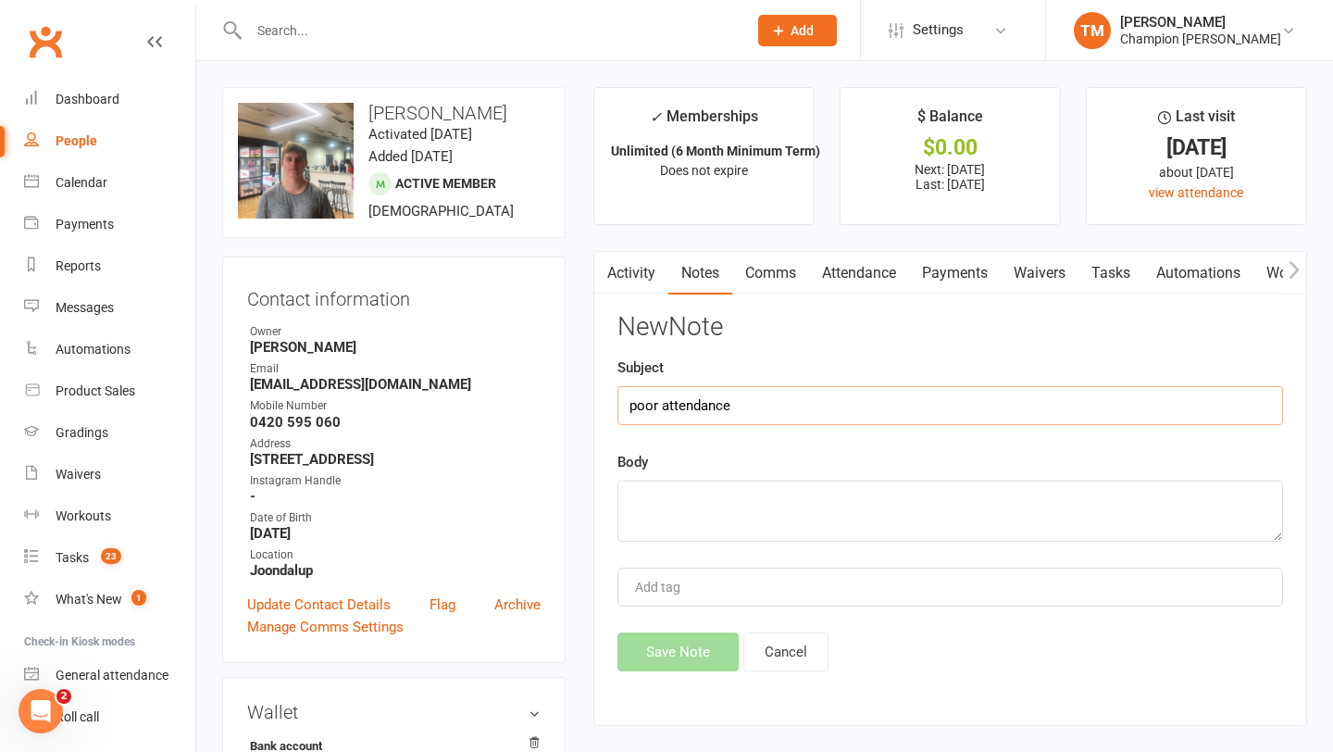
type input "poor attendance"
click at [785, 517] on textarea at bounding box center [951, 511] width 666 height 61
paste textarea "Yo Zach got to get you back in mate you were smashing it"
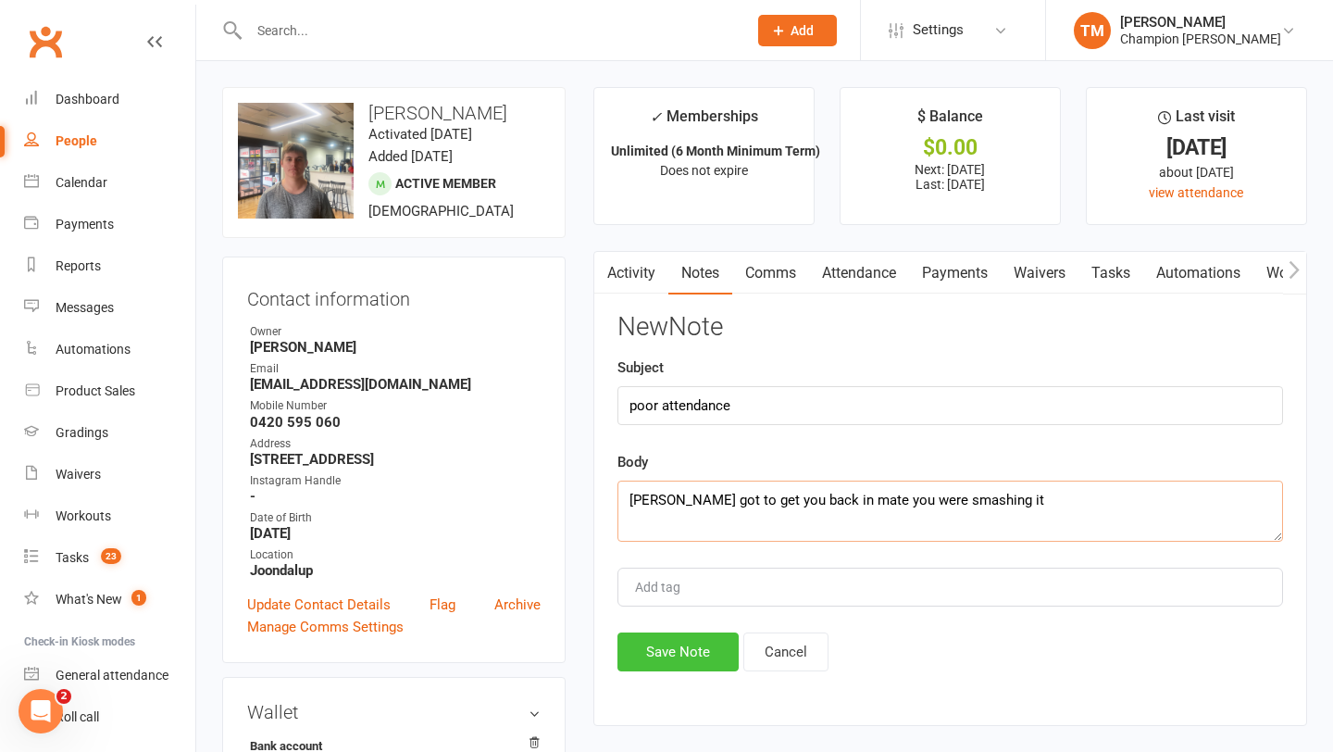
type textarea "Yo Zach got to get you back in mate you were smashing it"
click at [663, 652] on button "Save Note" at bounding box center [678, 651] width 121 height 39
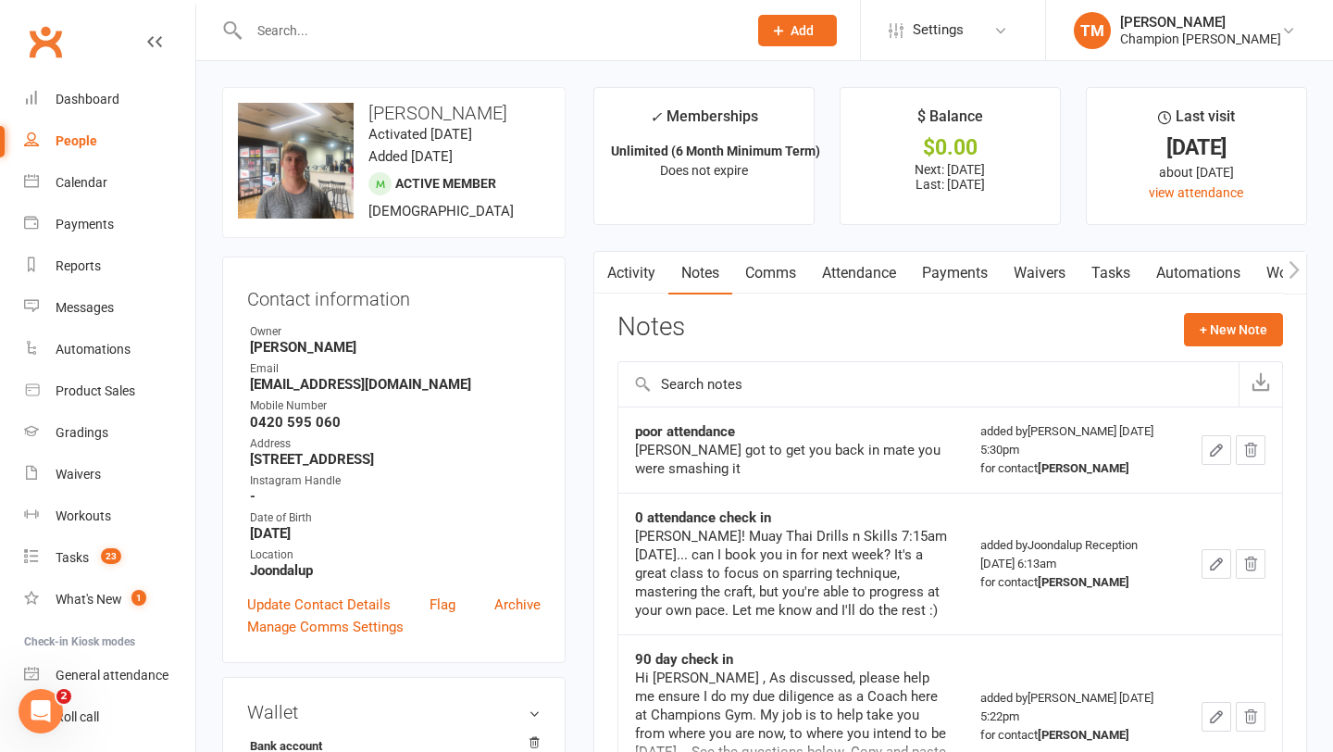
click at [530, 30] on input "text" at bounding box center [489, 31] width 491 height 26
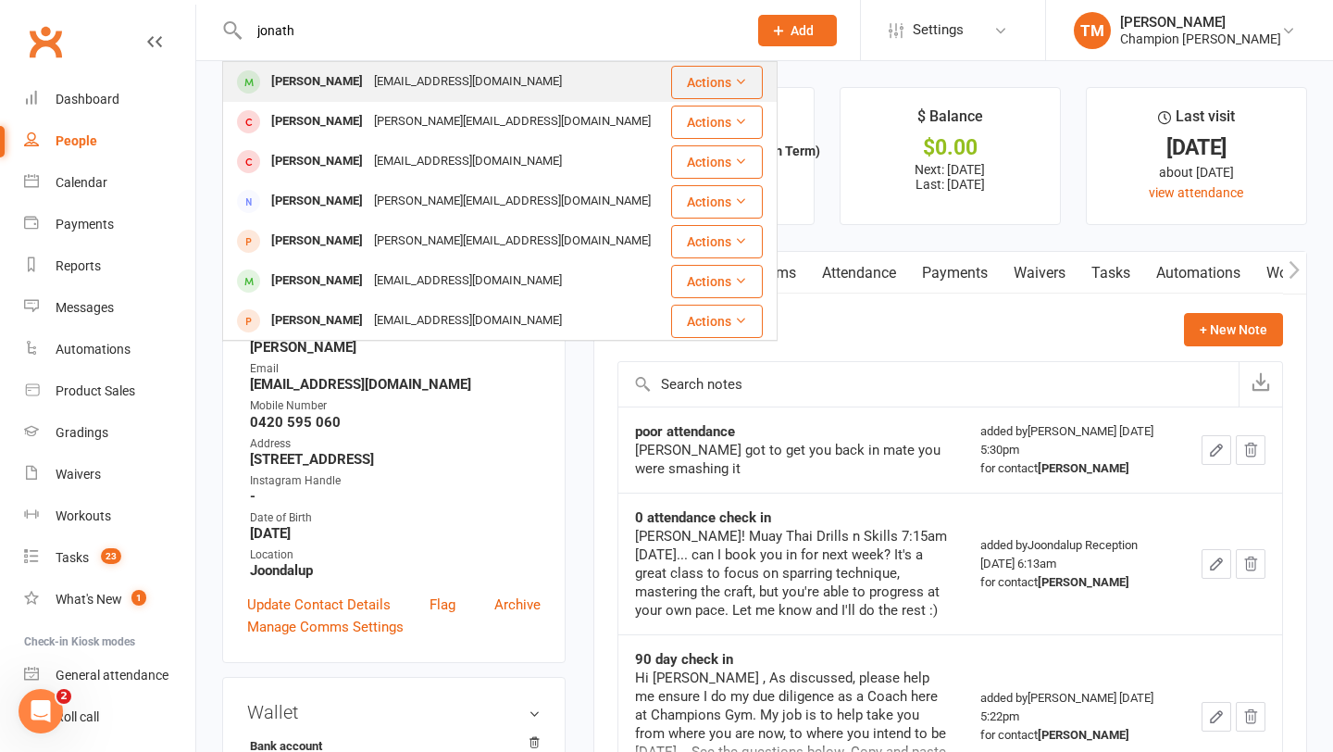
type input "jonath"
click at [348, 79] on div "Jonathan Vittiglia" at bounding box center [317, 82] width 103 height 27
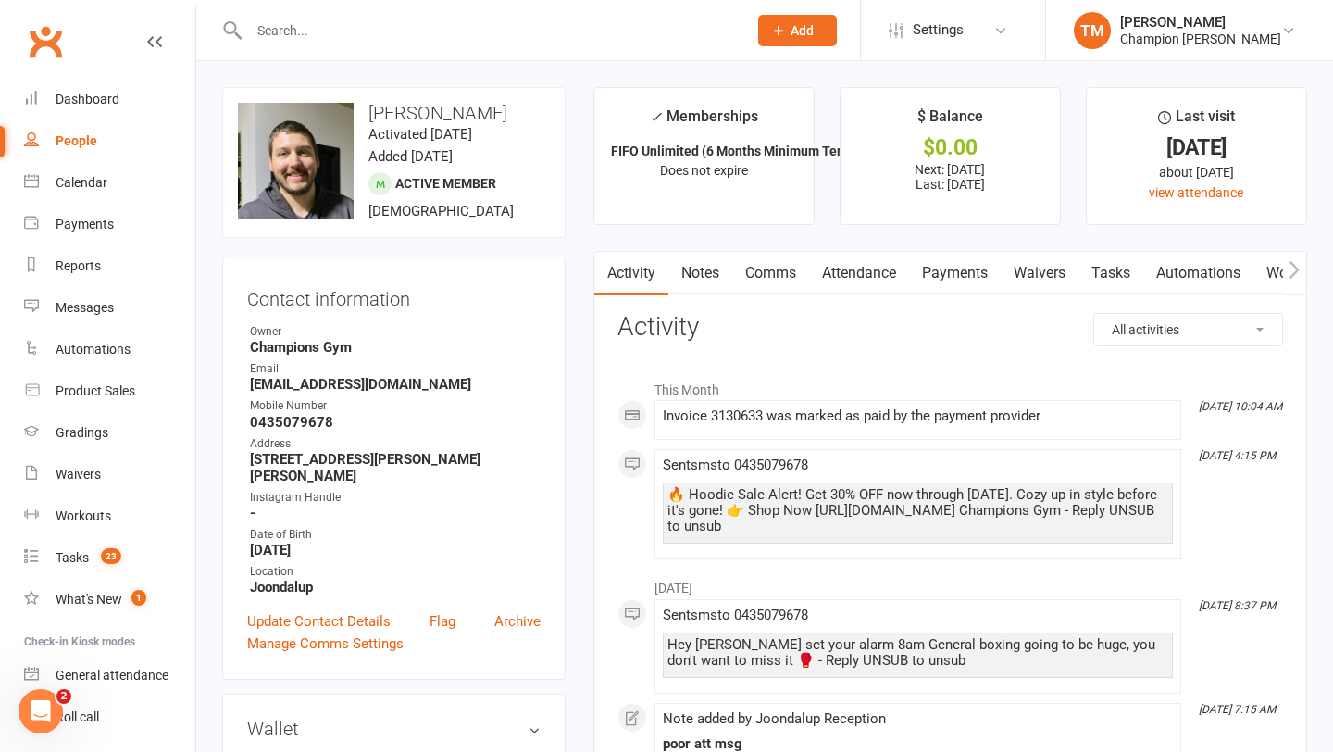
click at [294, 27] on input "text" at bounding box center [489, 31] width 491 height 26
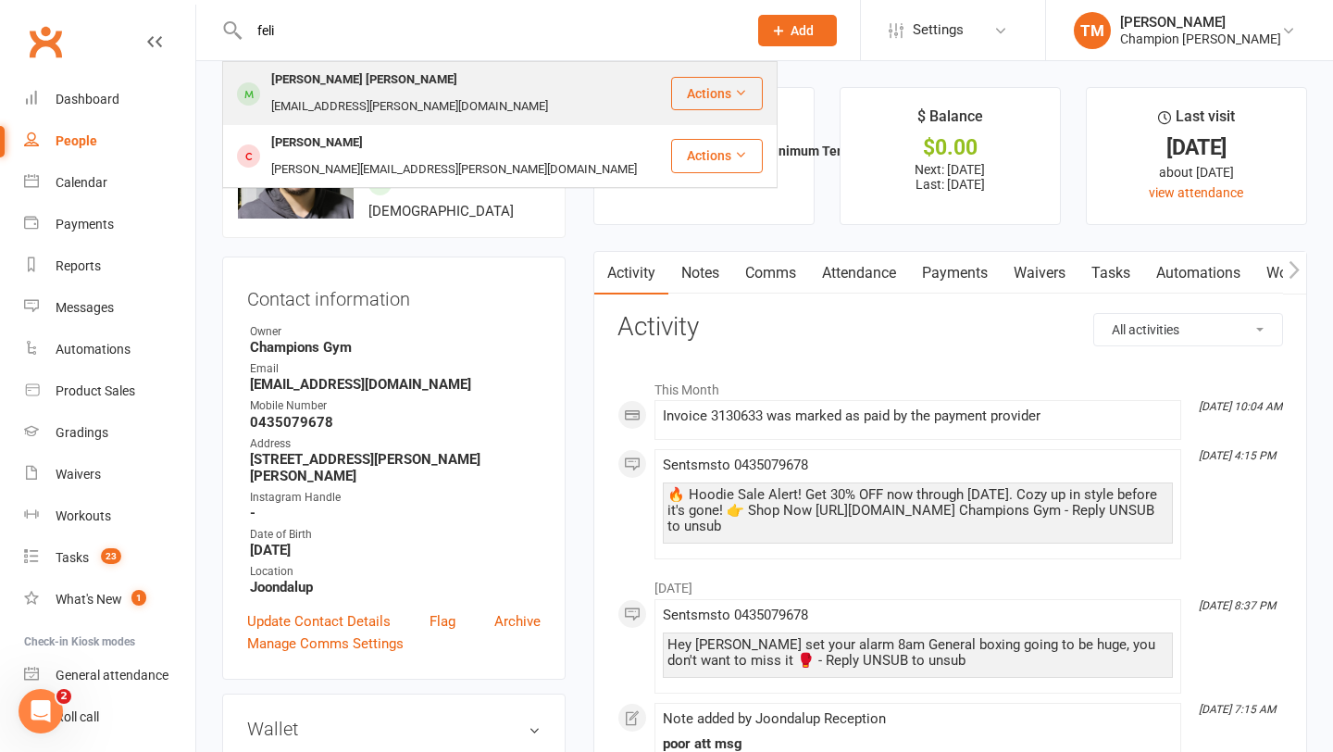
type input "feli"
click at [308, 76] on div "Felippe Moraes Risso" at bounding box center [364, 80] width 197 height 27
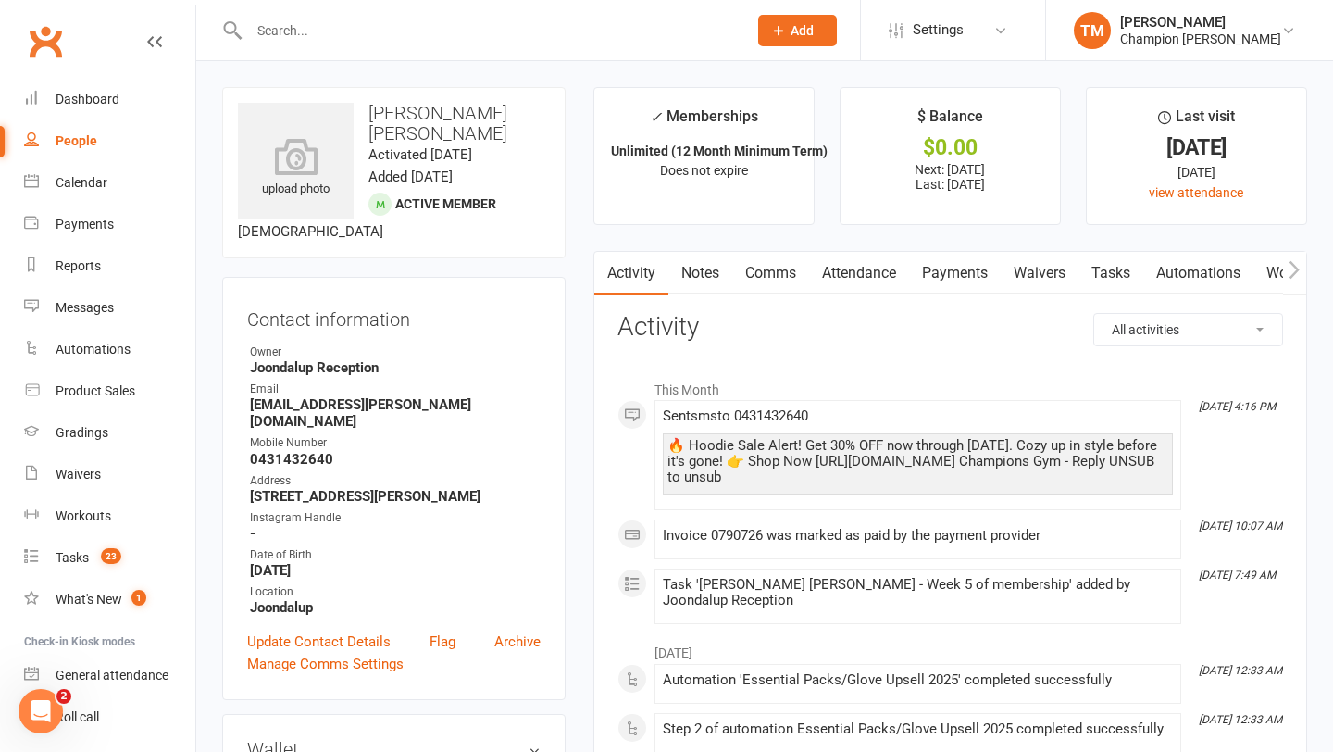
click at [711, 269] on link "Notes" at bounding box center [701, 273] width 64 height 43
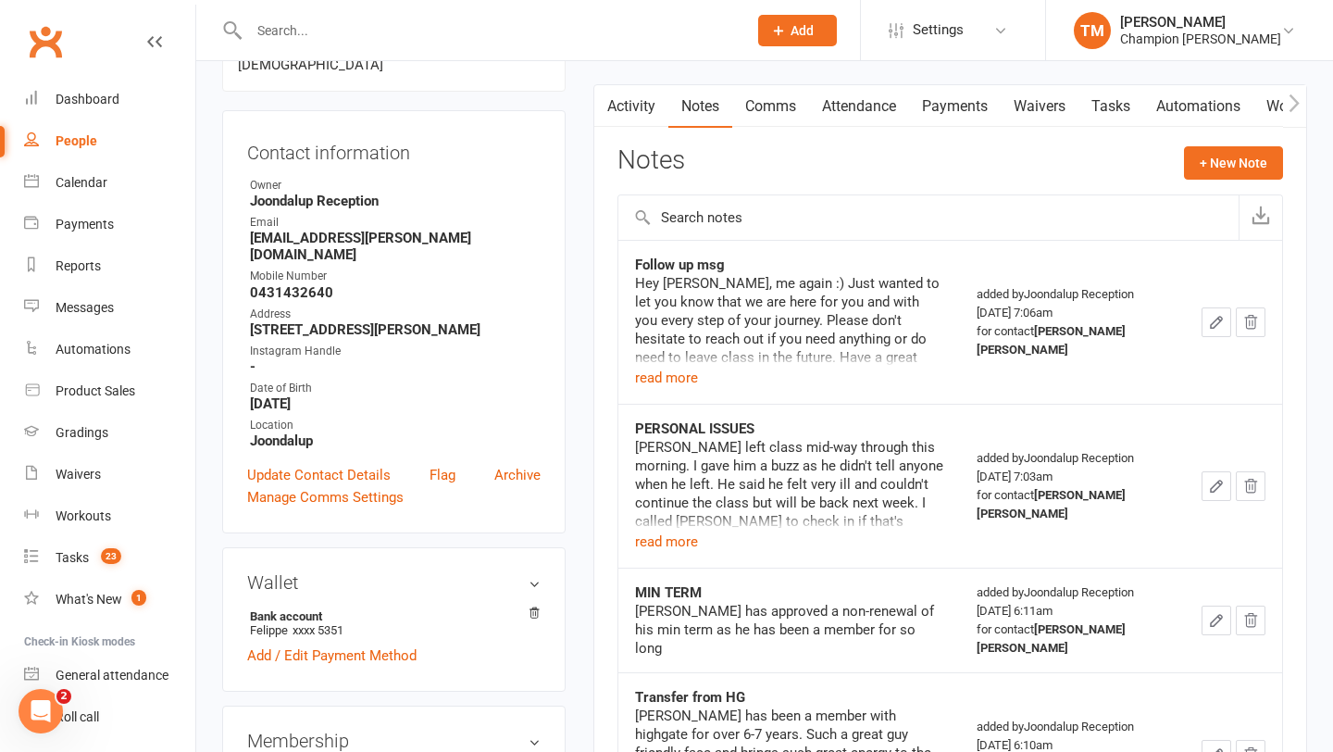
scroll to position [169, 0]
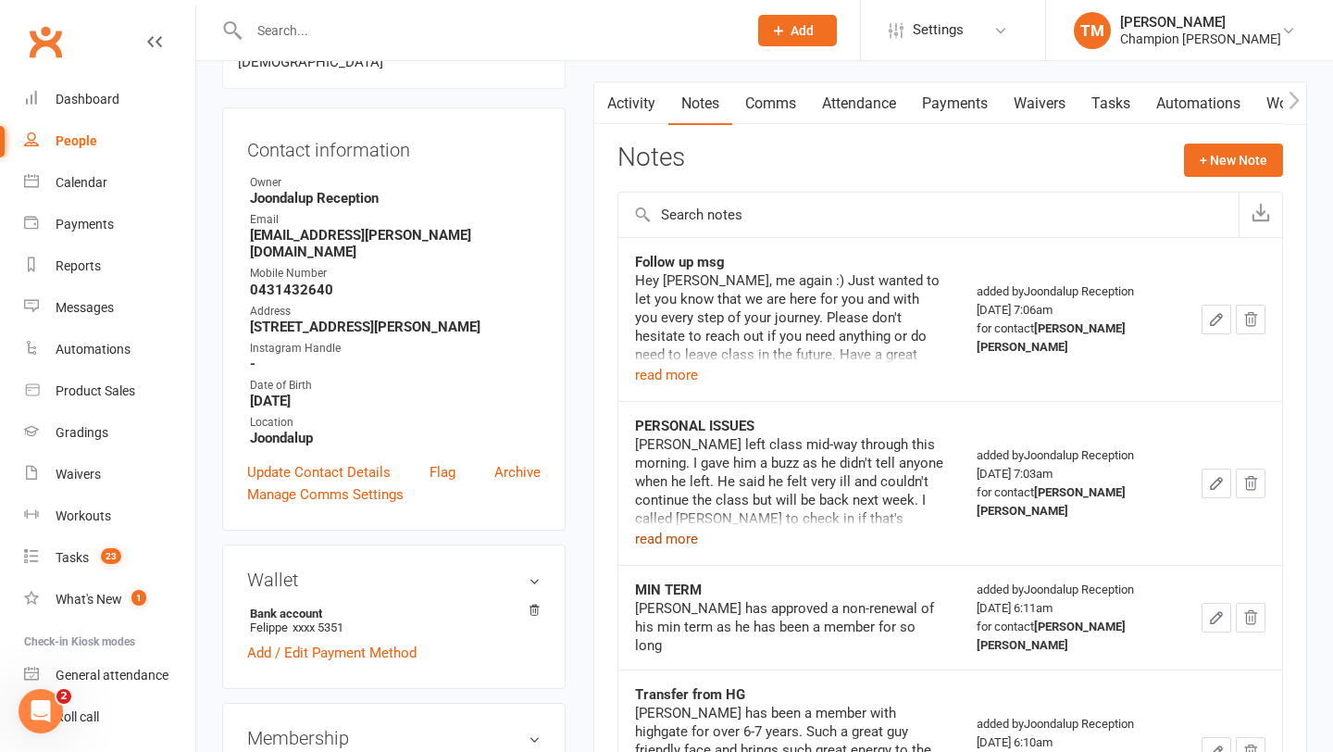
click at [685, 538] on button "read more" at bounding box center [666, 539] width 63 height 22
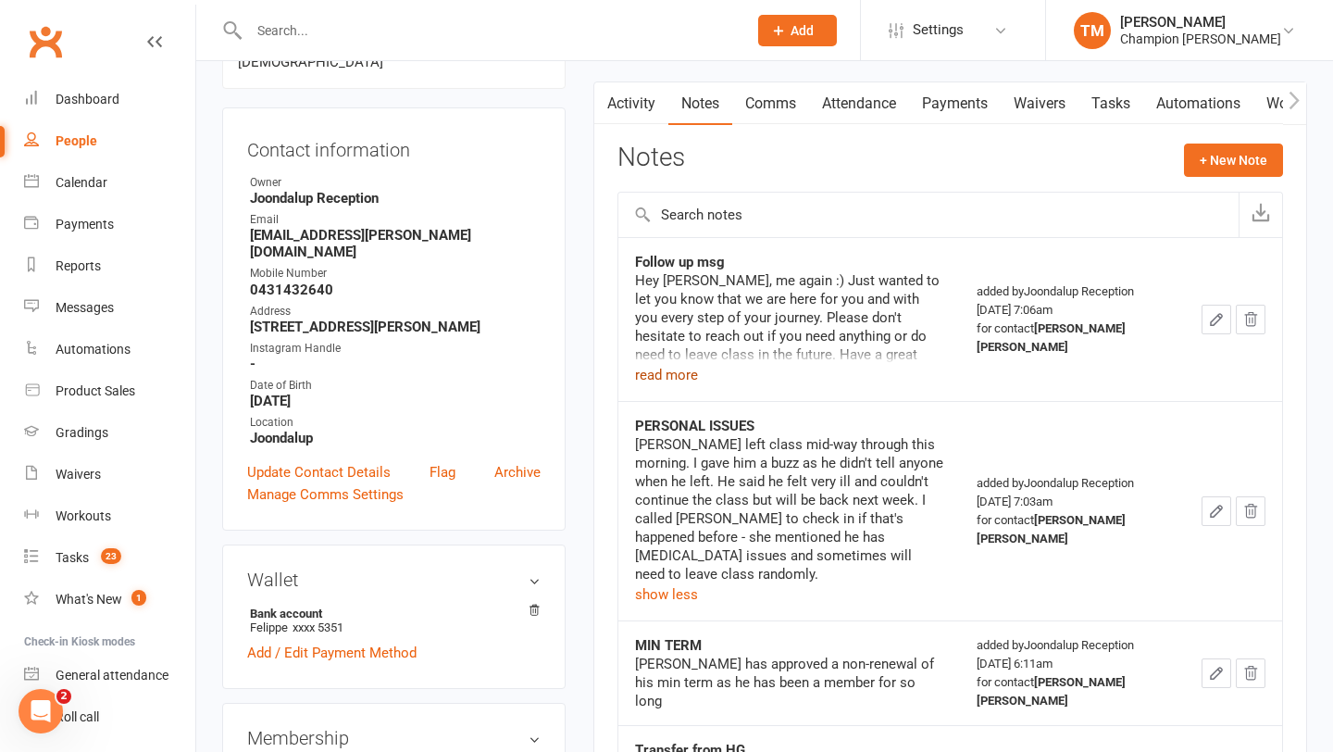
click at [669, 368] on button "read more" at bounding box center [666, 375] width 63 height 22
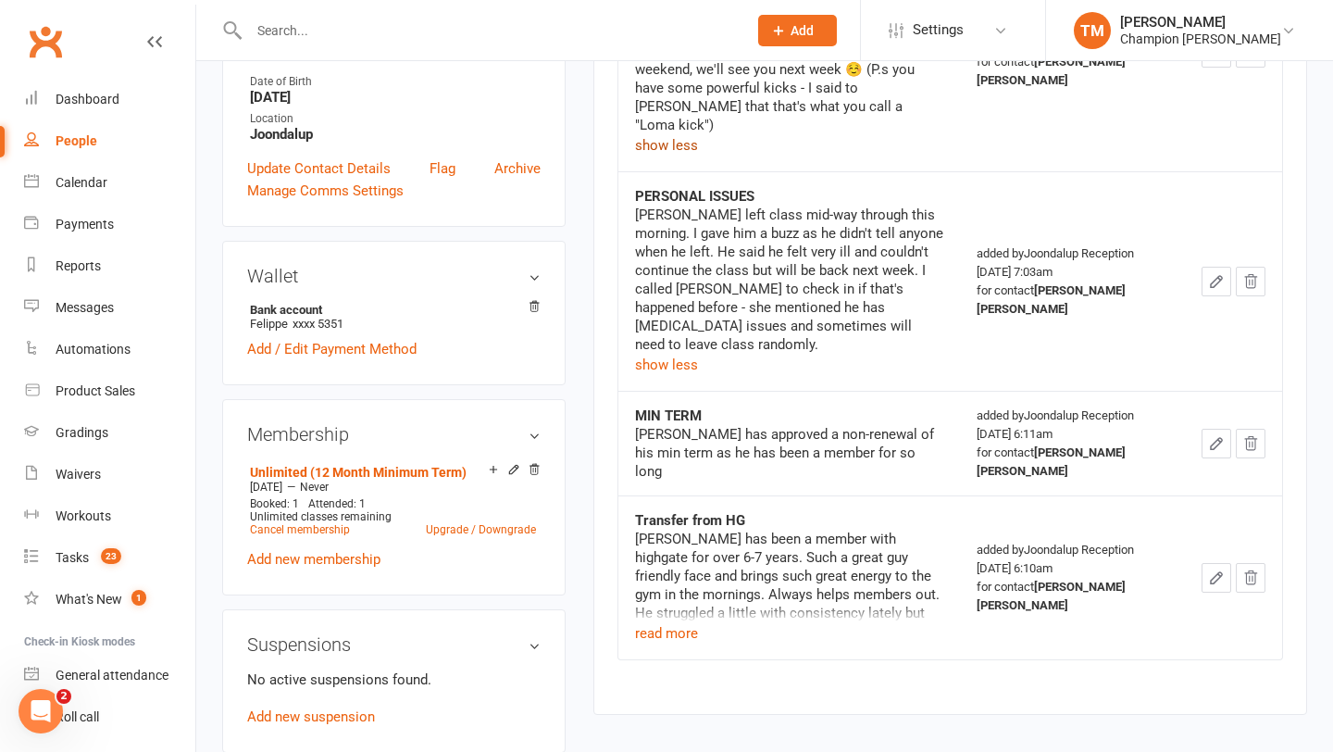
scroll to position [493, 0]
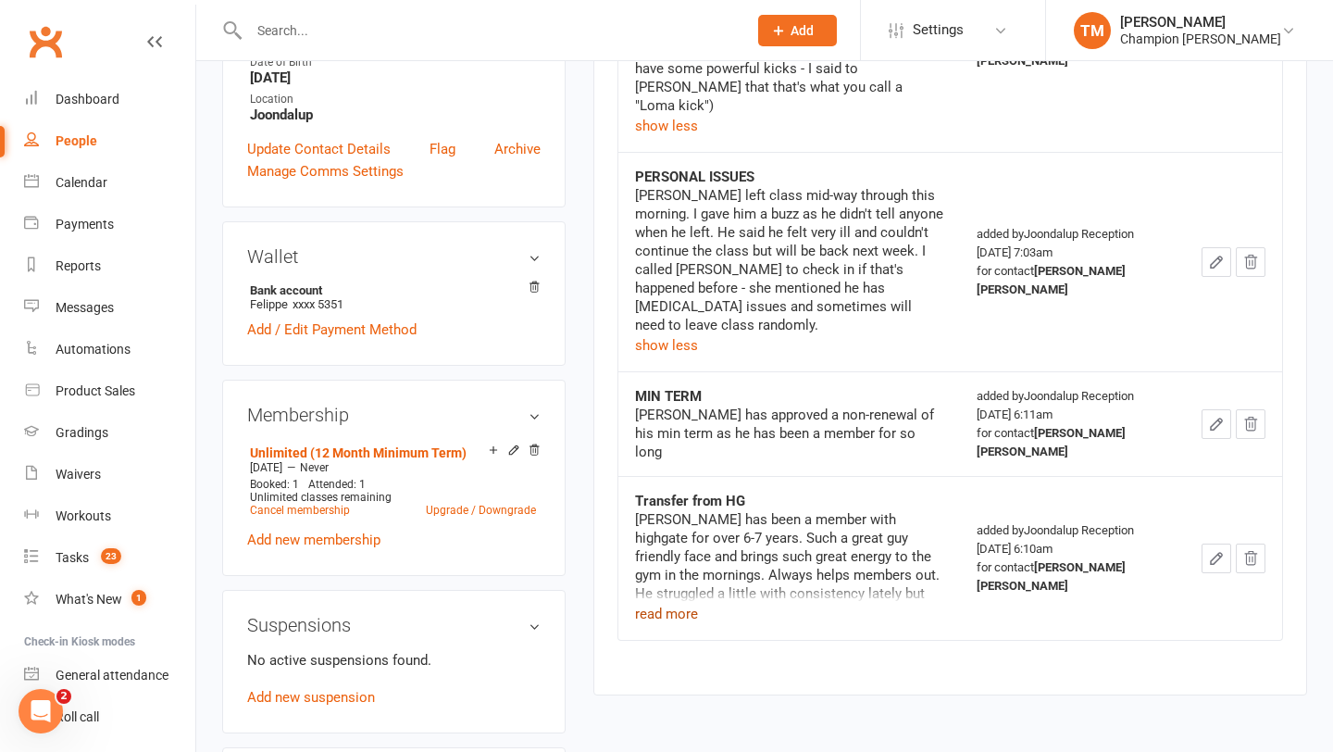
click at [666, 603] on button "read more" at bounding box center [666, 614] width 63 height 22
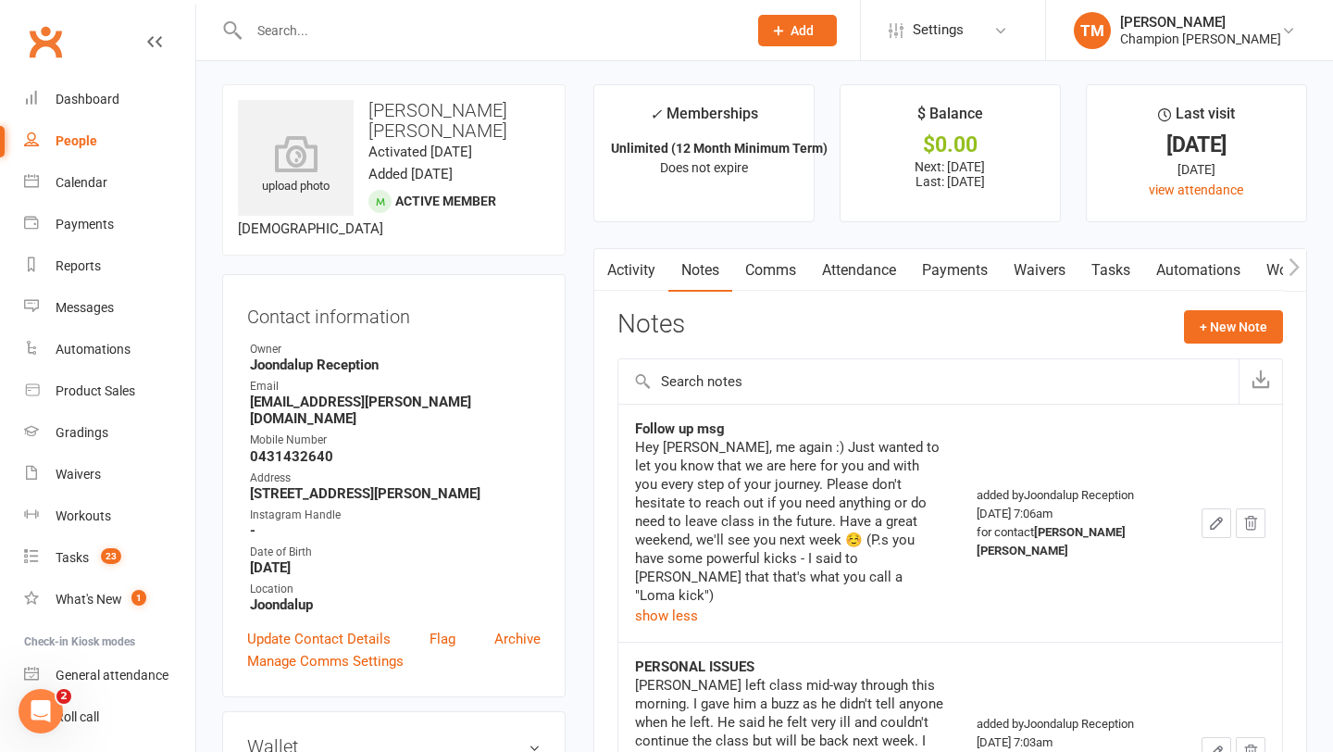
scroll to position [0, 0]
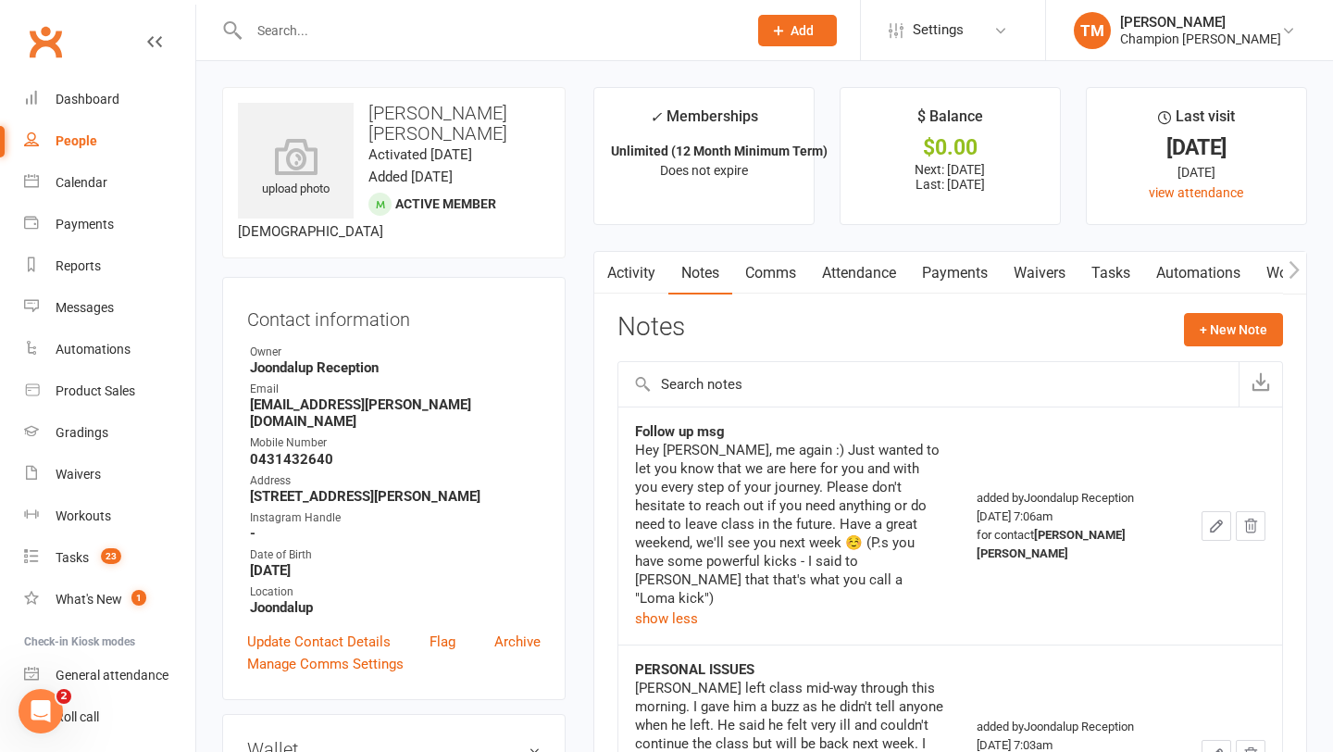
click at [761, 270] on link "Comms" at bounding box center [770, 273] width 77 height 43
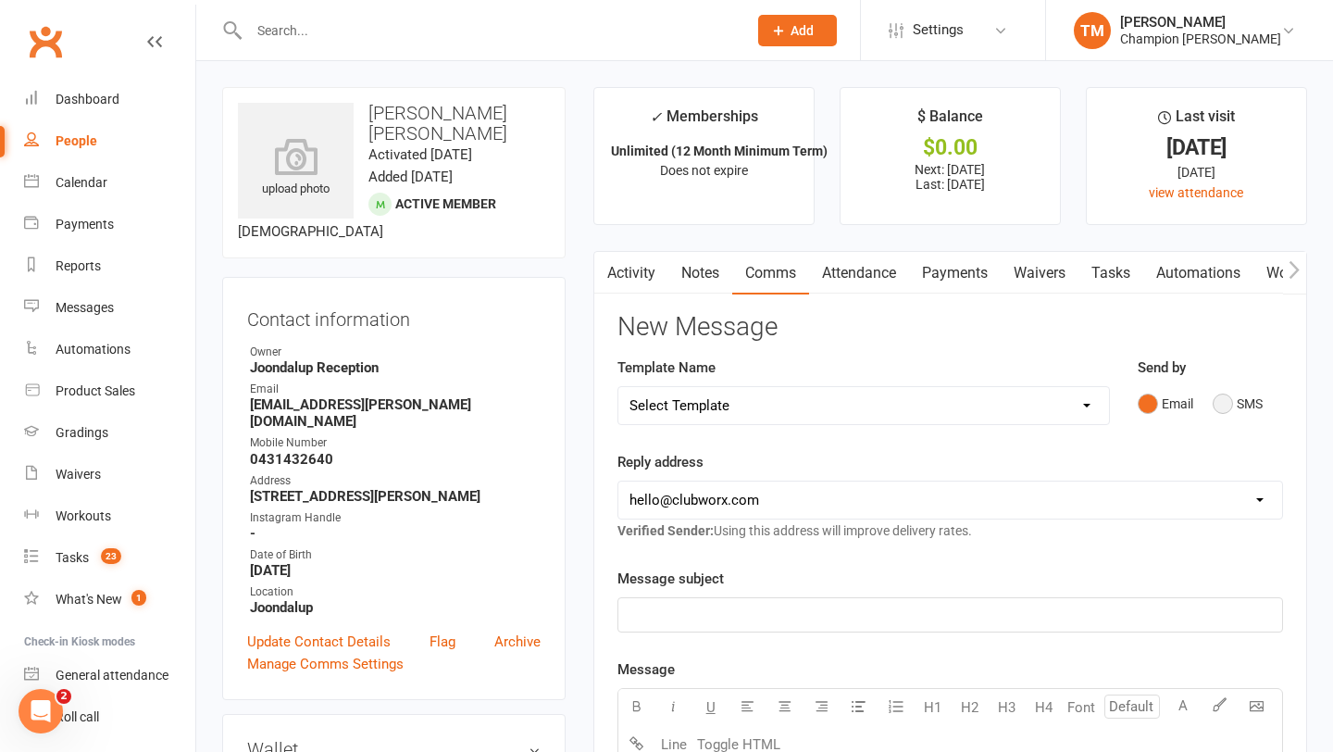
click at [1244, 401] on button "SMS" at bounding box center [1238, 403] width 50 height 35
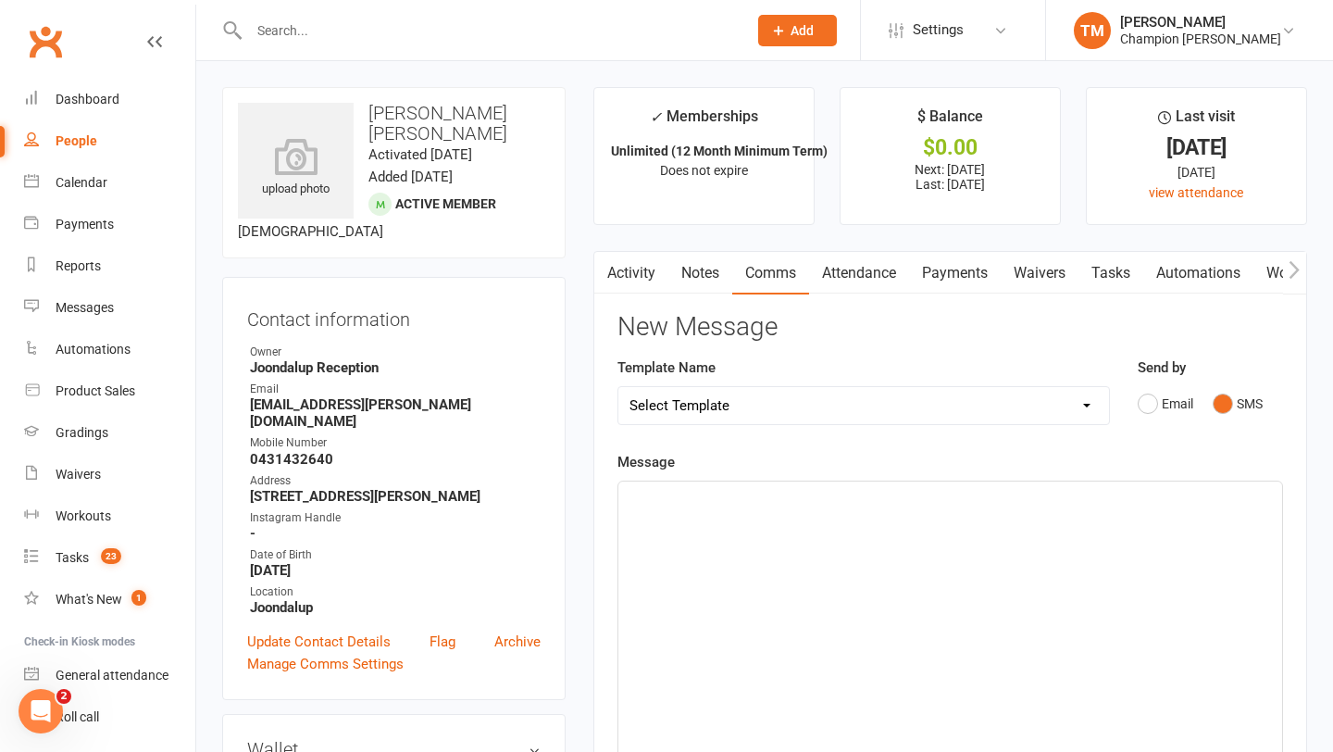
click at [772, 537] on div "﻿" at bounding box center [951, 620] width 664 height 278
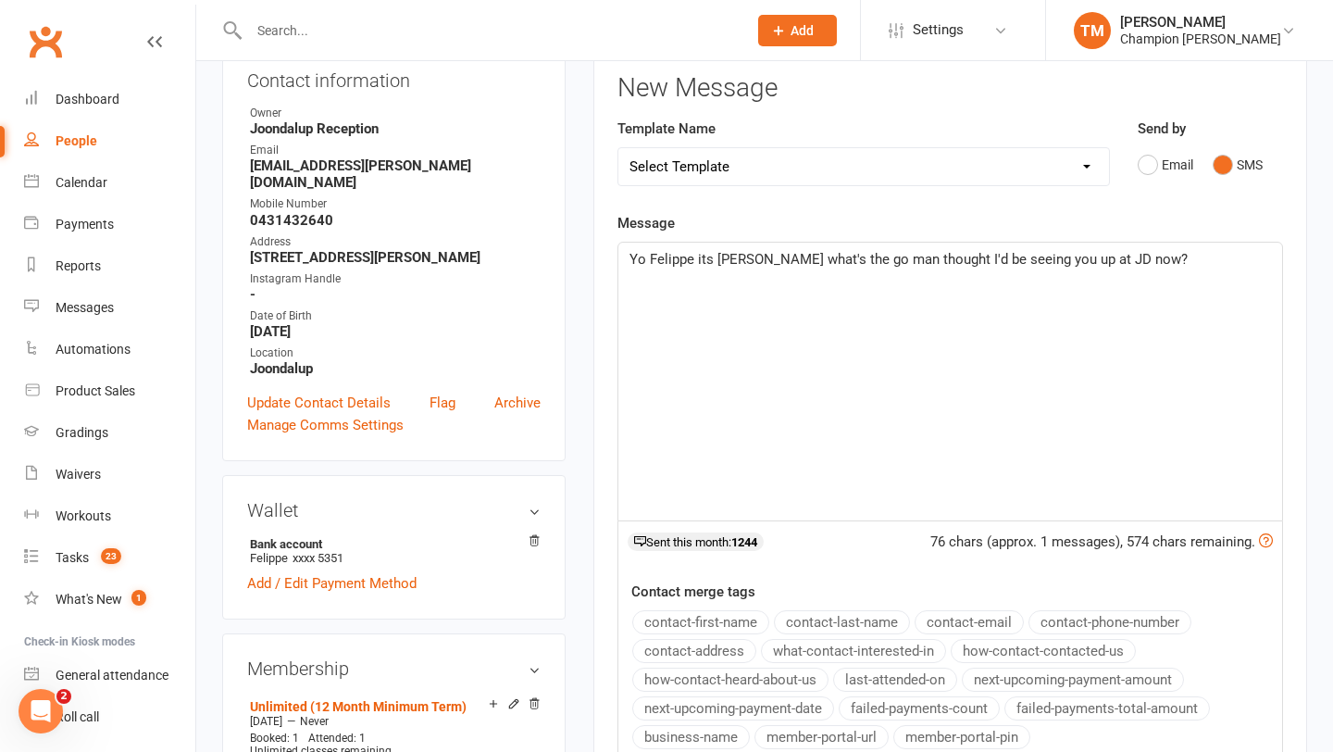
scroll to position [471, 0]
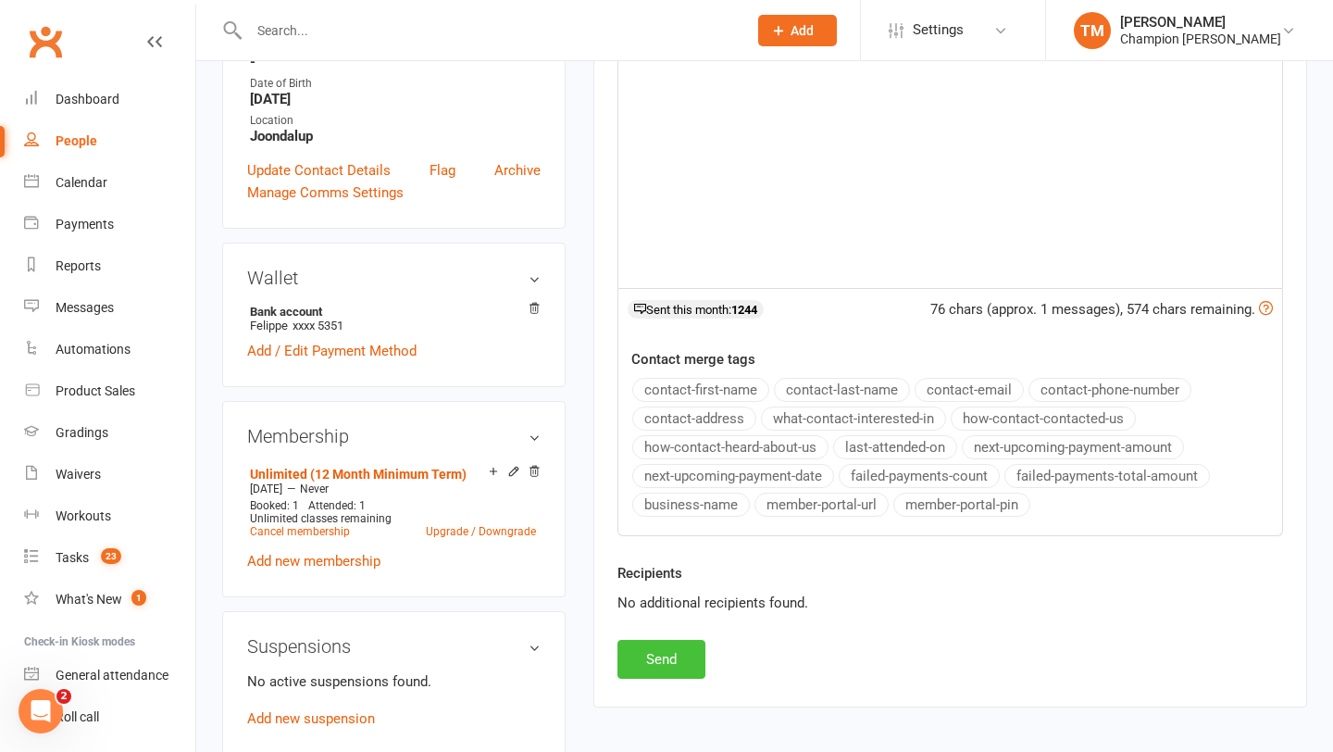
click at [647, 656] on button "Send" at bounding box center [662, 659] width 88 height 39
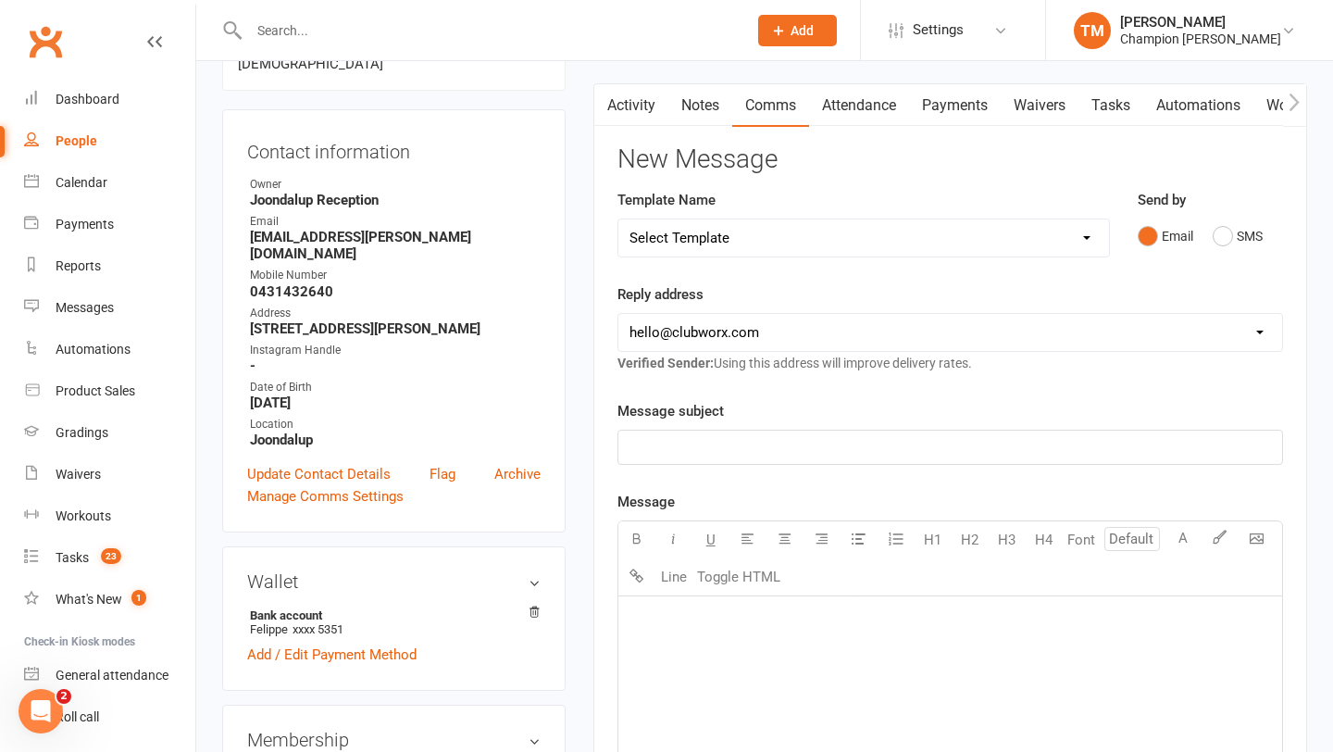
scroll to position [25, 0]
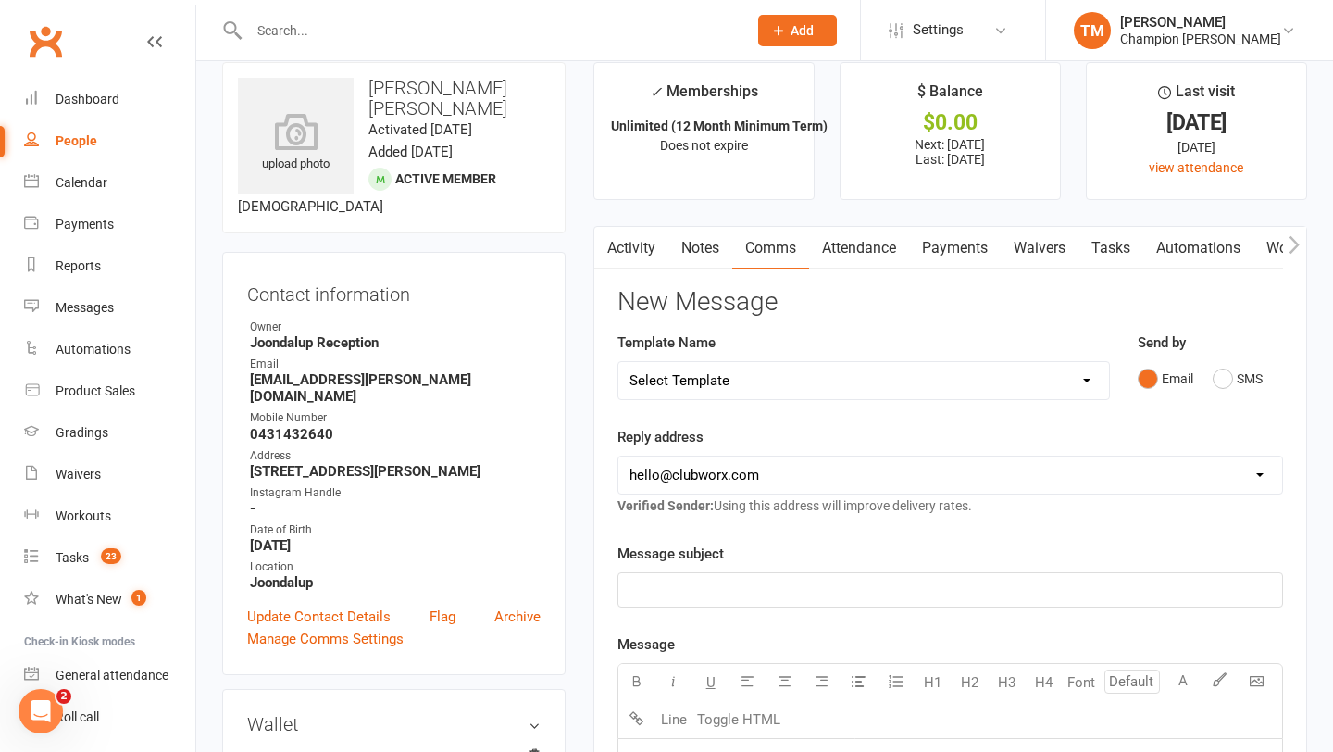
click at [658, 249] on link "Activity" at bounding box center [631, 248] width 74 height 43
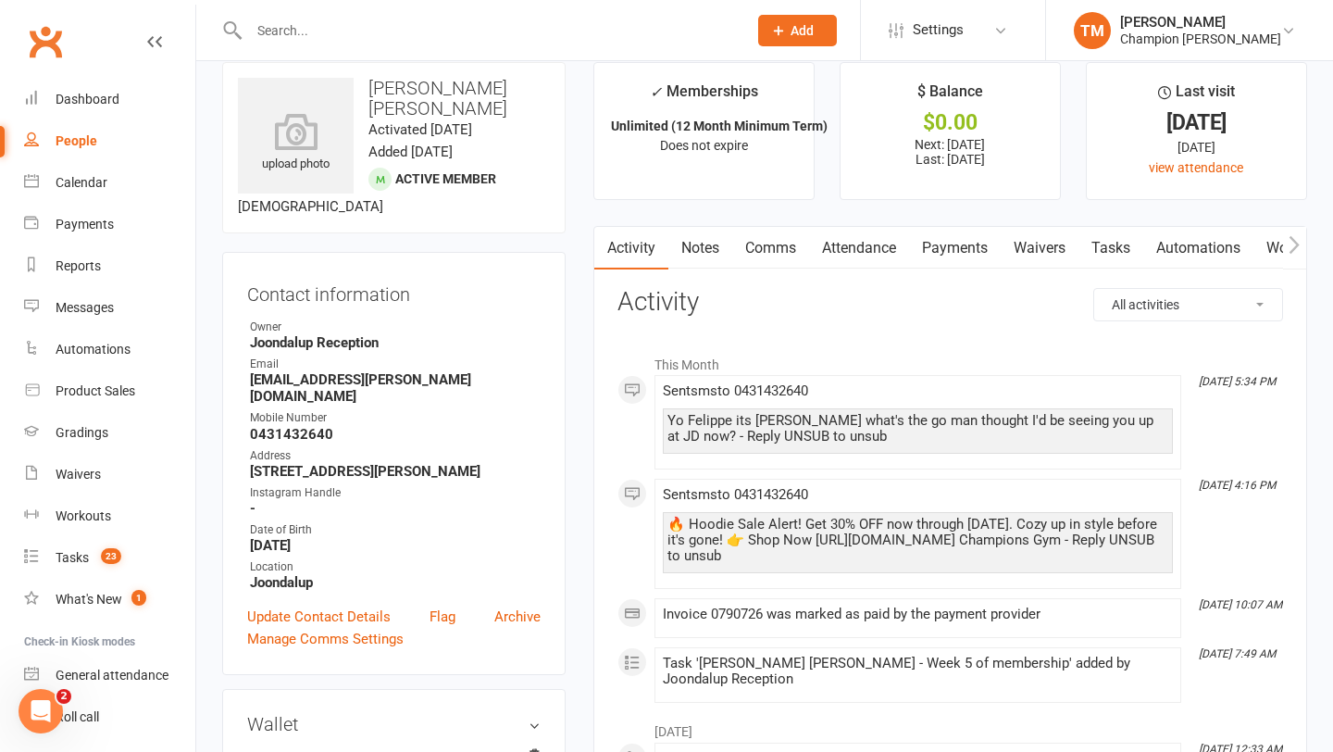
click at [489, 44] on div at bounding box center [478, 30] width 512 height 60
click at [428, 20] on input "text" at bounding box center [489, 31] width 491 height 26
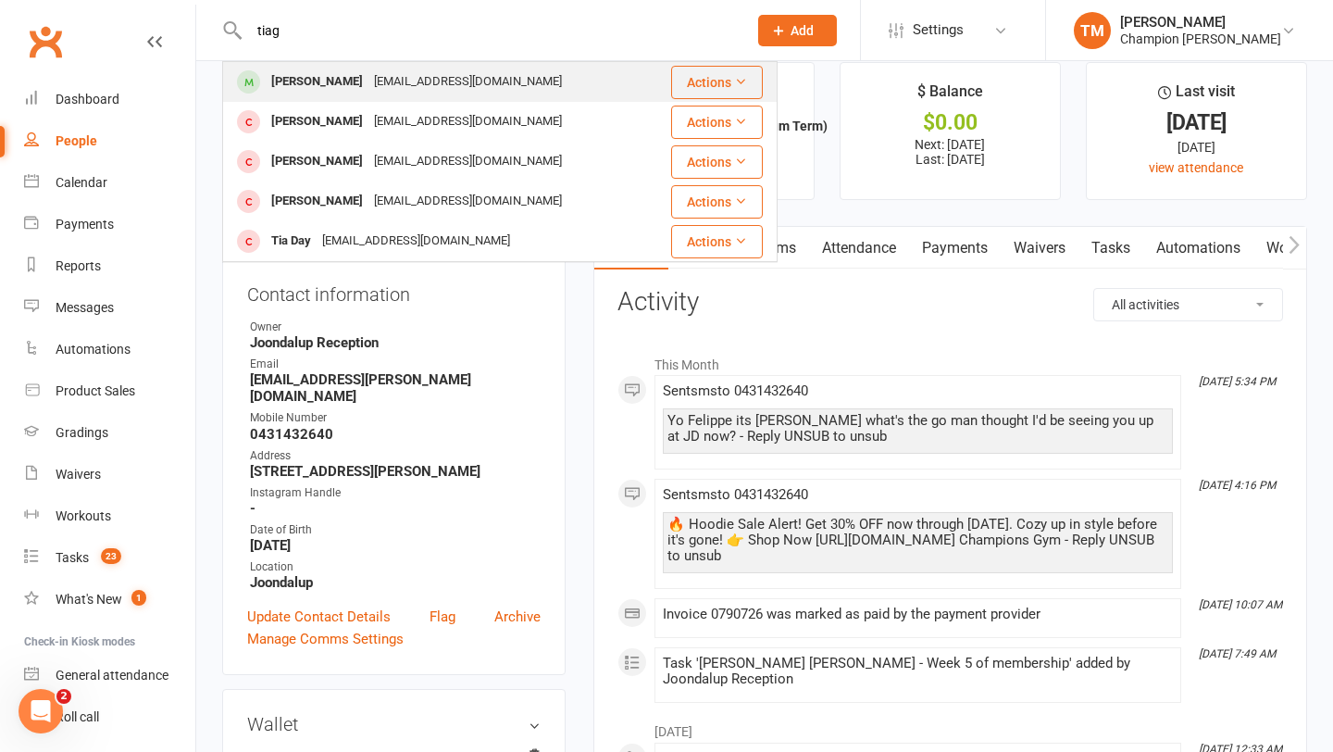
type input "tiag"
click at [412, 82] on div "Tiago.valentim3@gmail.com" at bounding box center [468, 82] width 199 height 27
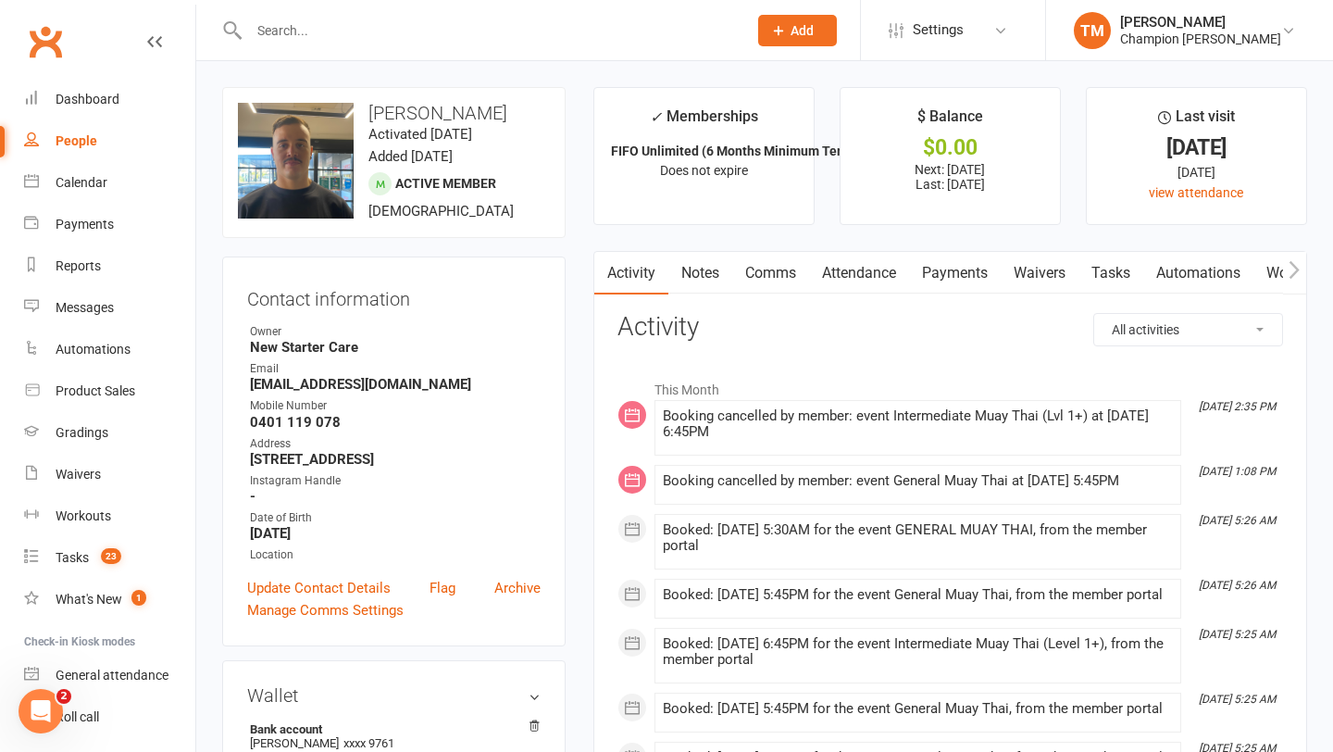
click at [700, 285] on link "Notes" at bounding box center [701, 273] width 64 height 43
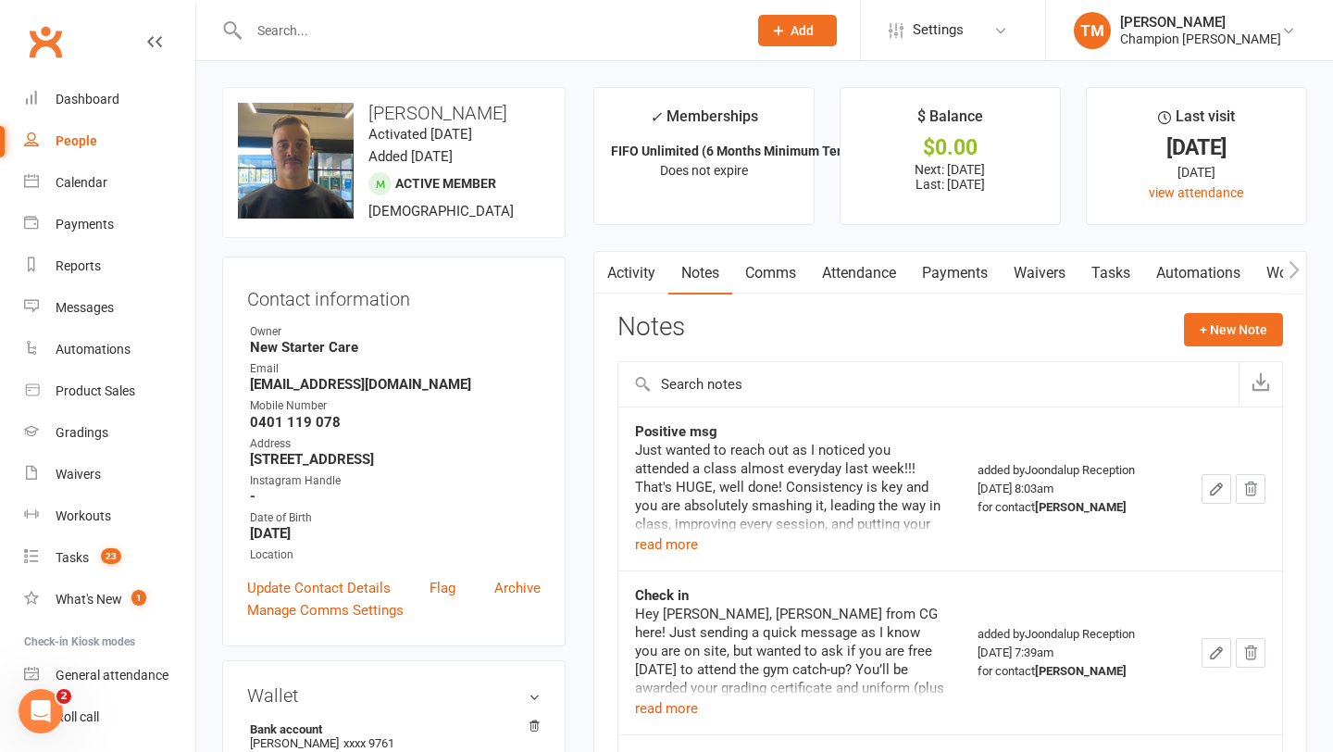
click at [753, 268] on link "Comms" at bounding box center [770, 273] width 77 height 43
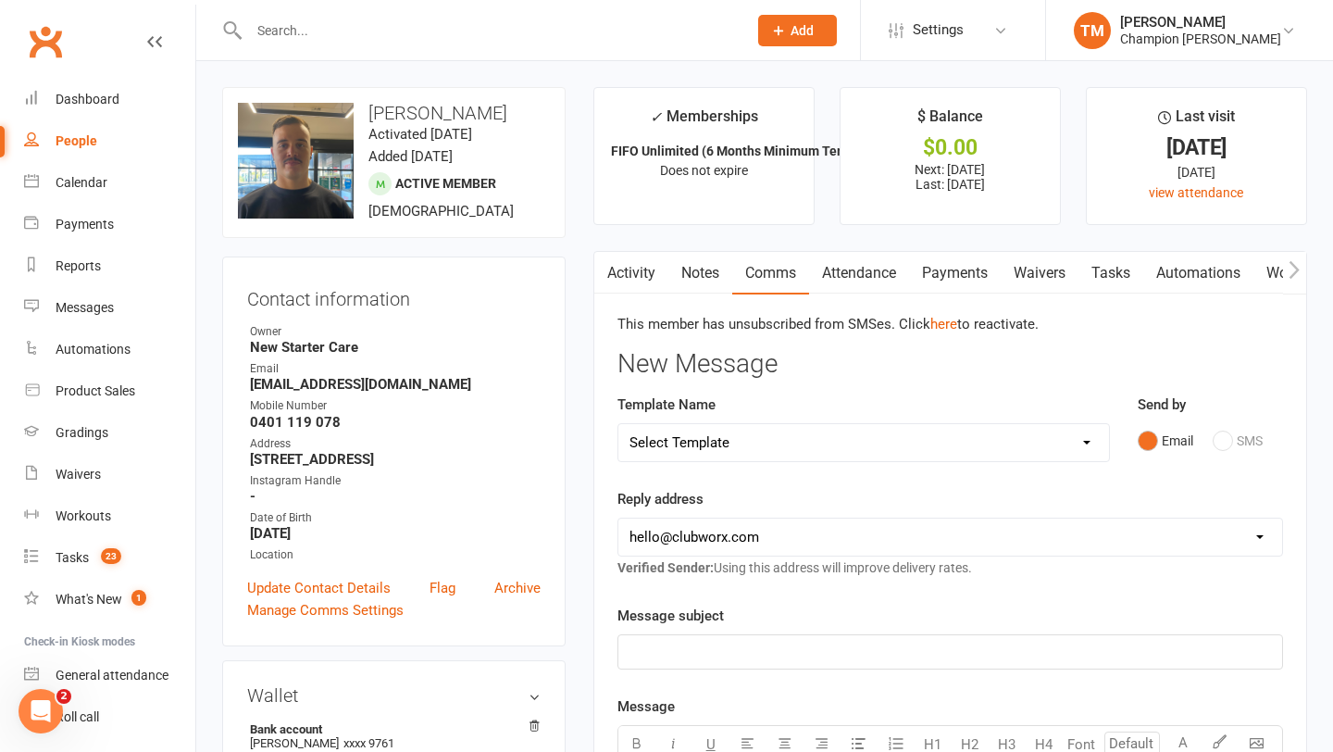
click at [680, 281] on link "Notes" at bounding box center [701, 273] width 64 height 43
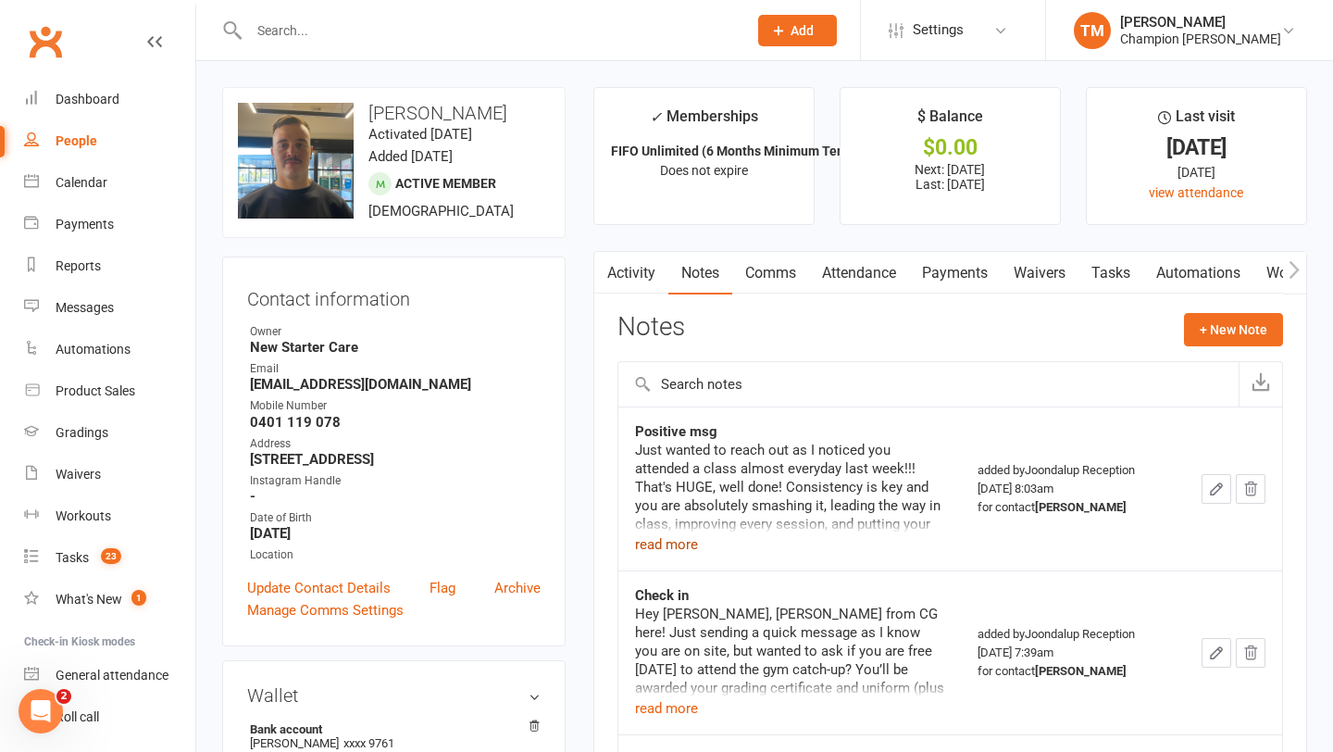
click at [678, 546] on button "read more" at bounding box center [666, 544] width 63 height 22
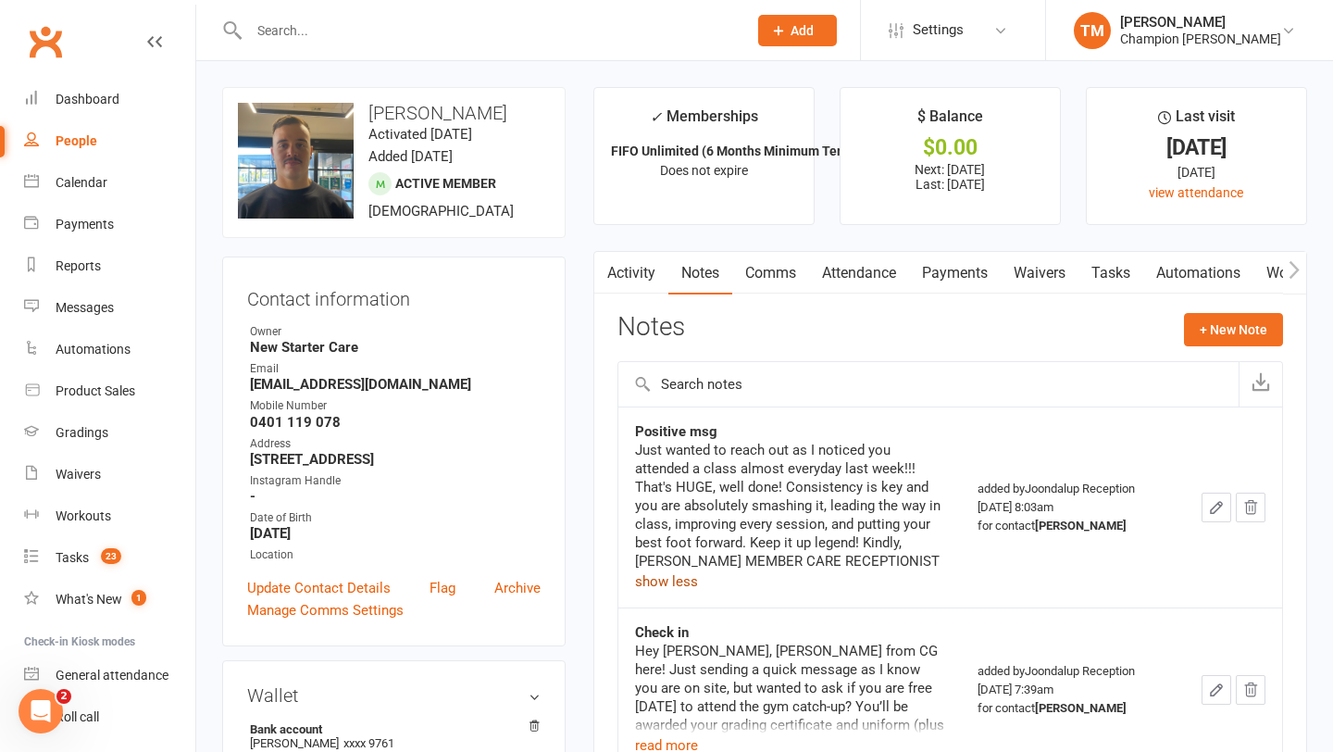
click at [867, 279] on link "Attendance" at bounding box center [859, 273] width 100 height 43
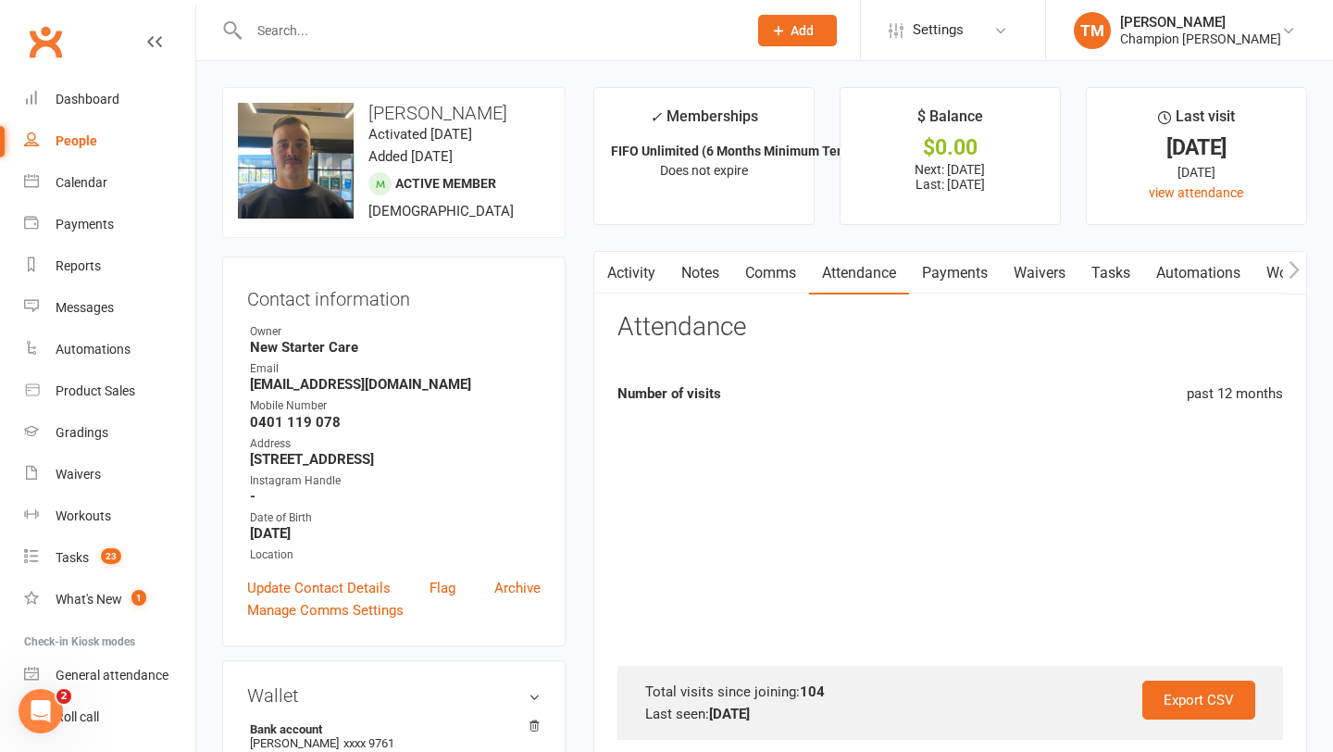
click at [765, 286] on link "Comms" at bounding box center [770, 273] width 77 height 43
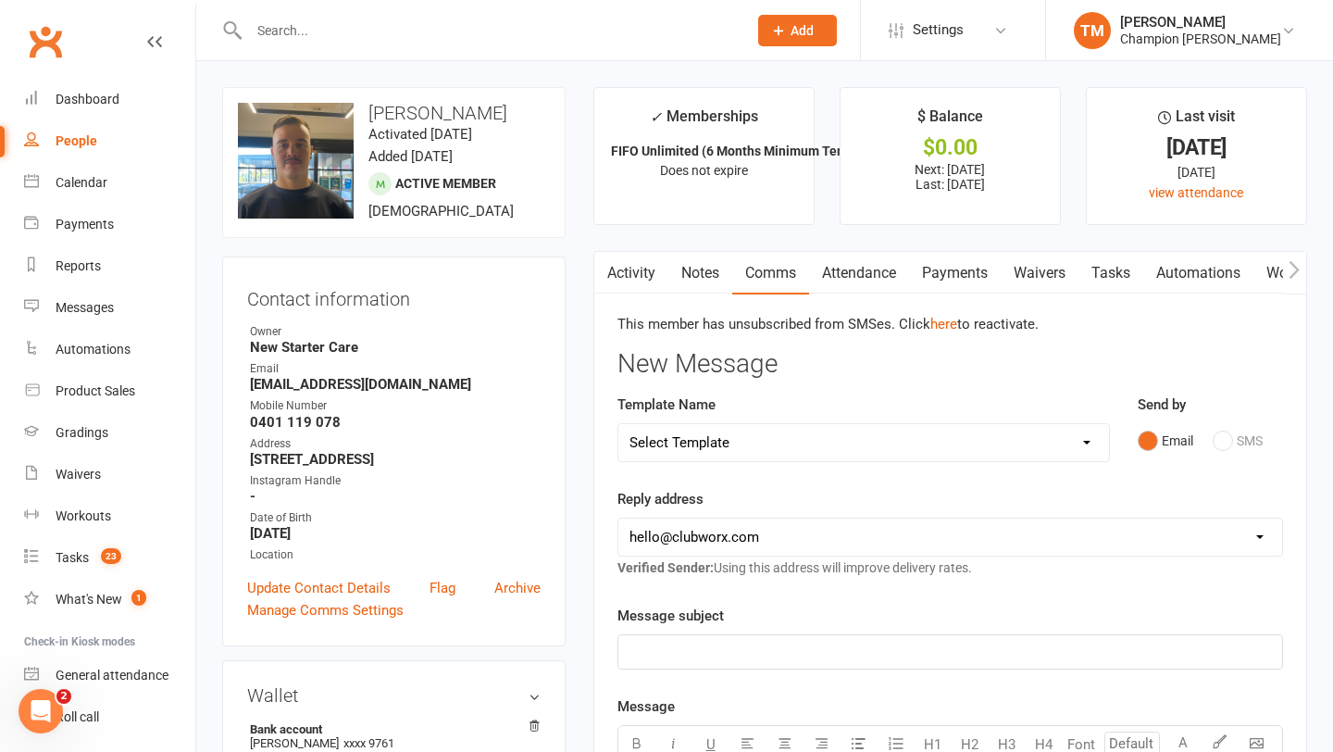
click at [1234, 440] on div "Email SMS" at bounding box center [1210, 440] width 145 height 35
click at [1233, 440] on div "Email SMS" at bounding box center [1210, 440] width 145 height 35
click at [1231, 440] on div "Email SMS" at bounding box center [1210, 440] width 145 height 35
click at [1221, 440] on div "Email SMS" at bounding box center [1210, 440] width 145 height 35
click at [710, 279] on link "Notes" at bounding box center [701, 273] width 64 height 43
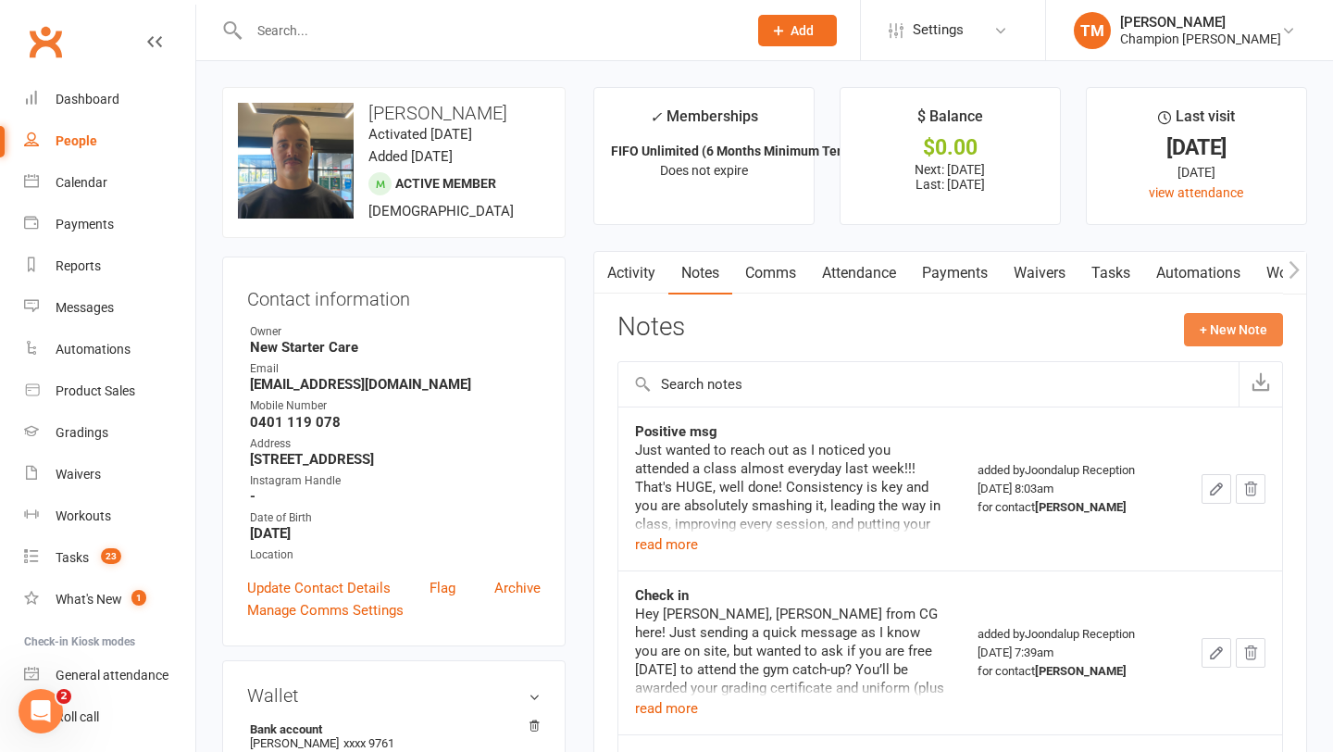
click at [1193, 331] on button "+ New Note" at bounding box center [1233, 329] width 99 height 33
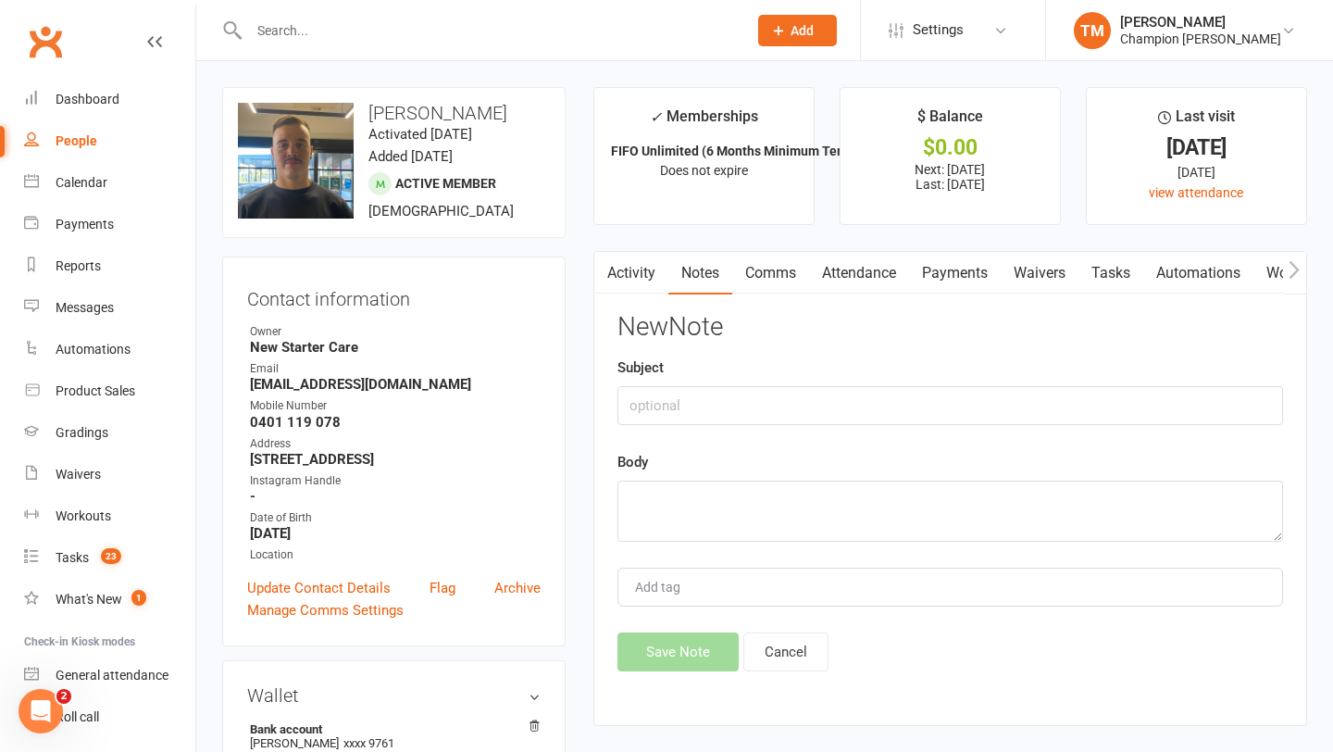
click at [598, 400] on div "Activity Notes Comms Attendance Payments Waivers Tasks Automations Workouts Gra…" at bounding box center [951, 488] width 714 height 475
click at [635, 400] on input "text" at bounding box center [951, 405] width 666 height 39
type input "poor attendance/canceled class"
click at [678, 518] on textarea at bounding box center [951, 511] width 666 height 61
type textarea "t"
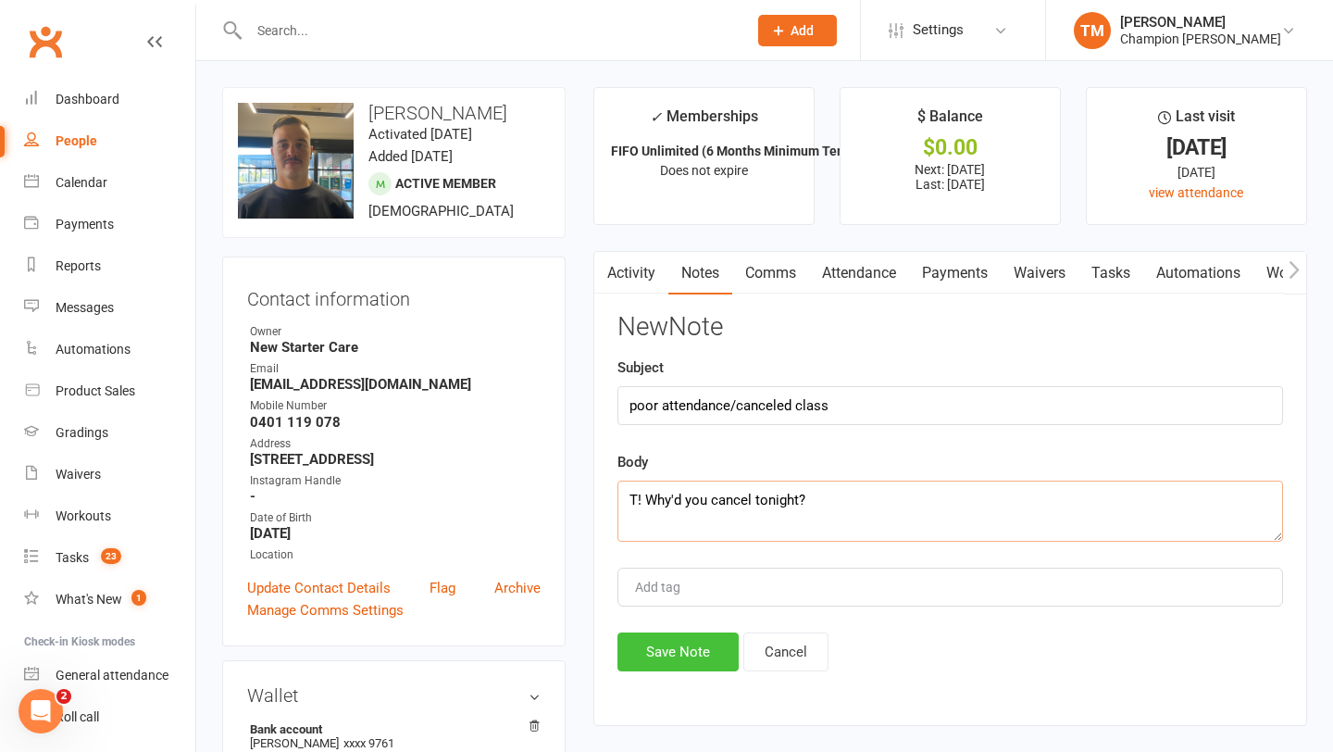
type textarea "T! Why'd you cancel tonight?"
click at [679, 644] on button "Save Note" at bounding box center [678, 651] width 121 height 39
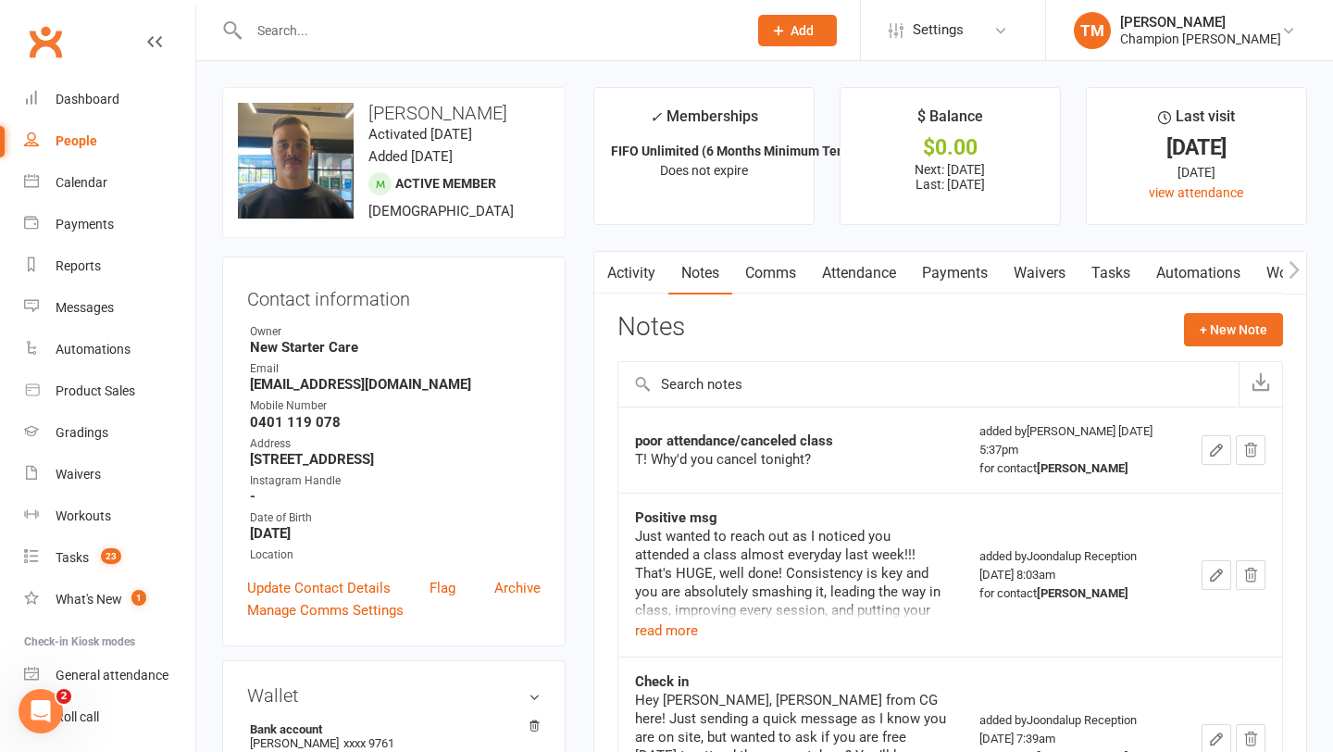
click at [462, 20] on input "text" at bounding box center [489, 31] width 491 height 26
type input "henry roka"
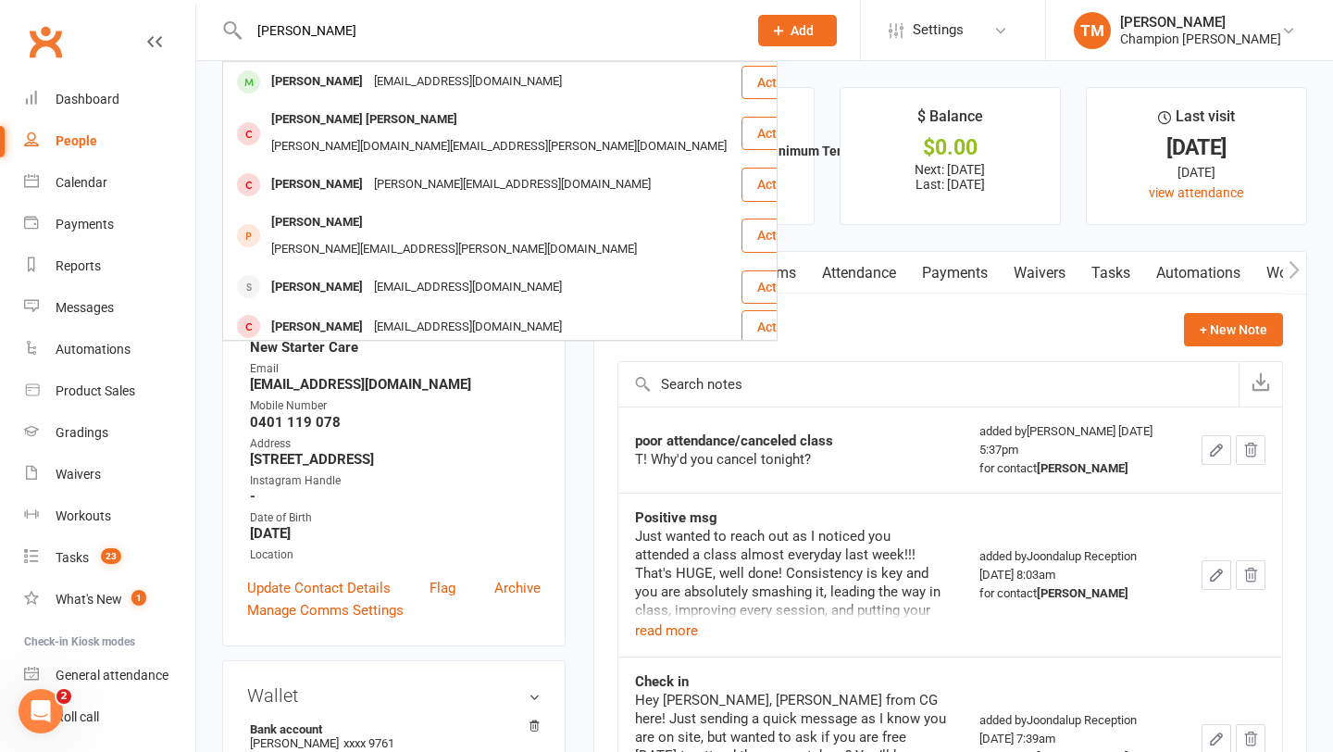
click at [375, 82] on div "hnryy05@gmail.com" at bounding box center [468, 82] width 199 height 27
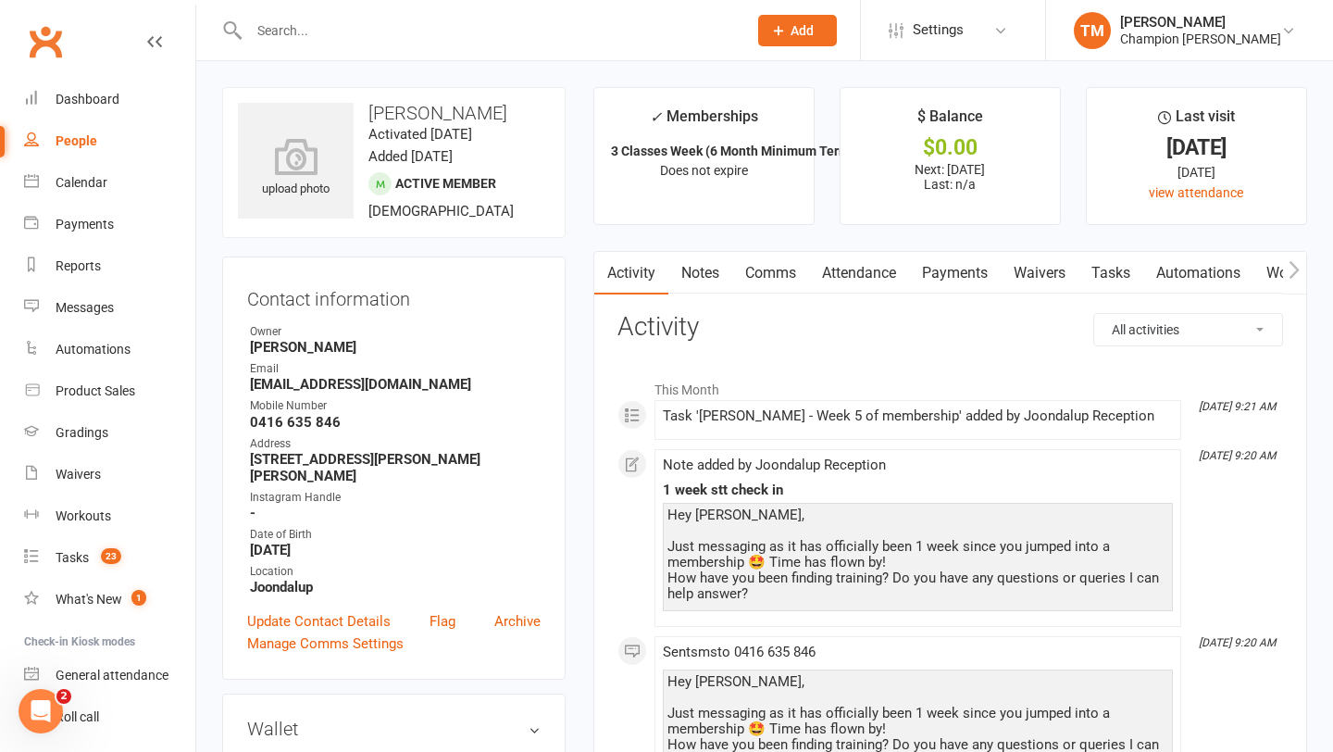
click at [736, 275] on link "Comms" at bounding box center [770, 273] width 77 height 43
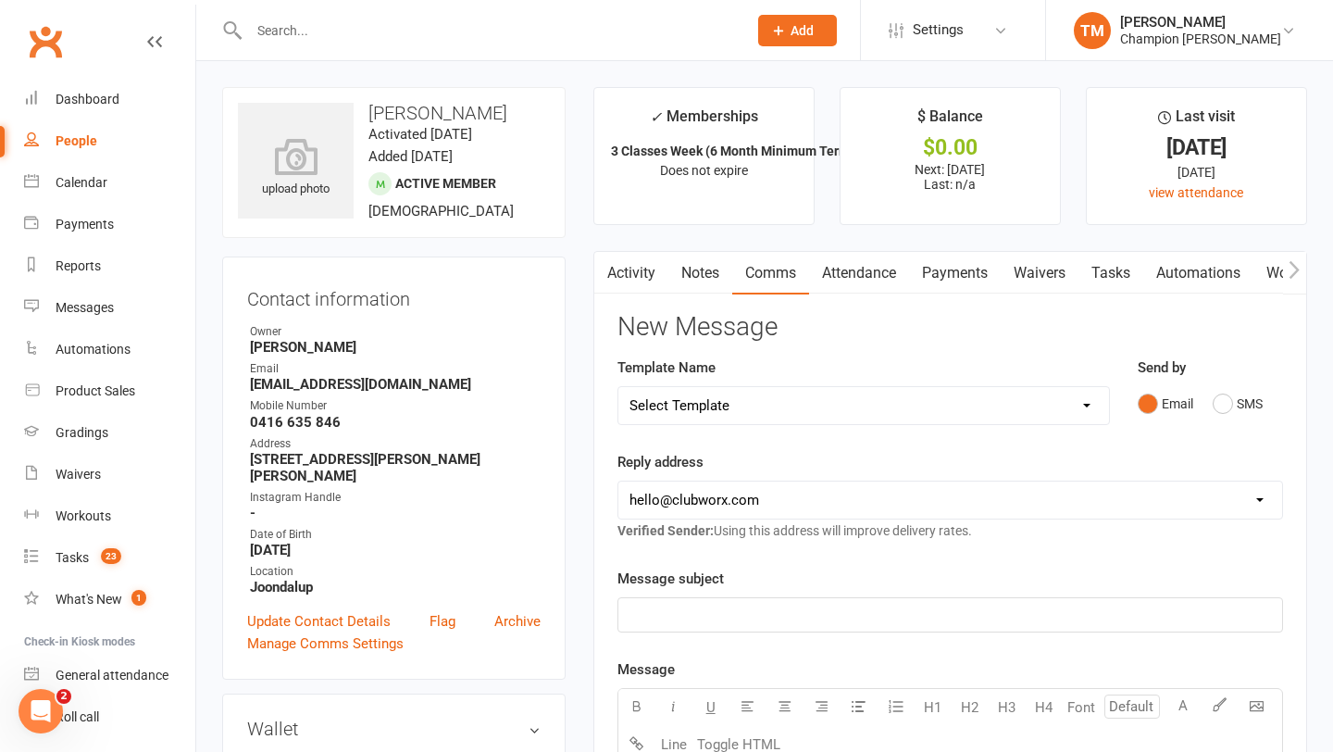
click at [708, 273] on link "Notes" at bounding box center [701, 273] width 64 height 43
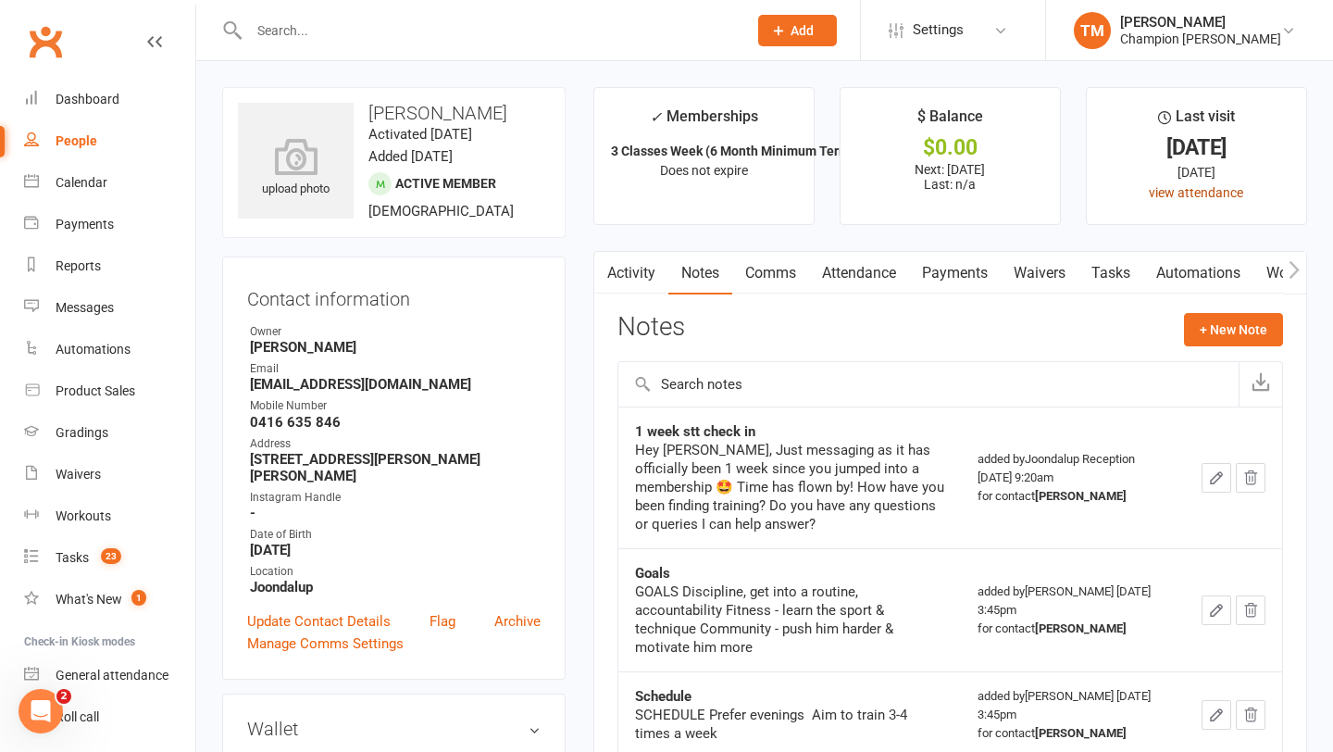
click at [1161, 188] on link "view attendance" at bounding box center [1196, 192] width 94 height 15
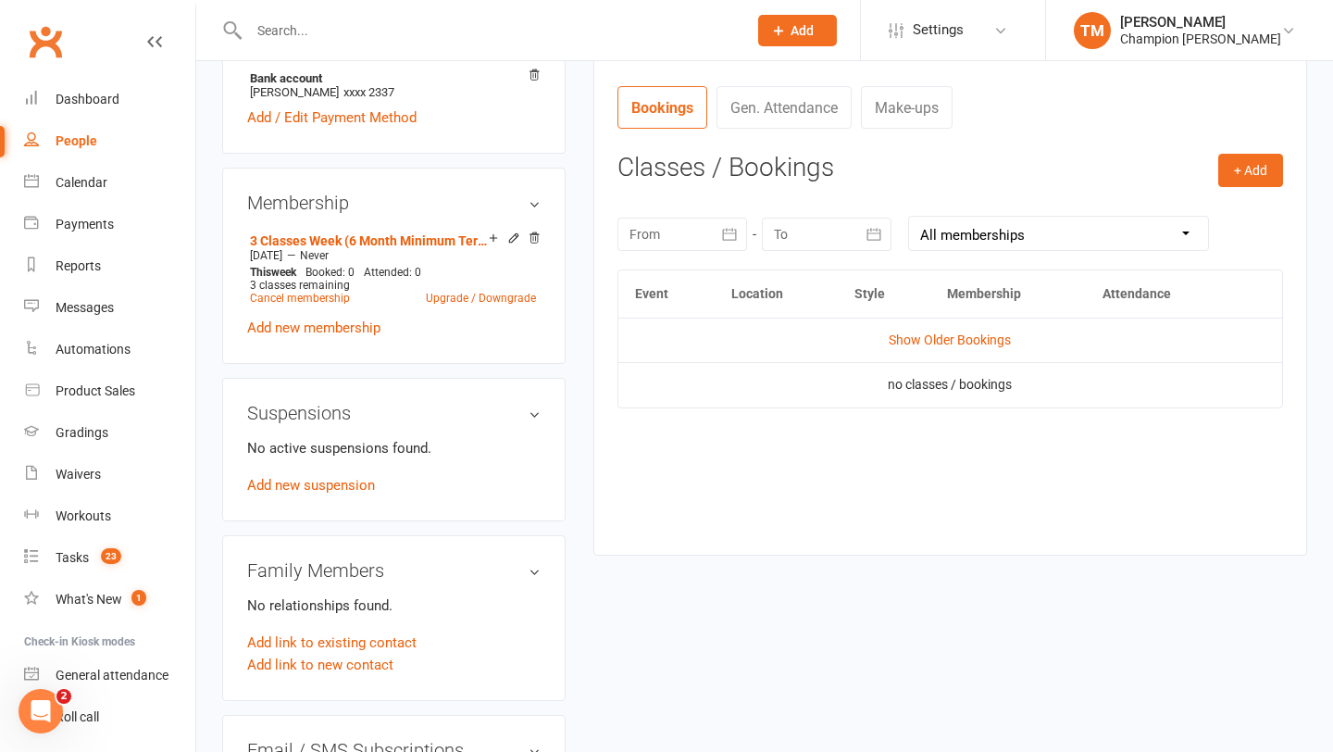
scroll to position [681, 0]
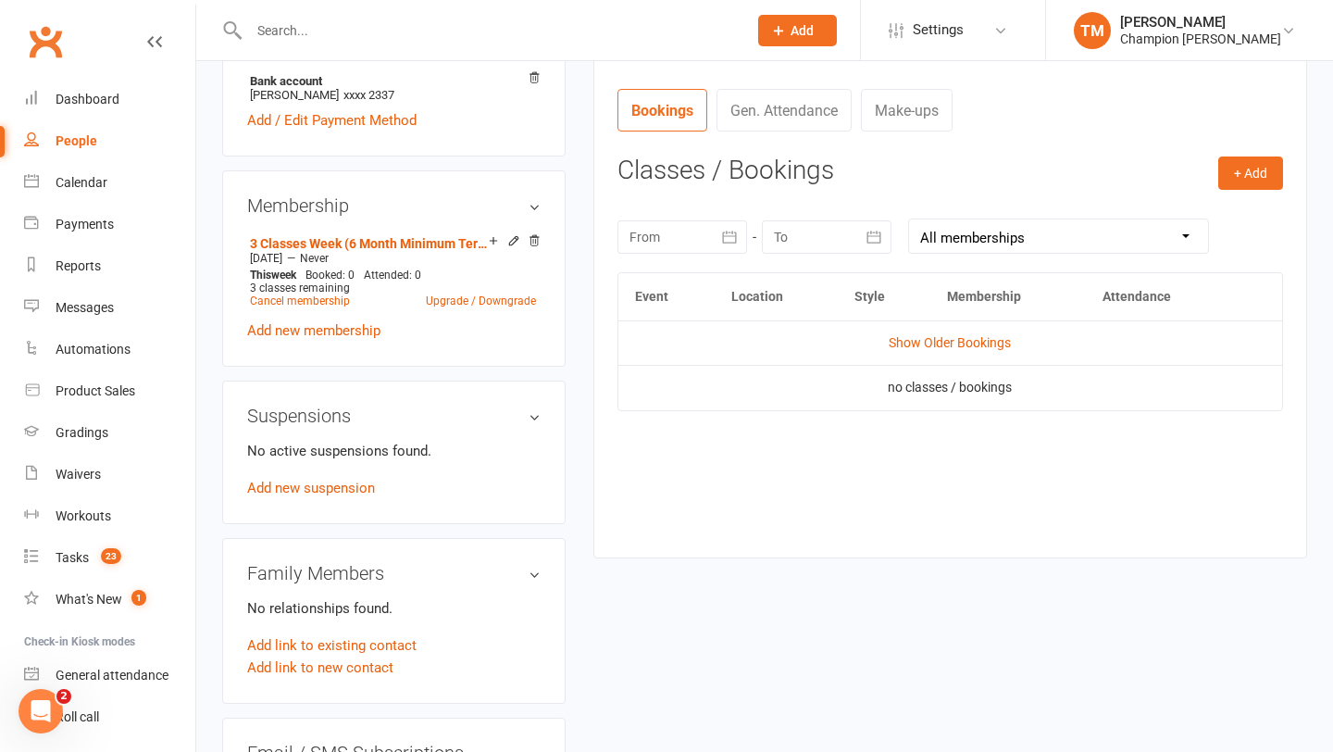
click at [902, 348] on link "Show Older Bookings" at bounding box center [950, 342] width 122 height 15
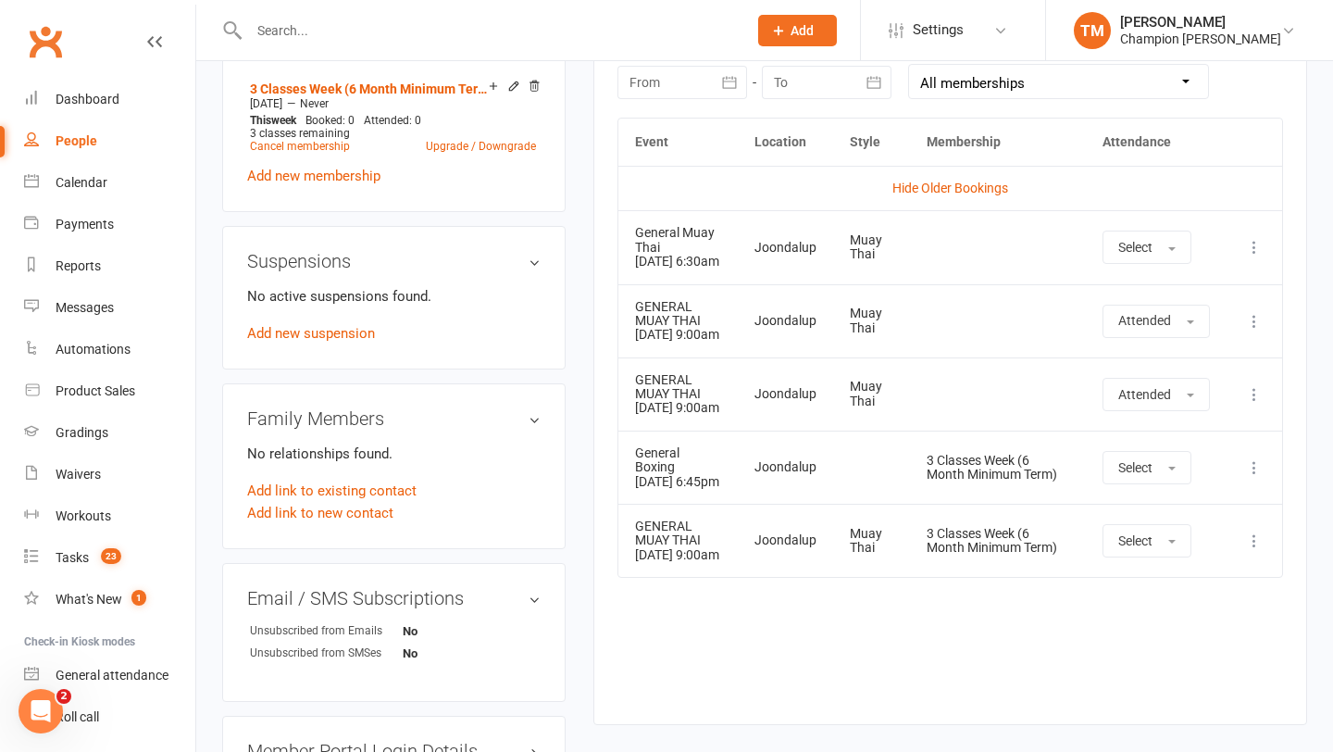
scroll to position [0, 0]
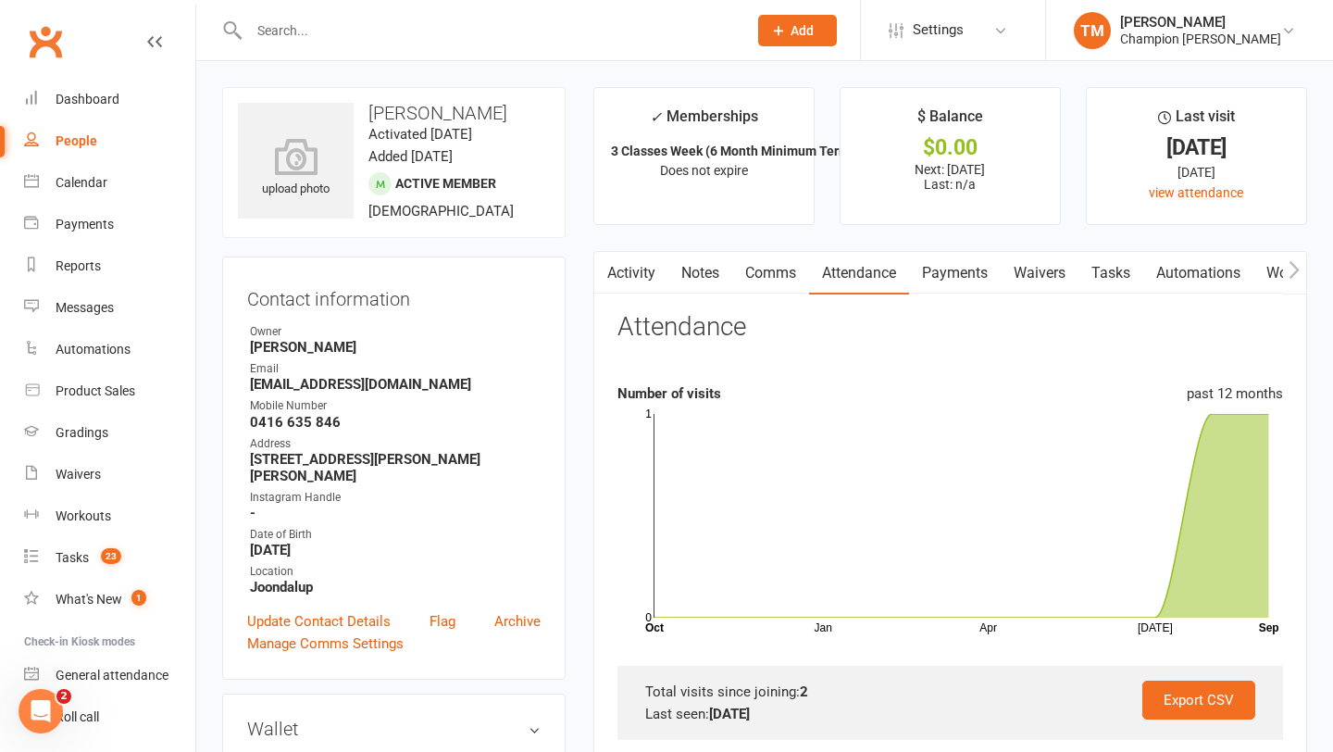
click at [762, 281] on link "Comms" at bounding box center [770, 273] width 77 height 43
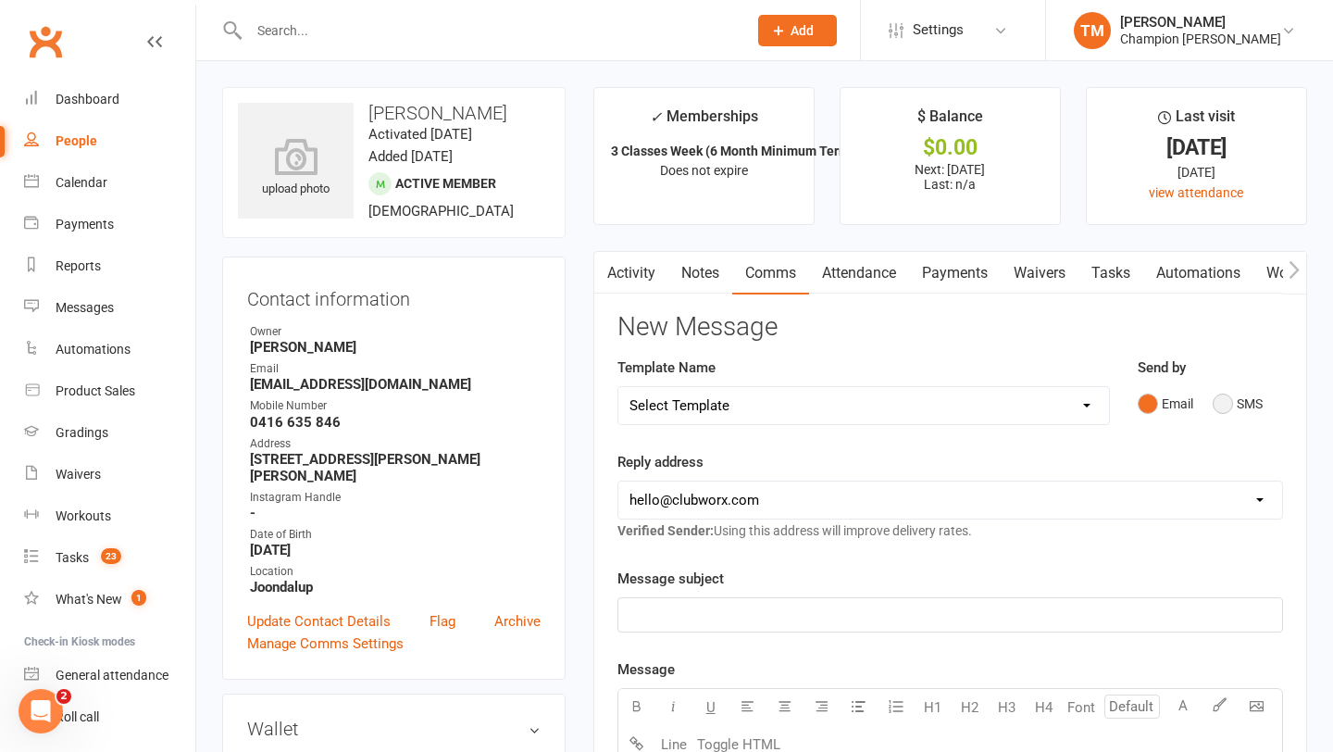
click at [1223, 408] on button "SMS" at bounding box center [1238, 403] width 50 height 35
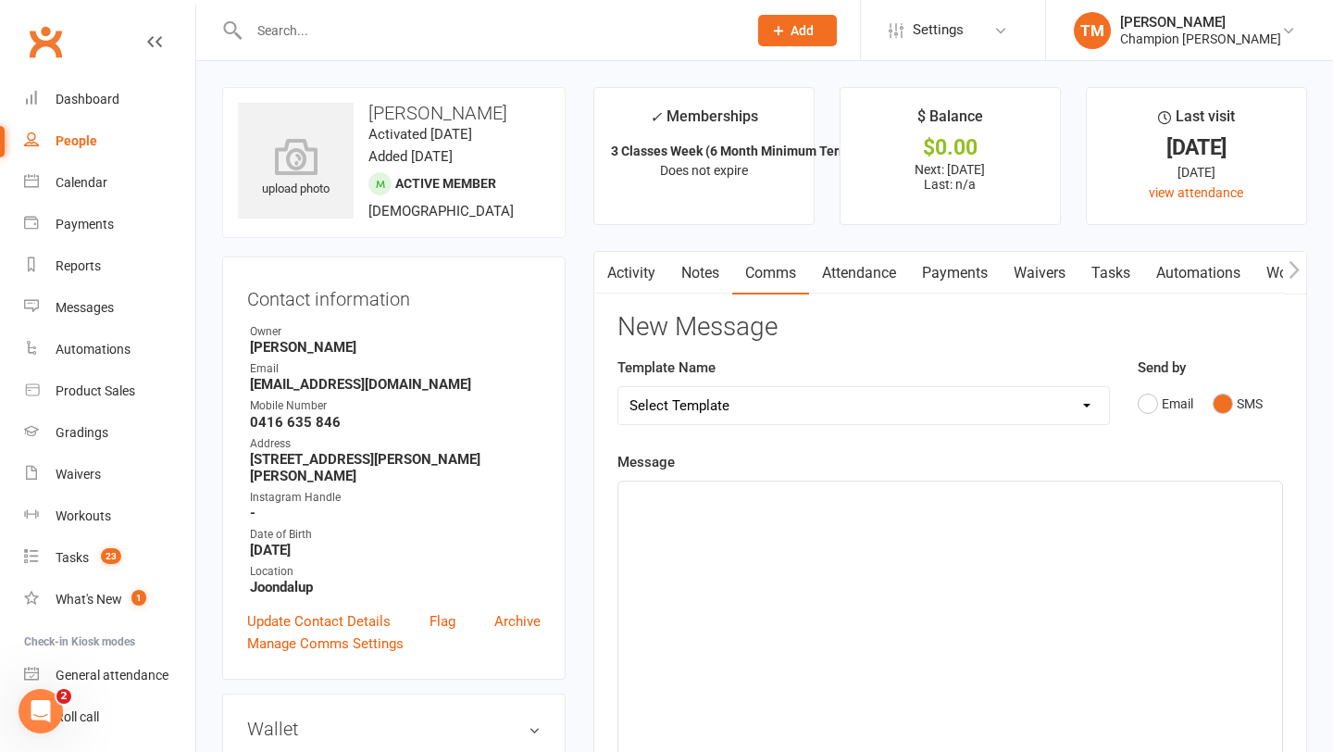
click at [691, 500] on p "﻿" at bounding box center [951, 498] width 642 height 22
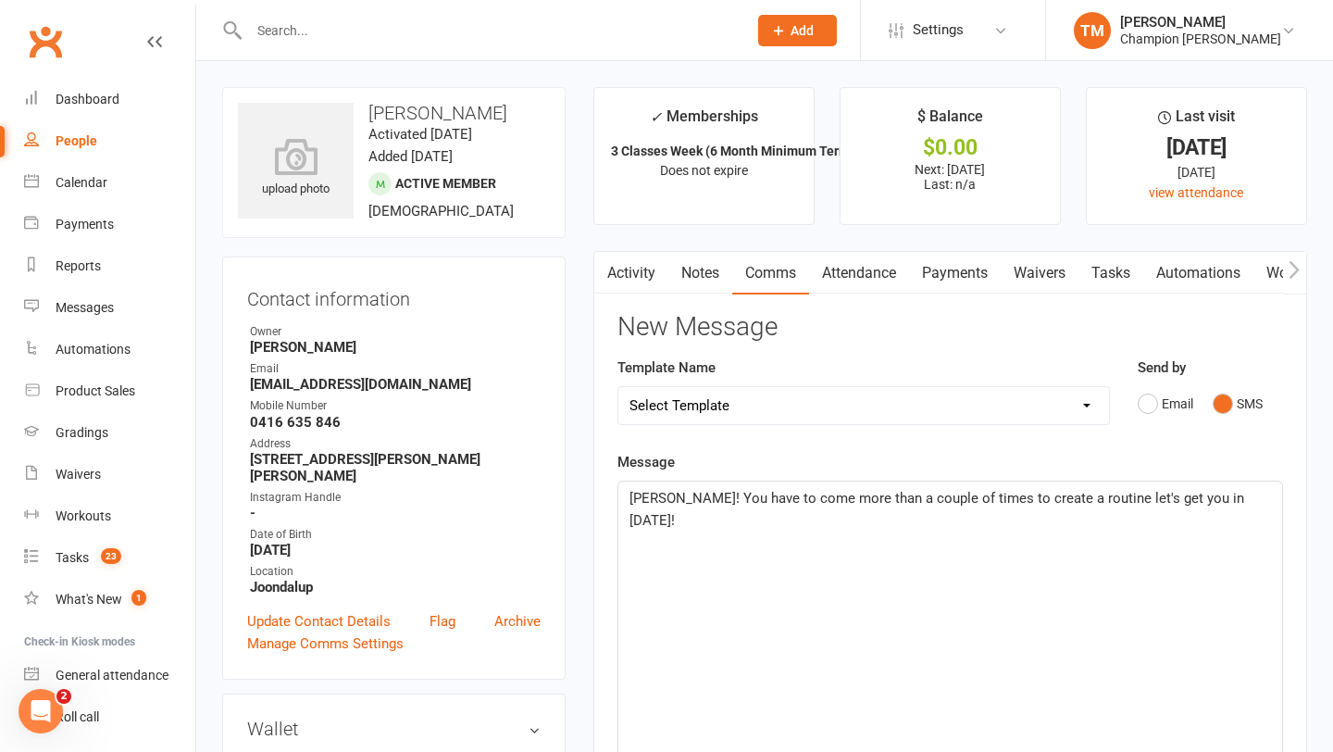
click at [672, 499] on span "Henry! You have to come more than a couple of times to create a routine let's g…" at bounding box center [939, 509] width 619 height 39
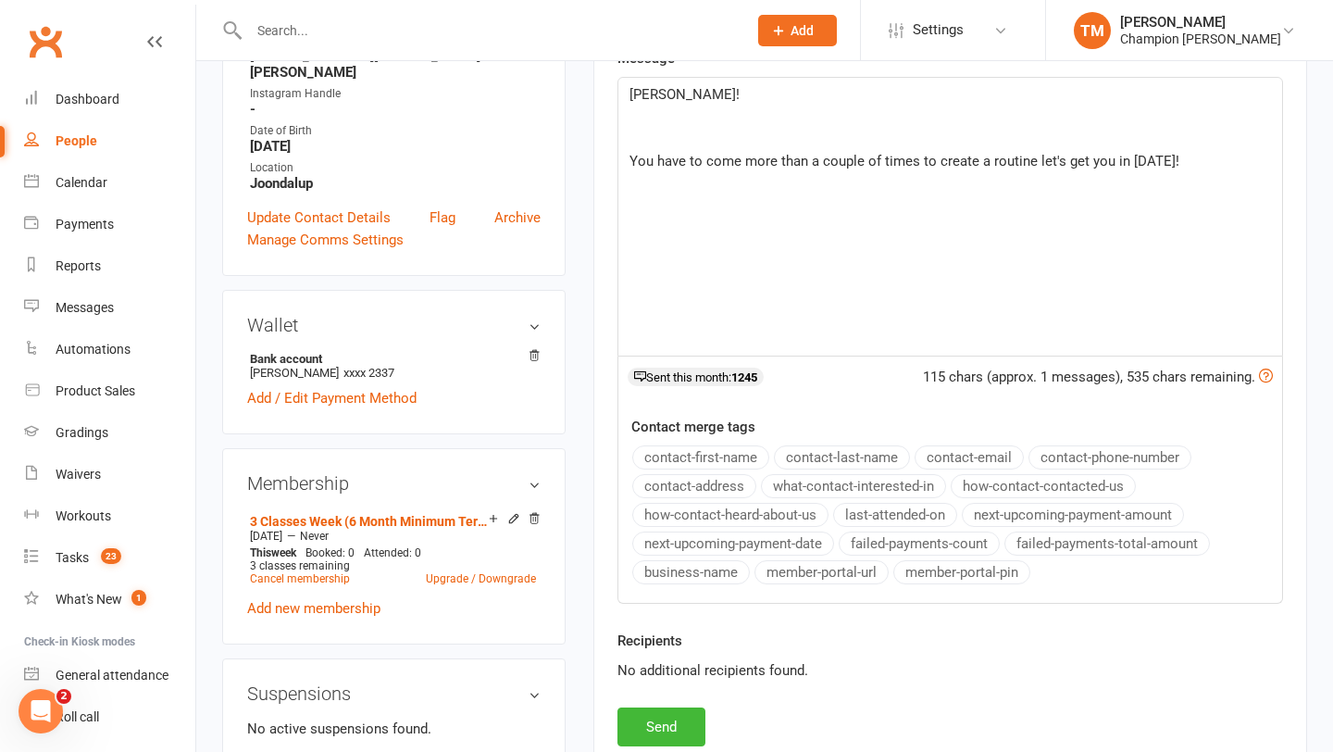
scroll to position [409, 0]
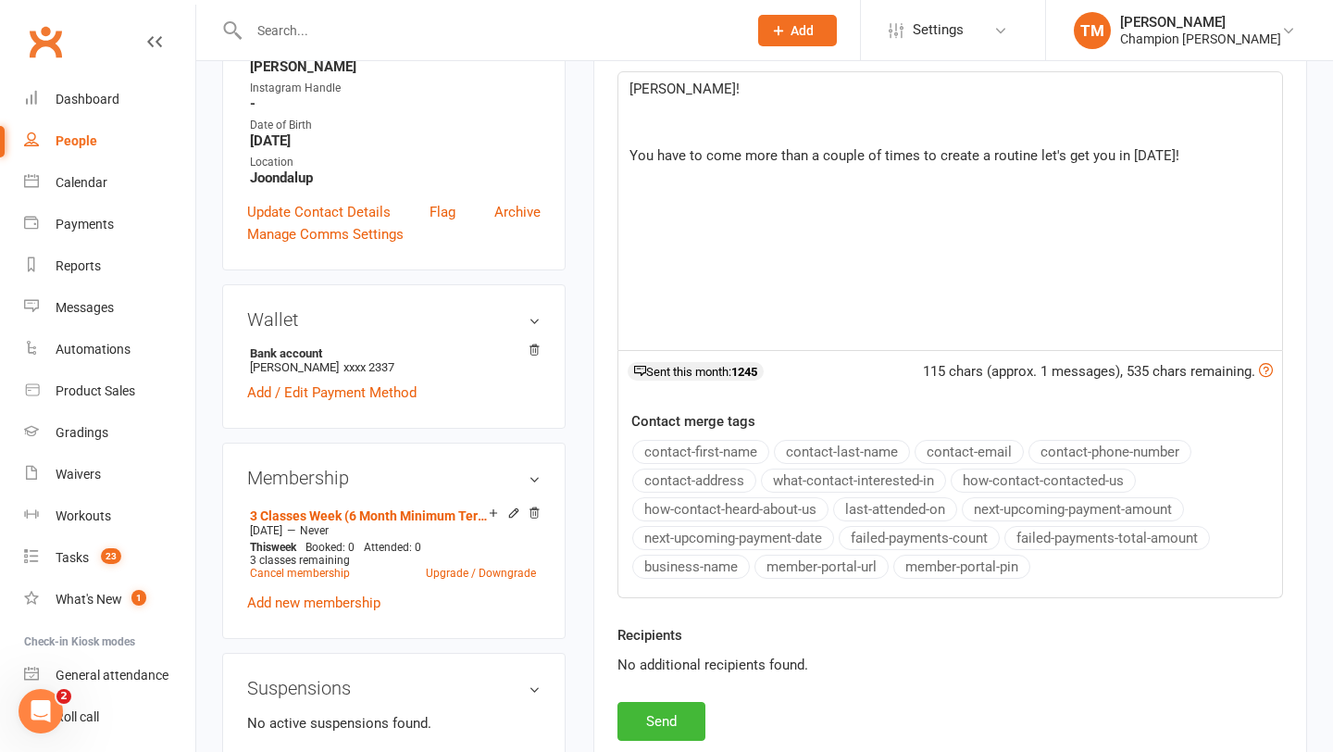
drag, startPoint x: 627, startPoint y: 87, endPoint x: 1232, endPoint y: 160, distance: 609.9
click at [1232, 160] on div "Henry! ﻿ ﻿ You have to come more than a couple of times to create a routine let…" at bounding box center [951, 211] width 664 height 278
copy div "Henry! ﻿ ﻿ You have to come more than a couple of times to create a routine let…"
click at [863, 389] on div "115 chars (approx. 1 messages), 535 chars remaining. Sent this month: 1245" at bounding box center [951, 376] width 666 height 50
click at [655, 718] on button "Send" at bounding box center [662, 721] width 88 height 39
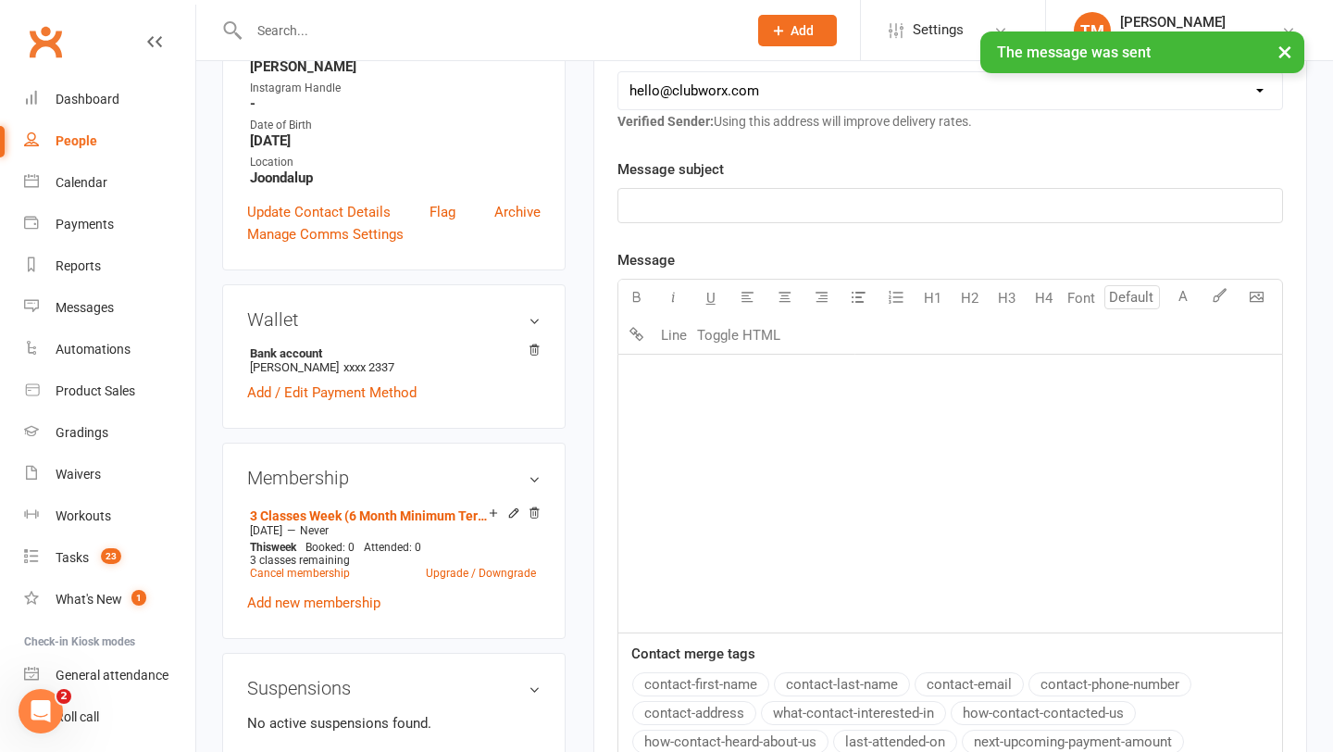
scroll to position [0, 0]
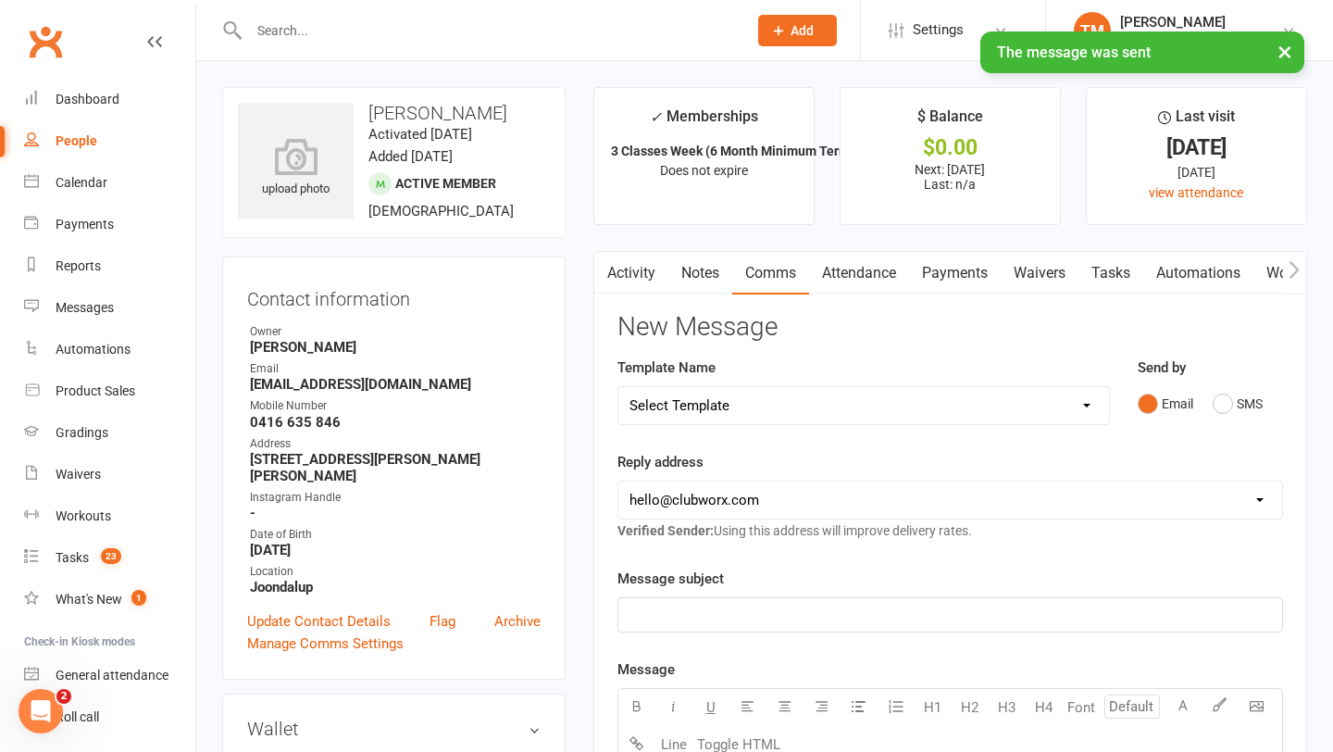
click at [697, 286] on link "Notes" at bounding box center [701, 273] width 64 height 43
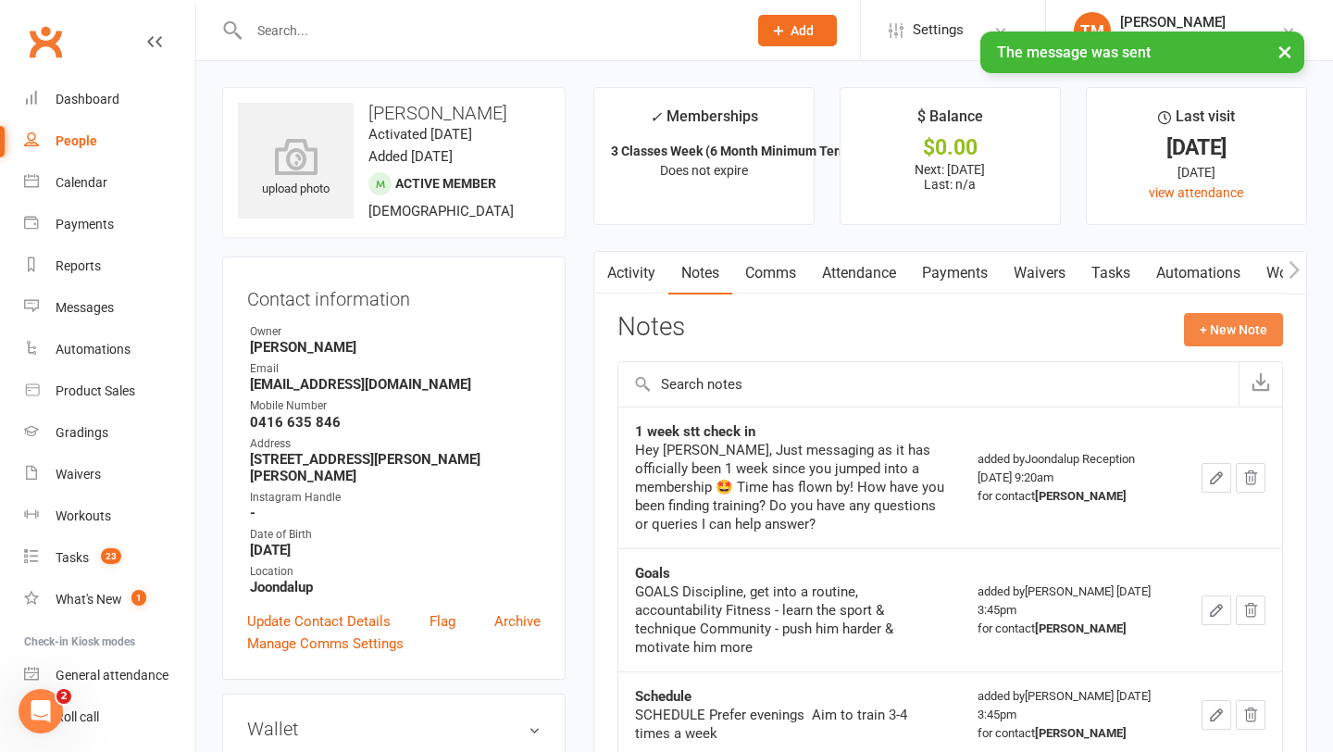
click at [1216, 320] on button "+ New Note" at bounding box center [1233, 329] width 99 height 33
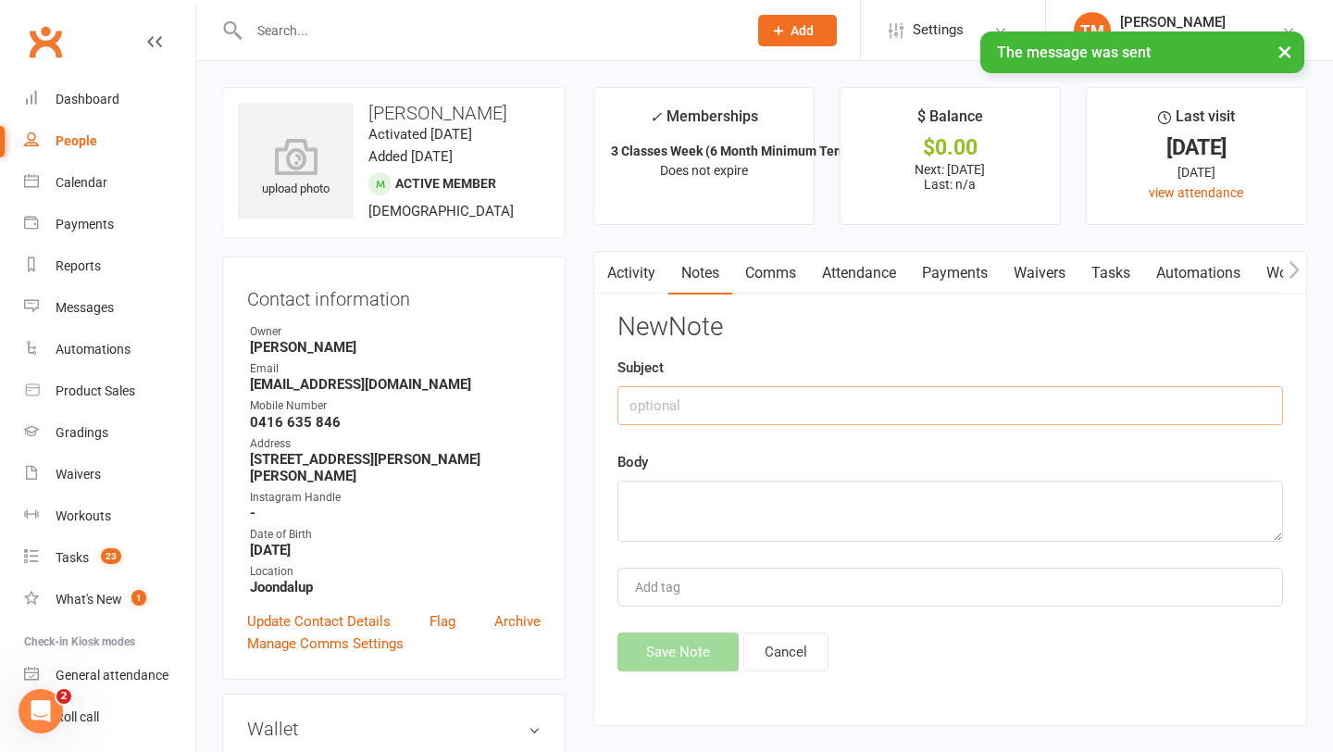
click at [814, 416] on input "text" at bounding box center [951, 405] width 666 height 39
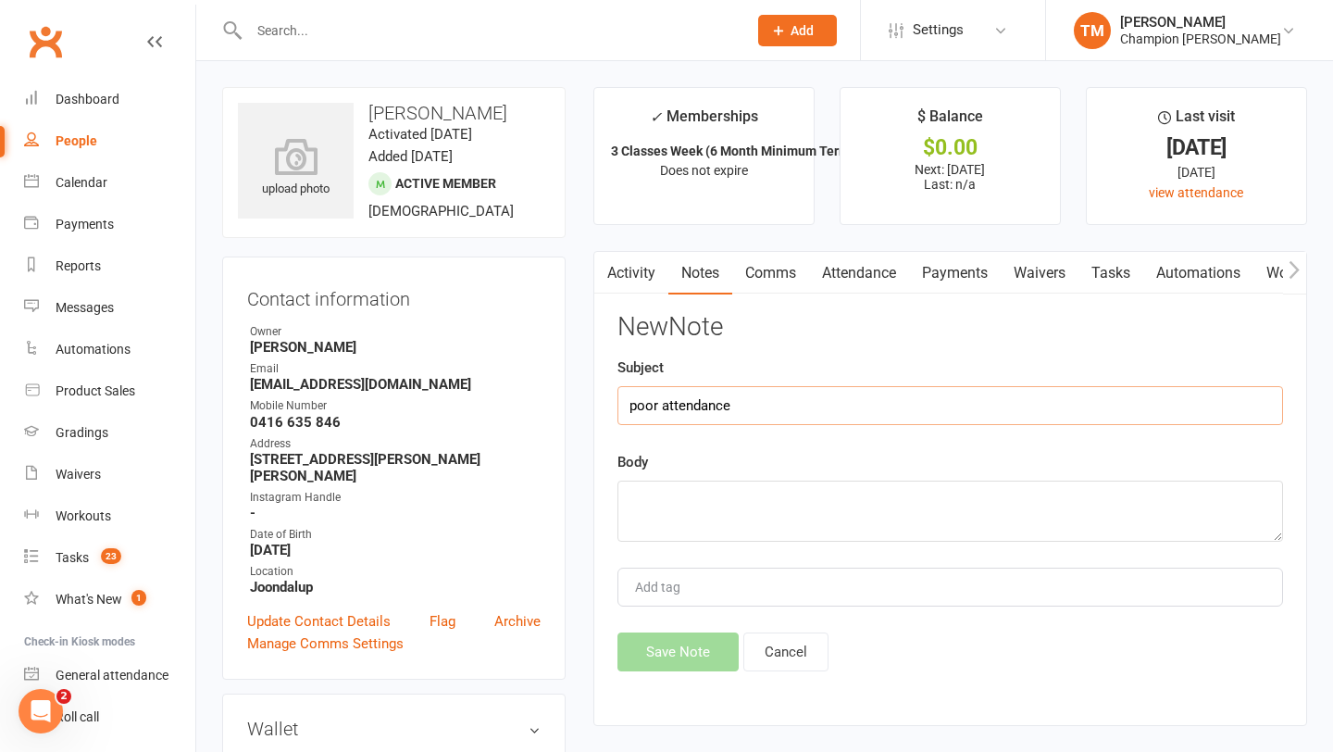
type input "poor attendance"
click at [774, 507] on textarea at bounding box center [951, 511] width 666 height 61
paste textarea "Henry! You have to come more than a couple of times to create a routine let's g…"
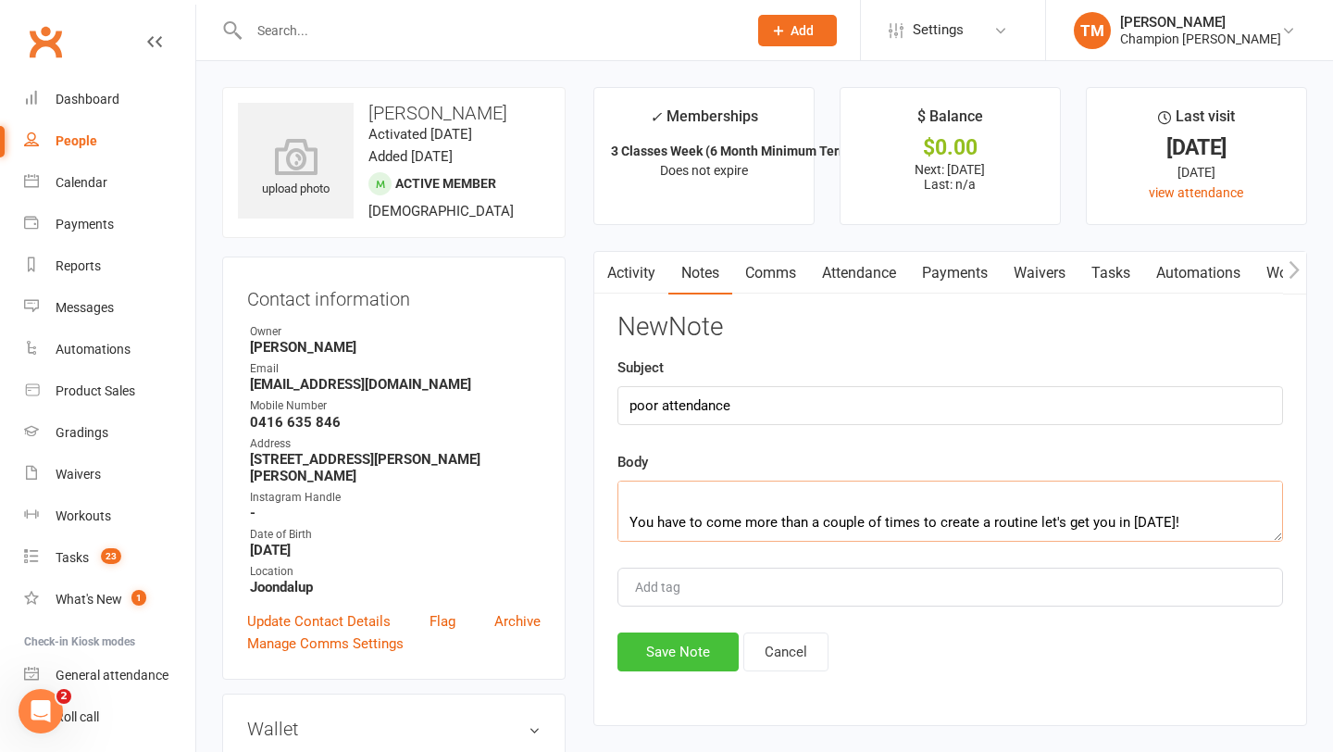
type textarea "Henry! You have to come more than a couple of times to create a routine let's g…"
click at [675, 644] on button "Save Note" at bounding box center [678, 651] width 121 height 39
